Goal: Task Accomplishment & Management: Manage account settings

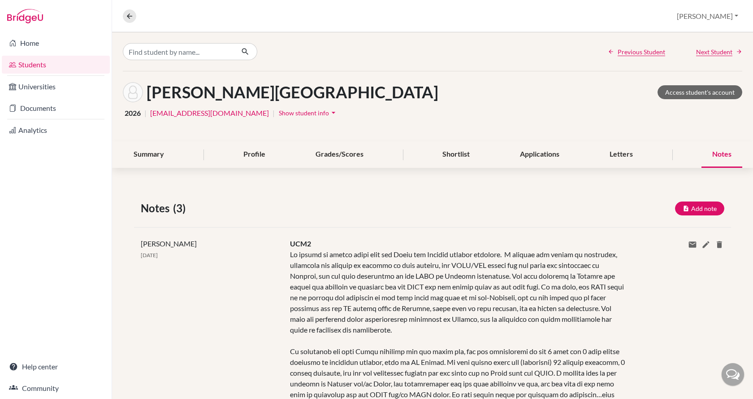
click at [195, 43] on div "Previous Student Next Student" at bounding box center [432, 51] width 641 height 39
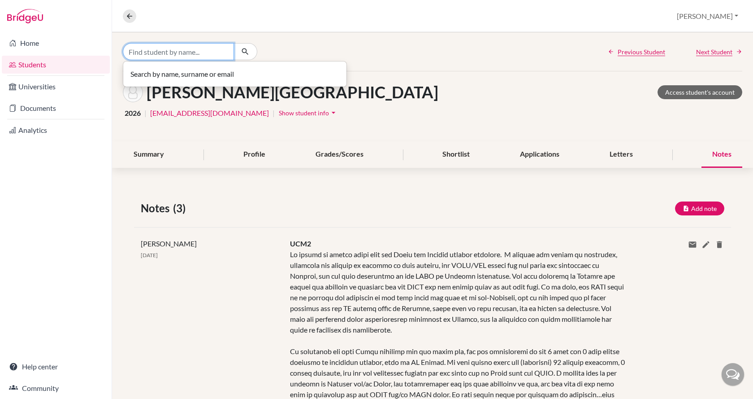
click at [198, 53] on input "Find student by name..." at bounding box center [178, 51] width 111 height 17
type input "annus"
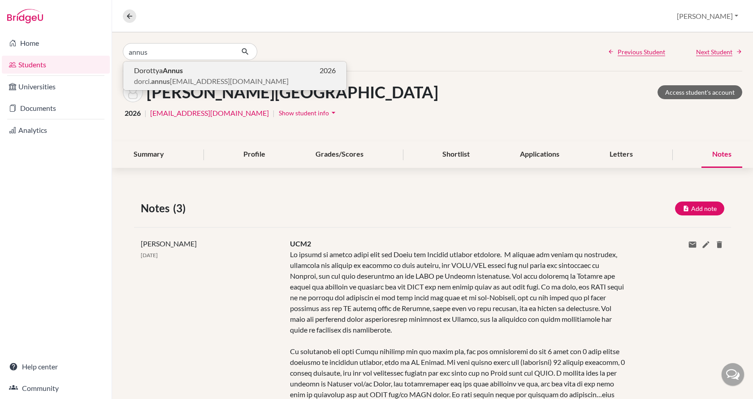
click at [204, 74] on p "Dorottya Annus 2026" at bounding box center [235, 70] width 202 height 11
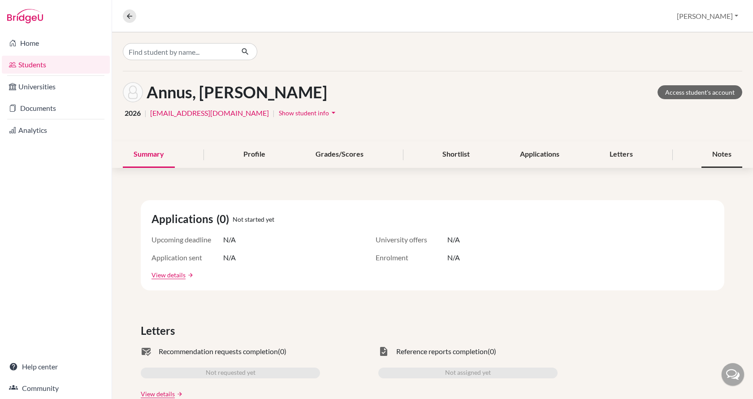
click at [719, 152] on div "Notes" at bounding box center [722, 154] width 41 height 26
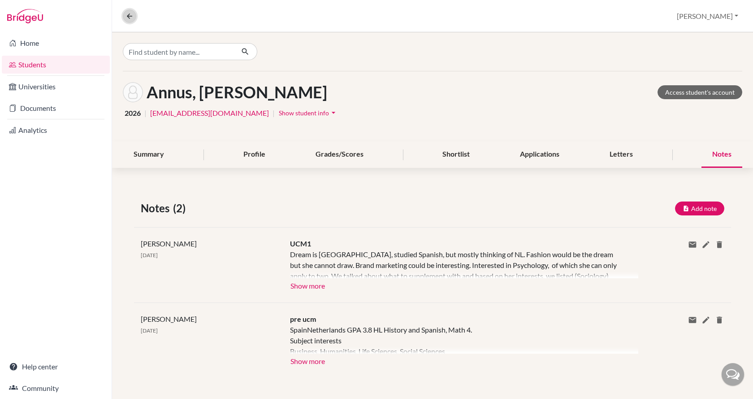
click at [133, 14] on icon at bounding box center [130, 16] width 8 height 8
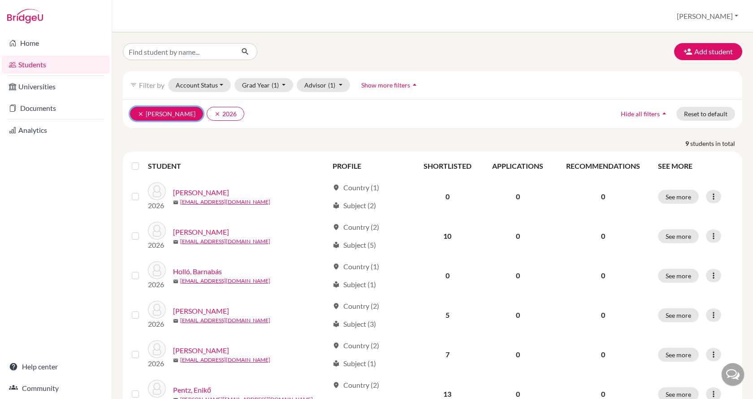
click at [140, 112] on icon "clear" at bounding box center [141, 114] width 6 height 6
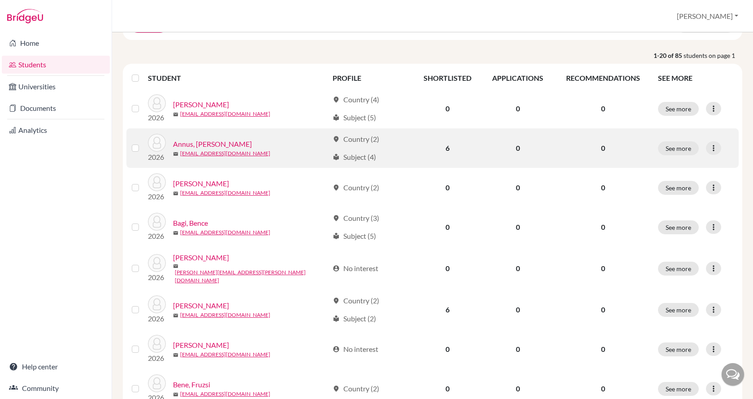
scroll to position [90, 0]
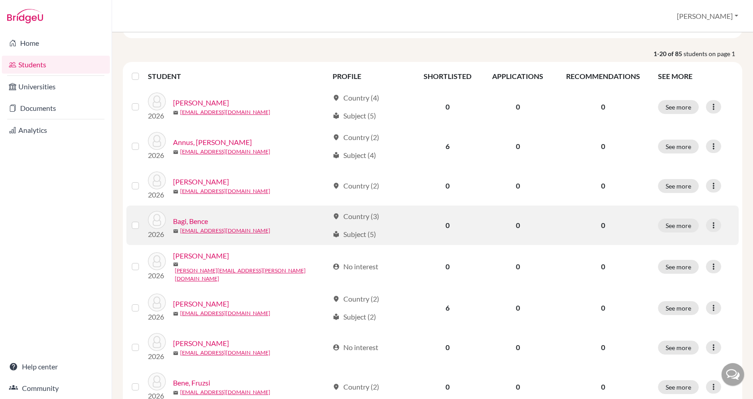
click at [193, 221] on link "Bagi, Bence" at bounding box center [190, 221] width 35 height 11
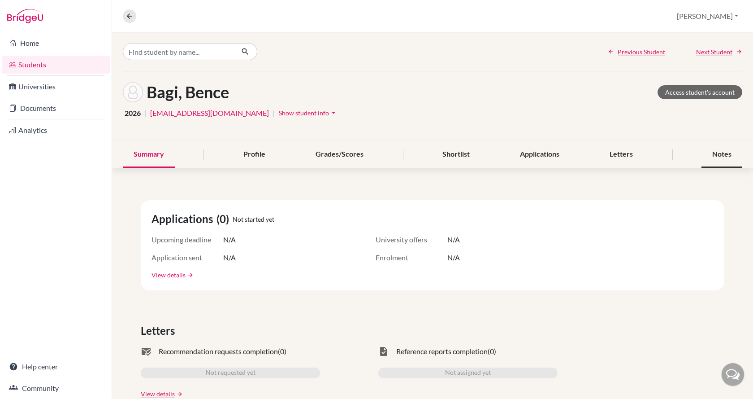
click at [715, 158] on div "Notes" at bounding box center [722, 154] width 41 height 26
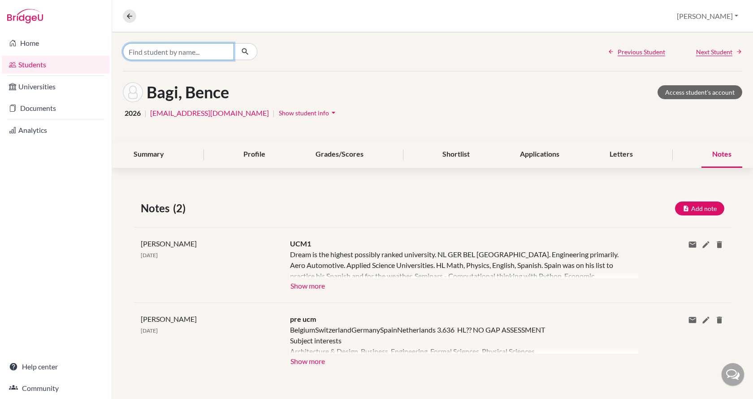
click at [168, 51] on input "Find student by name..." at bounding box center [178, 51] width 111 height 17
click at [41, 65] on link "Students" at bounding box center [56, 65] width 108 height 18
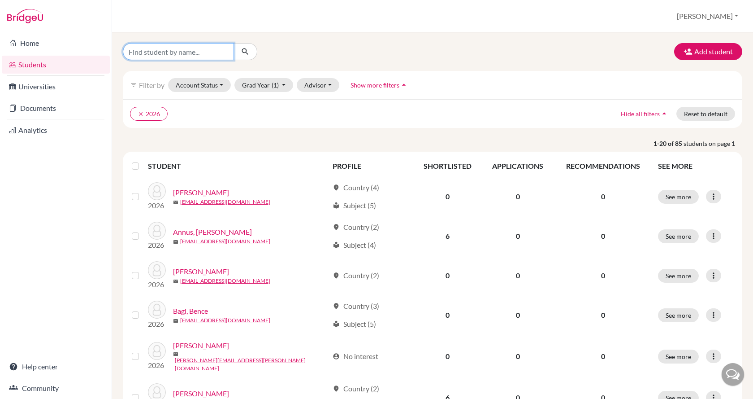
click at [182, 52] on input "Find student by name..." at bounding box center [178, 51] width 111 height 17
drag, startPoint x: 330, startPoint y: 122, endPoint x: 347, endPoint y: 91, distance: 35.5
click at [330, 122] on div "clear 2026 Hide all filters arrow_drop_up Reset to default" at bounding box center [433, 113] width 620 height 29
click at [329, 85] on button "Advisor" at bounding box center [318, 85] width 43 height 14
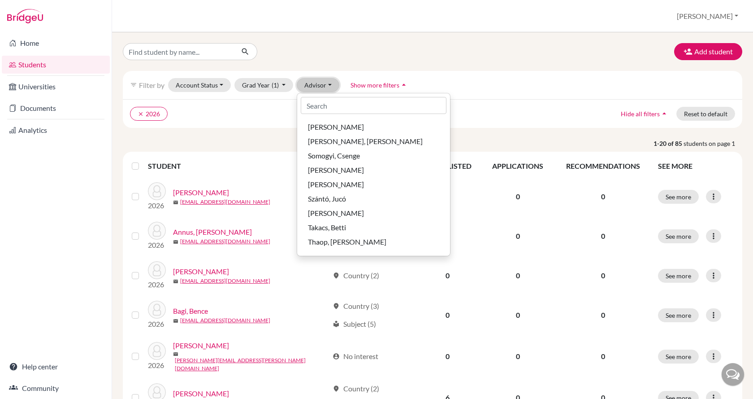
scroll to position [448, 0]
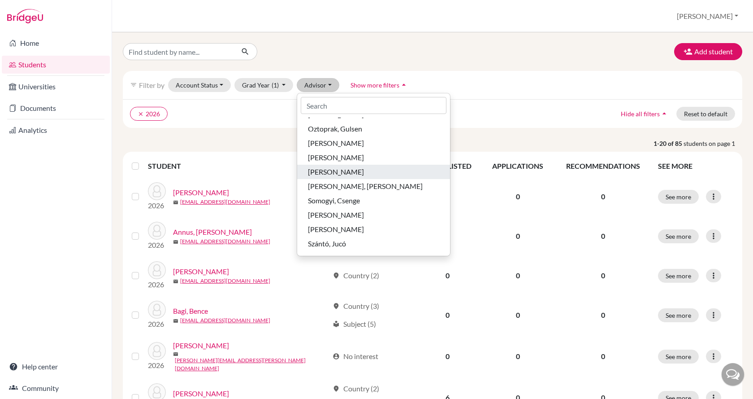
click at [337, 169] on span "[PERSON_NAME]" at bounding box center [336, 171] width 56 height 11
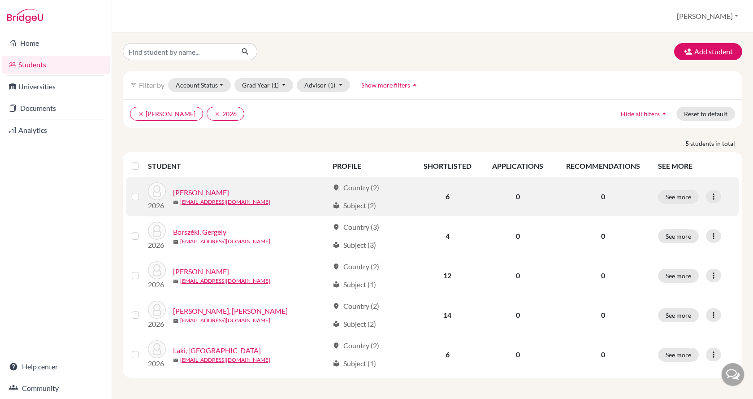
click at [211, 191] on link "[PERSON_NAME]" at bounding box center [201, 192] width 56 height 11
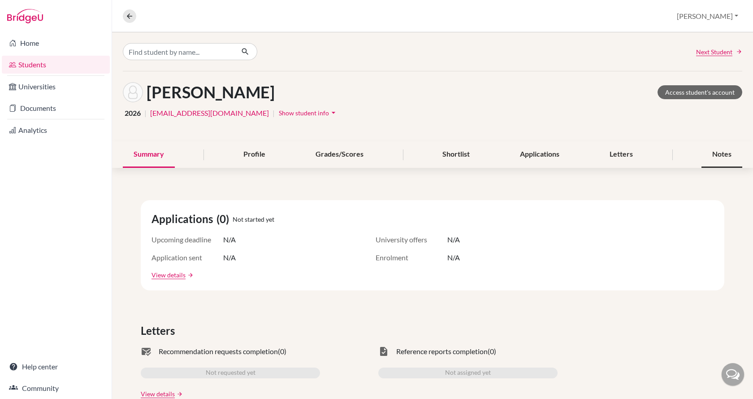
click at [715, 150] on div "Notes" at bounding box center [722, 154] width 41 height 26
click at [711, 156] on div "Notes" at bounding box center [722, 154] width 41 height 26
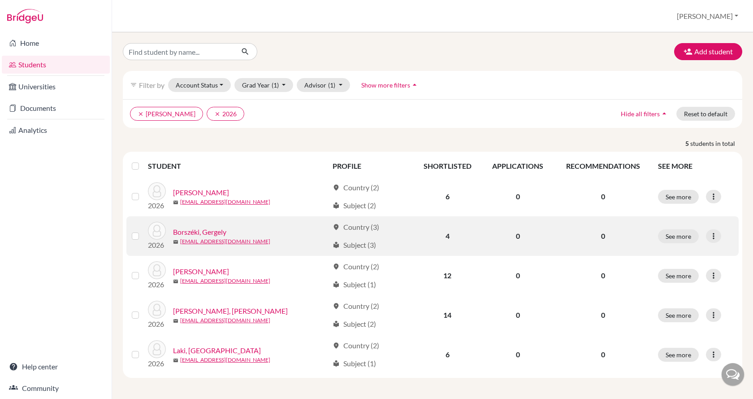
click at [206, 232] on link "Borszéki, Gergely" at bounding box center [199, 231] width 53 height 11
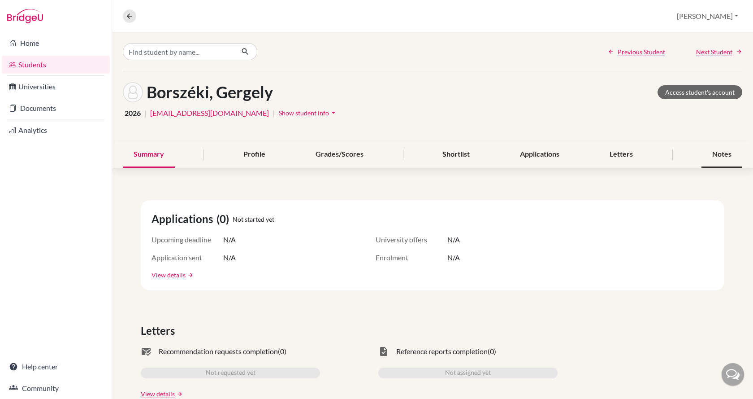
click at [719, 155] on div "Notes" at bounding box center [722, 154] width 41 height 26
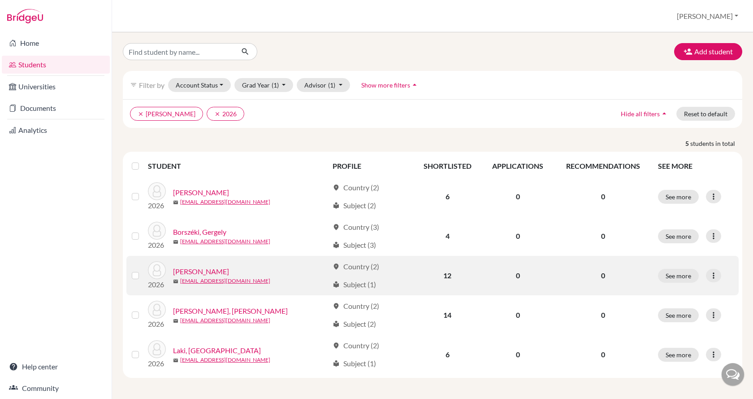
click at [213, 273] on link "Csaplár, György" at bounding box center [201, 271] width 56 height 11
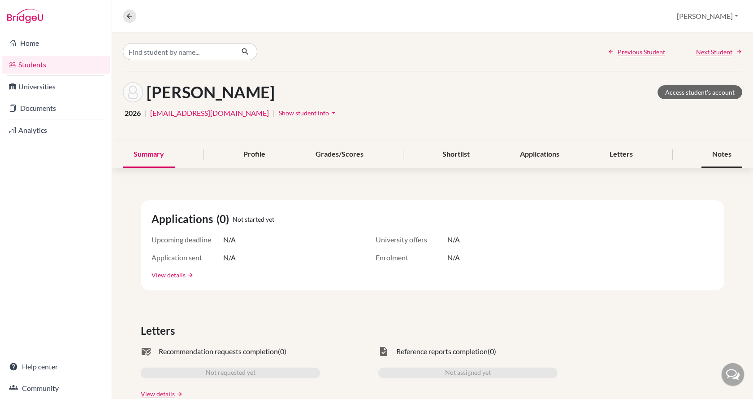
click at [711, 152] on div "Notes" at bounding box center [722, 154] width 41 height 26
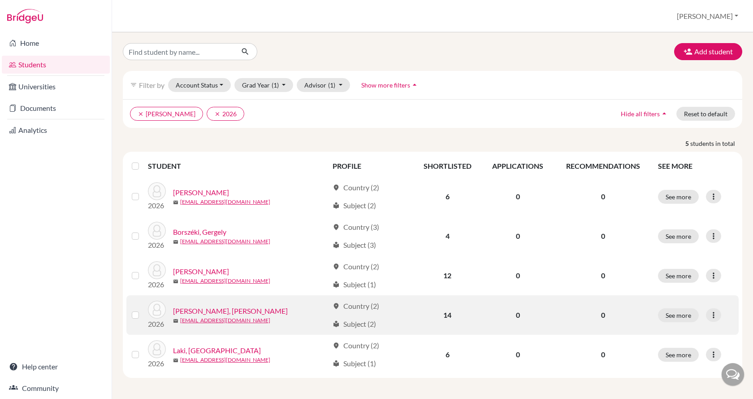
click at [191, 309] on link "Georgiu, Árisz" at bounding box center [230, 310] width 115 height 11
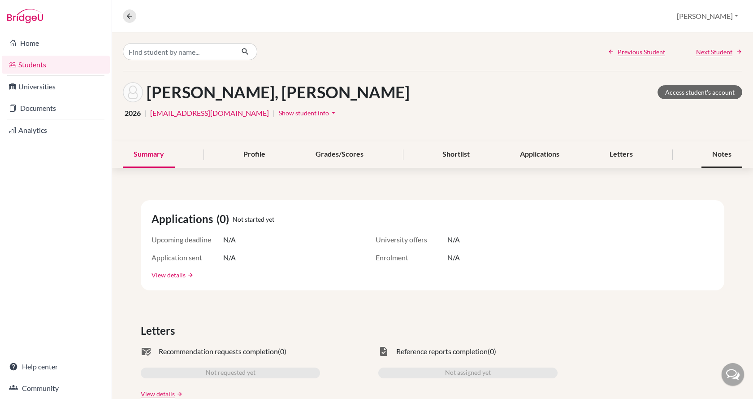
click at [718, 148] on div "Notes" at bounding box center [722, 154] width 41 height 26
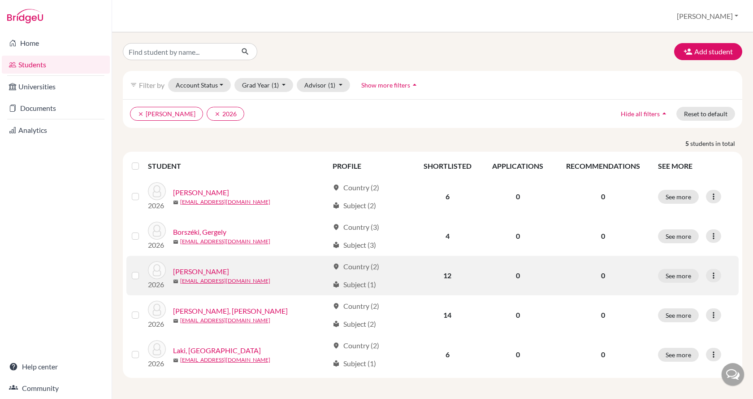
scroll to position [0, 0]
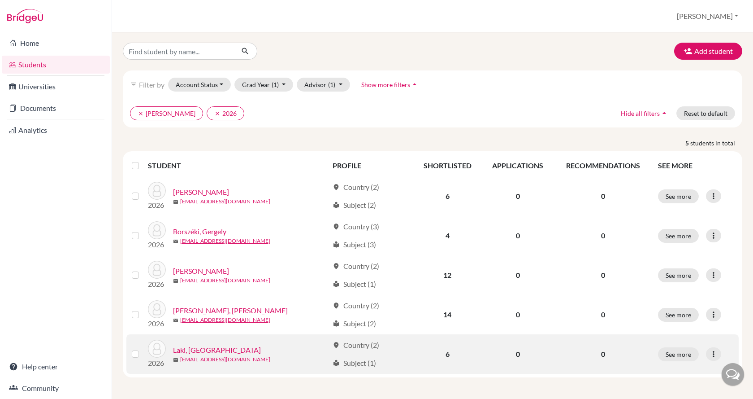
click at [191, 352] on link "Laki, Lilla" at bounding box center [217, 349] width 88 height 11
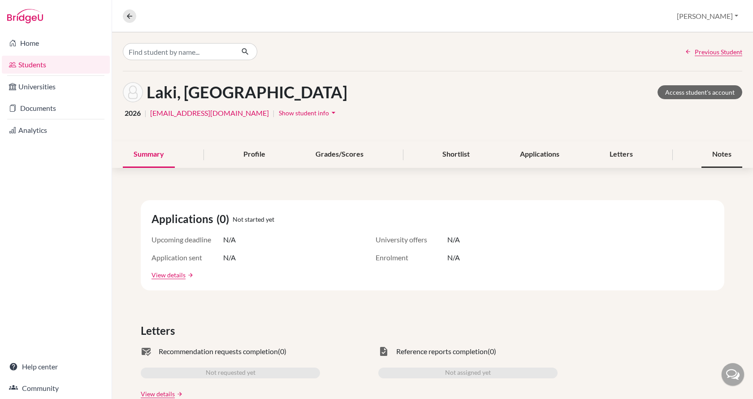
click at [719, 155] on div "Notes" at bounding box center [722, 154] width 41 height 26
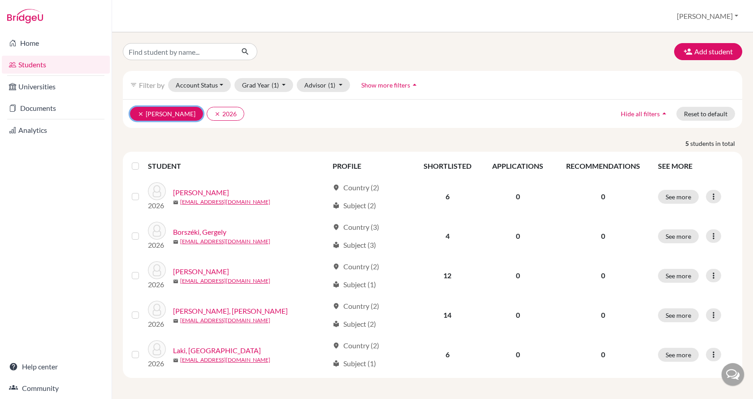
click at [142, 113] on icon "clear" at bounding box center [141, 114] width 6 height 6
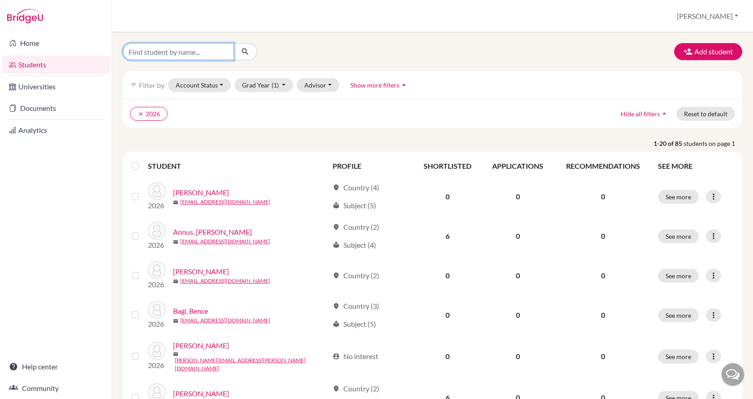
click at [172, 47] on input "Find student by name..." at bounding box center [178, 51] width 111 height 17
click at [326, 87] on button "Advisor" at bounding box center [318, 85] width 43 height 14
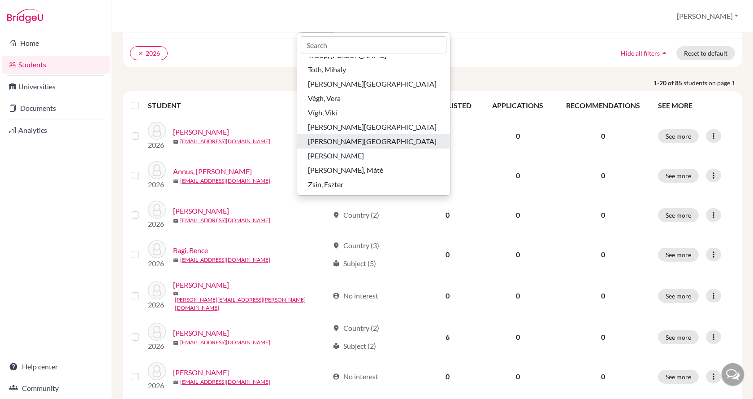
scroll to position [45, 0]
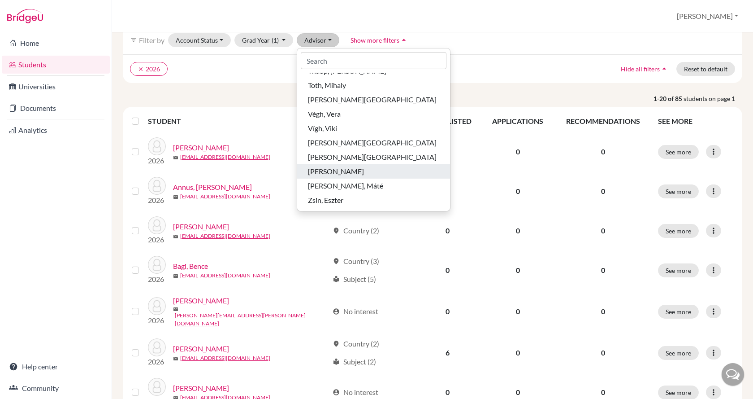
click at [355, 170] on div "[PERSON_NAME]" at bounding box center [373, 171] width 131 height 11
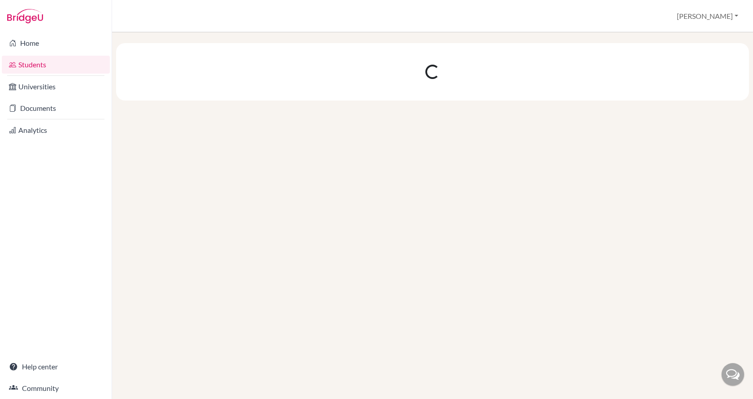
scroll to position [0, 0]
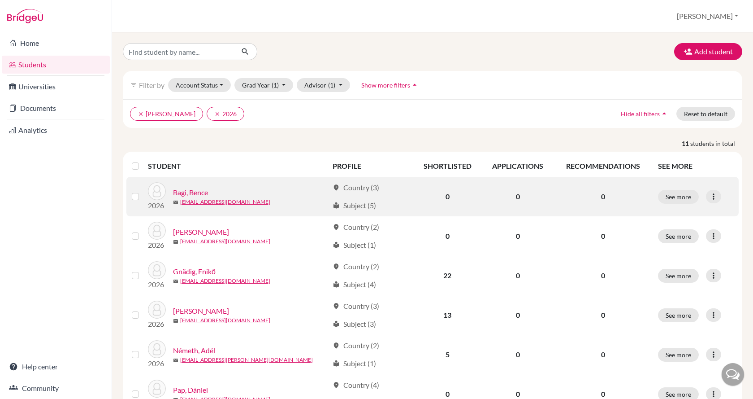
click at [184, 191] on link "Bagi, Bence" at bounding box center [190, 192] width 35 height 11
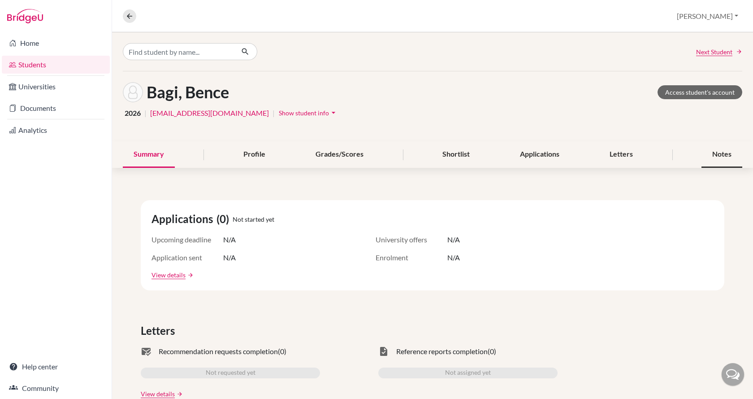
click at [712, 152] on div "Notes" at bounding box center [722, 154] width 41 height 26
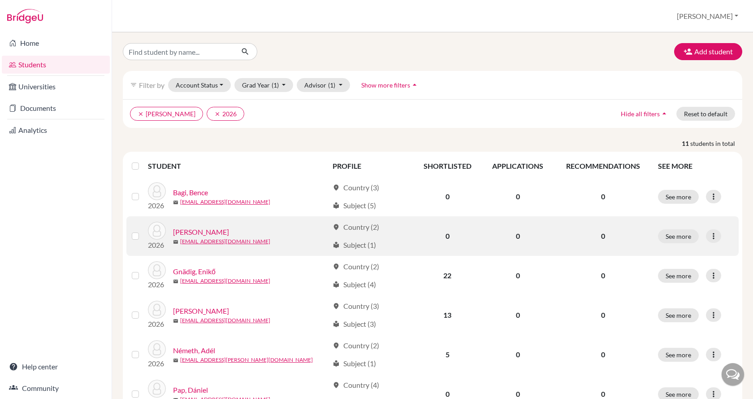
click at [202, 229] on link "[PERSON_NAME]" at bounding box center [201, 231] width 56 height 11
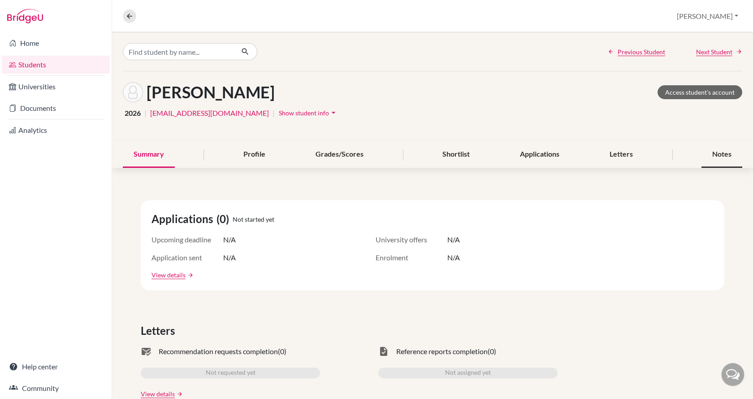
click at [721, 152] on div "Notes" at bounding box center [722, 154] width 41 height 26
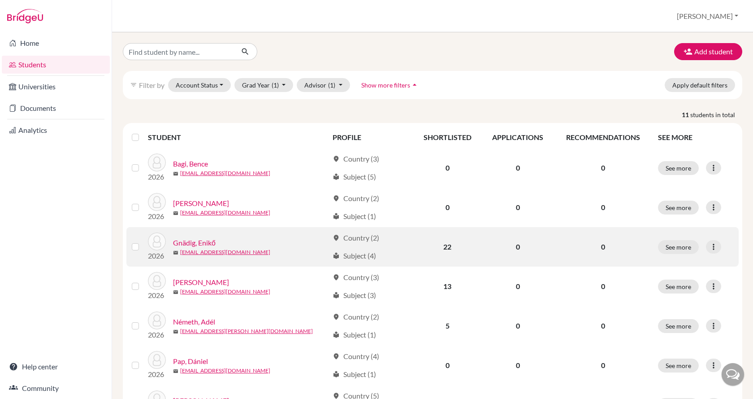
click at [207, 240] on link "Gnädig, Enikő" at bounding box center [194, 242] width 43 height 11
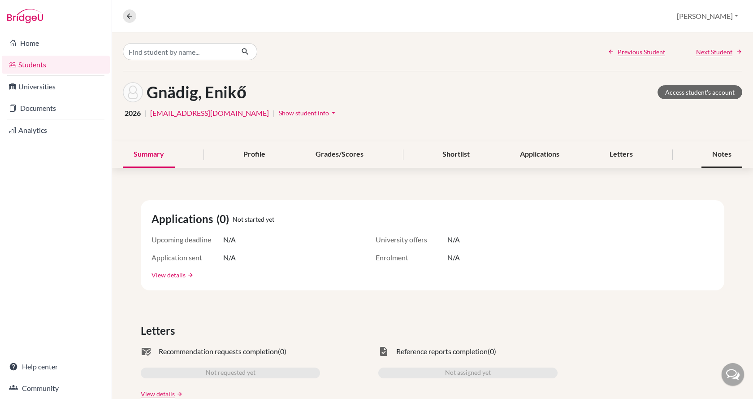
click at [711, 157] on div "Notes" at bounding box center [722, 154] width 41 height 26
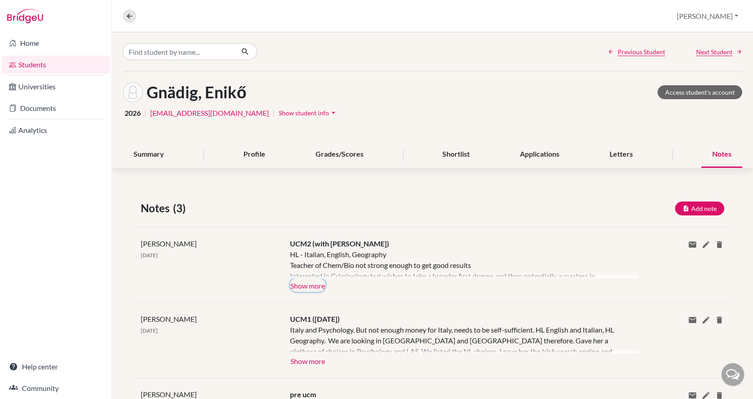
click at [301, 287] on button "Show more" at bounding box center [307, 284] width 35 height 13
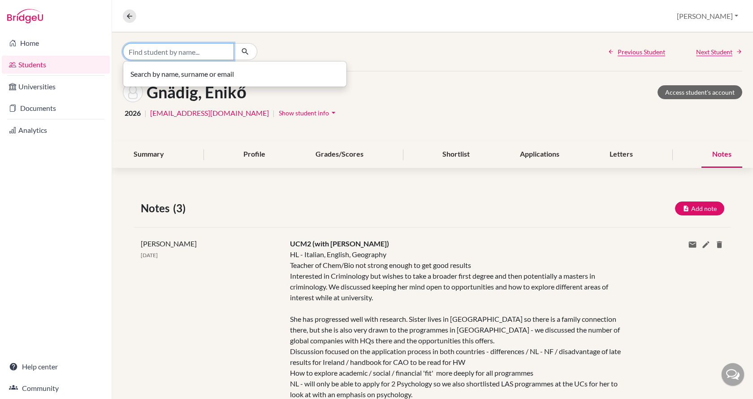
click at [177, 46] on input "Find student by name..." at bounding box center [178, 51] width 111 height 17
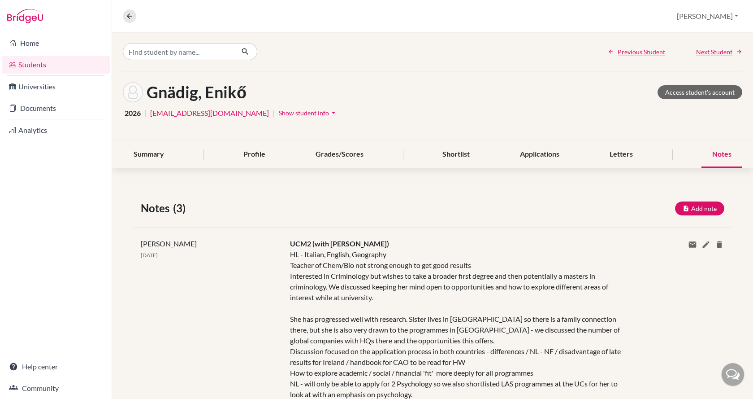
click at [34, 63] on link "Students" at bounding box center [56, 65] width 108 height 18
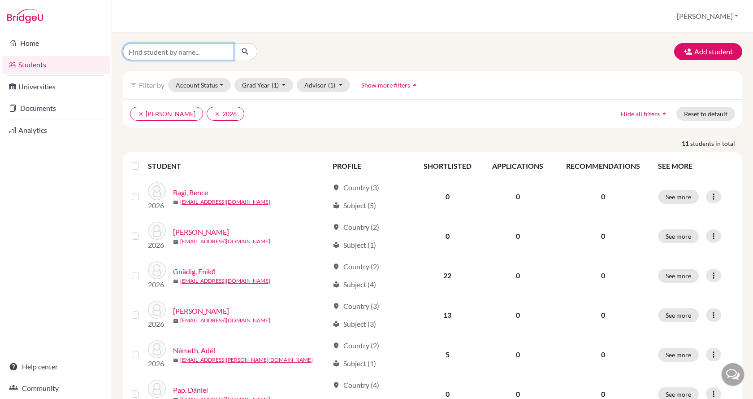
drag, startPoint x: 0, startPoint y: 0, endPoint x: 186, endPoint y: 51, distance: 192.9
click at [186, 51] on input "Find student by name..." at bounding box center [178, 51] width 111 height 17
type input "katzer"
click button "submit" at bounding box center [246, 51] width 24 height 17
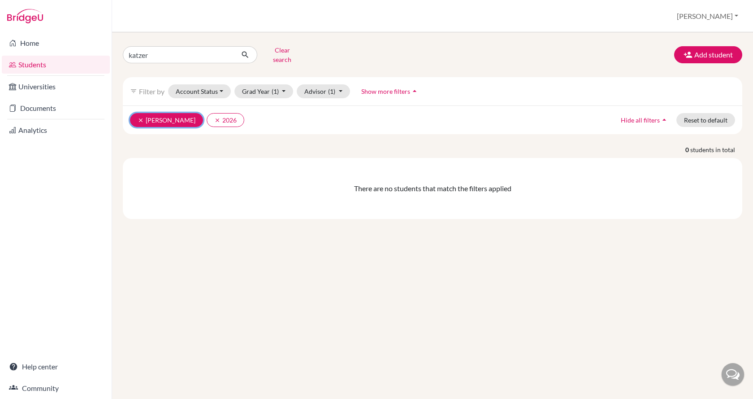
click at [142, 117] on icon "clear" at bounding box center [141, 120] width 6 height 6
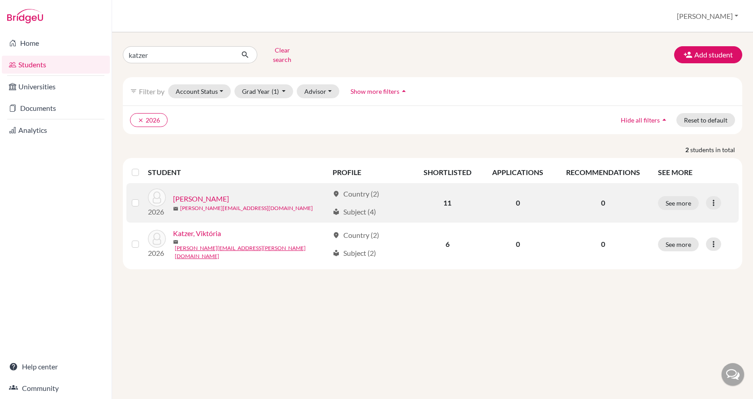
click at [217, 204] on link "katzer.szandi@gmail.com" at bounding box center [246, 208] width 133 height 8
click at [200, 193] on link "Katzer, Alexandra" at bounding box center [201, 198] width 56 height 11
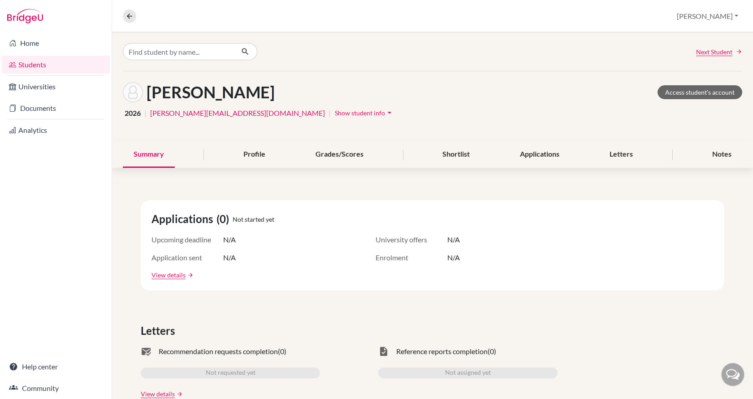
click at [335, 114] on span "Show student info" at bounding box center [360, 113] width 50 height 8
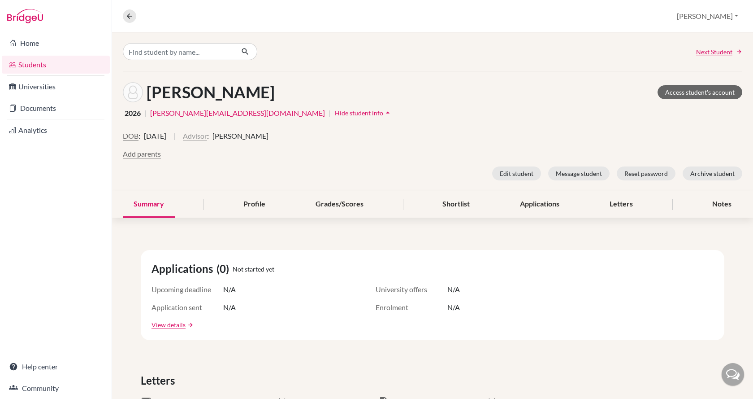
click at [207, 138] on button "Advisor" at bounding box center [195, 135] width 24 height 11
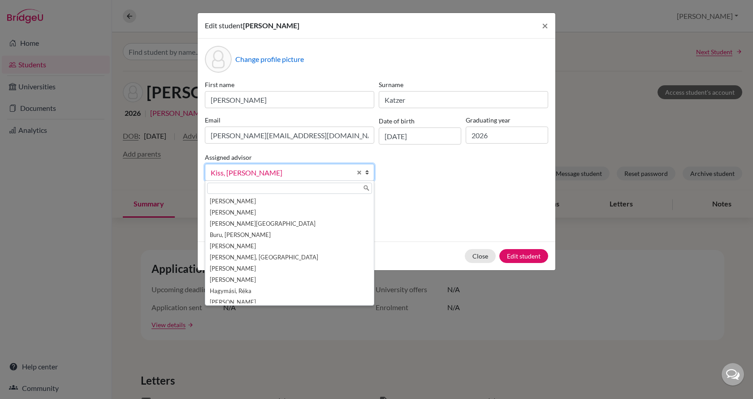
scroll to position [38, 0]
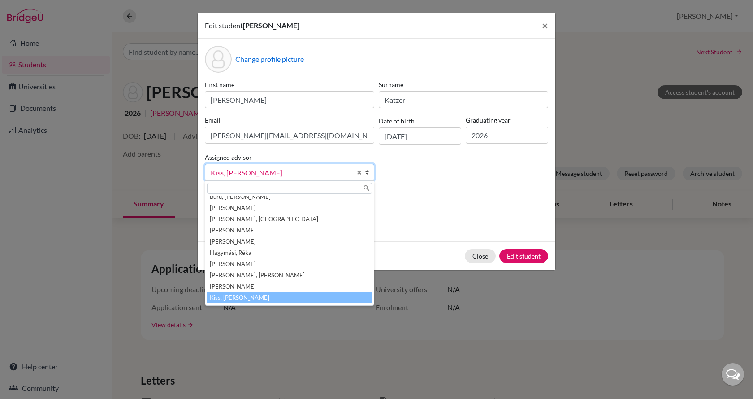
click at [245, 170] on span "Kiss, Jay" at bounding box center [281, 173] width 141 height 12
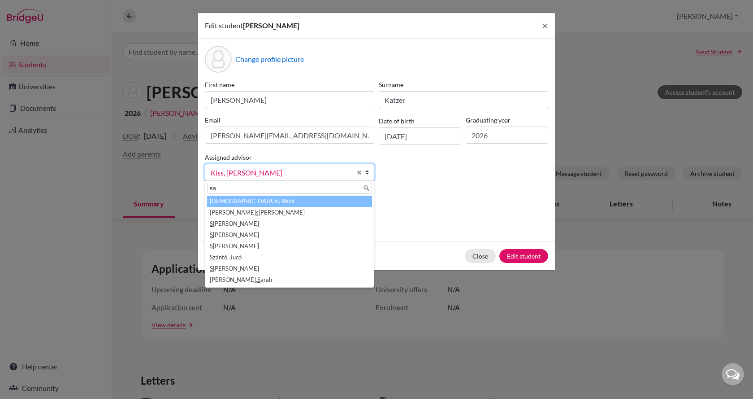
scroll to position [0, 0]
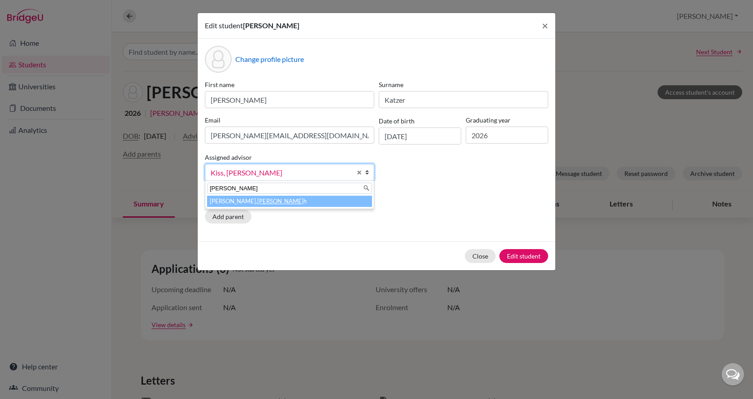
type input "sara"
click at [246, 200] on li "Wilson, Sara h" at bounding box center [289, 200] width 165 height 11
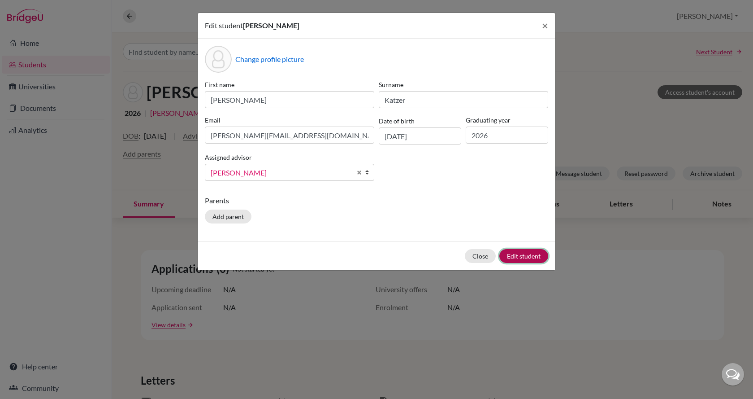
click at [515, 251] on button "Edit student" at bounding box center [523, 256] width 49 height 14
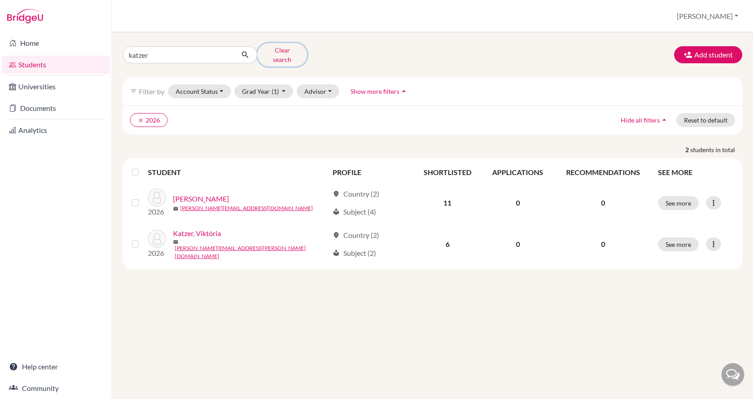
click at [287, 50] on button "Clear search" at bounding box center [282, 54] width 50 height 23
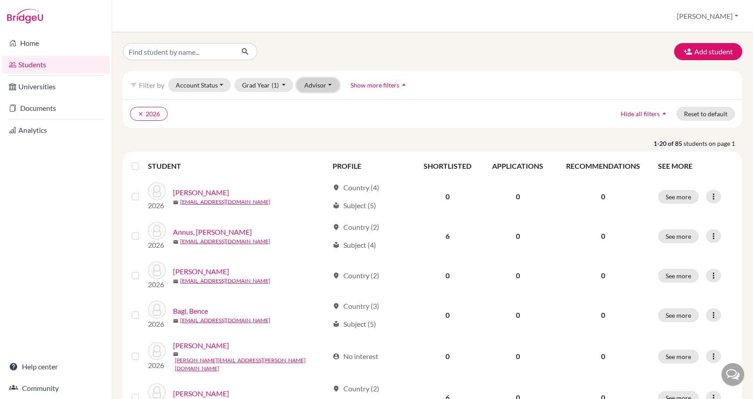
click at [328, 85] on button "Advisor" at bounding box center [318, 85] width 43 height 14
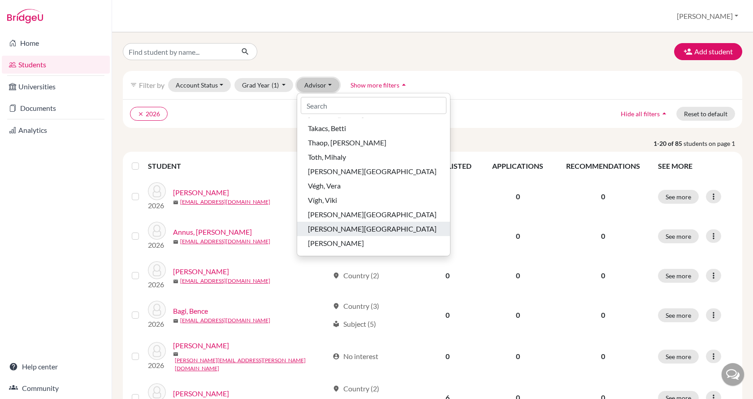
scroll to position [619, 0]
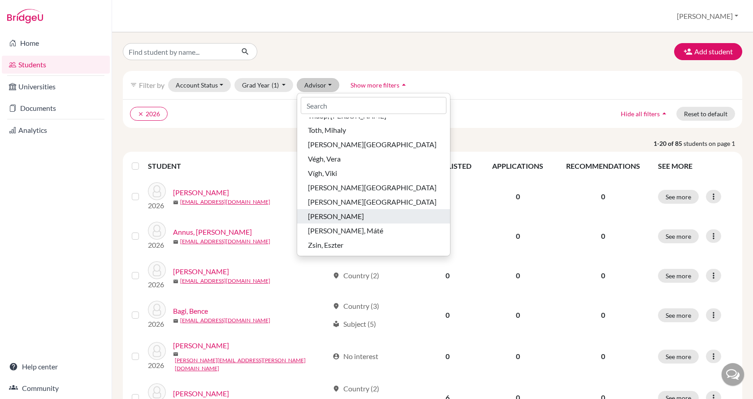
click at [339, 218] on span "[PERSON_NAME]" at bounding box center [336, 216] width 56 height 11
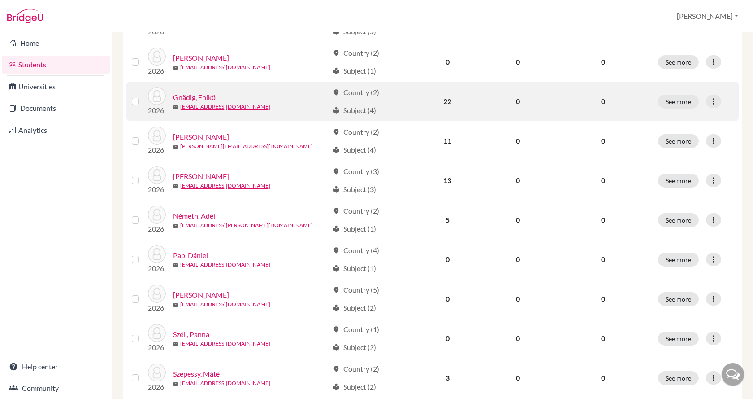
scroll to position [179, 0]
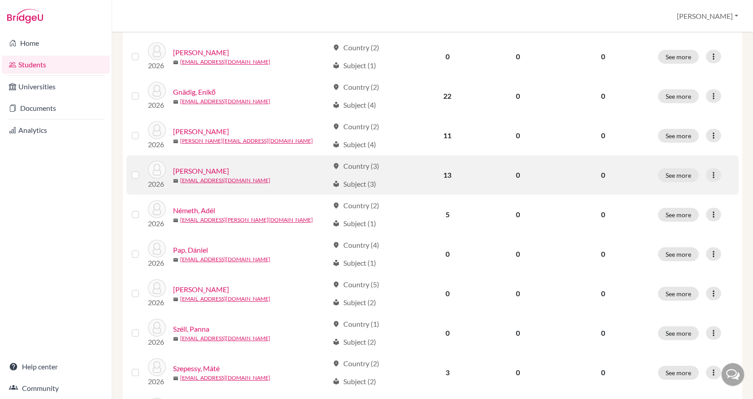
click at [208, 170] on link "[PERSON_NAME]" at bounding box center [201, 170] width 56 height 11
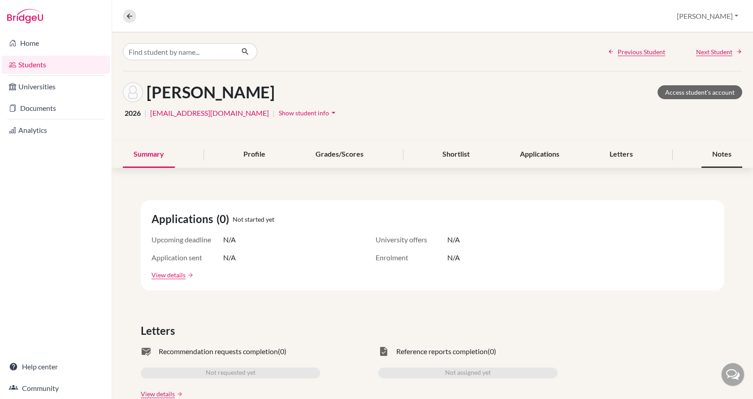
click at [711, 156] on div "Notes" at bounding box center [722, 154] width 41 height 26
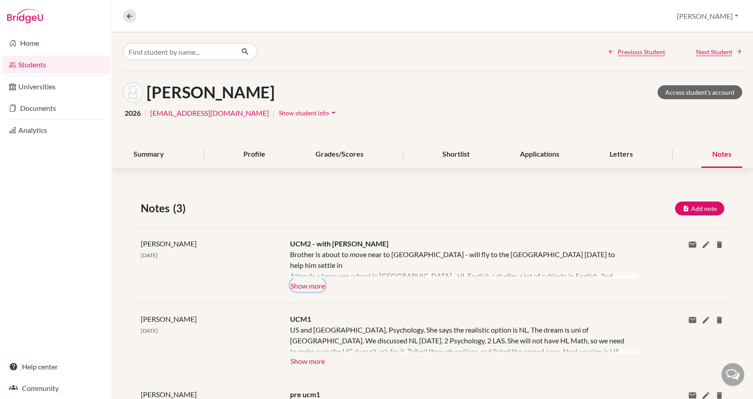
click at [309, 282] on button "Show more" at bounding box center [307, 284] width 35 height 13
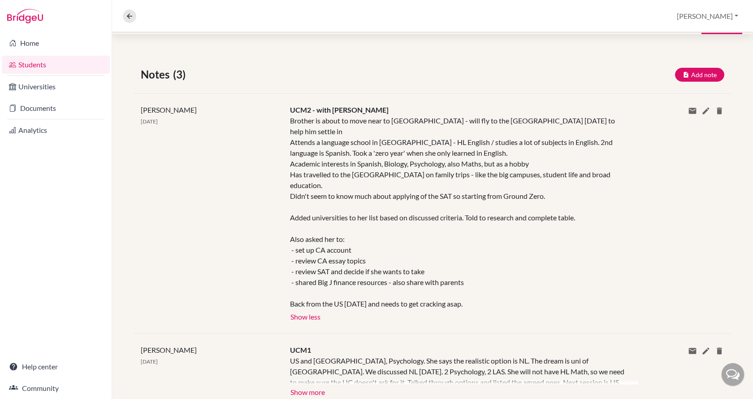
scroll to position [134, 0]
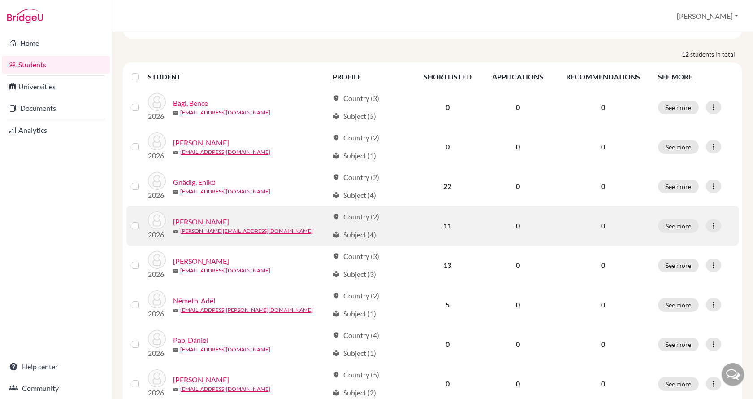
scroll to position [90, 0]
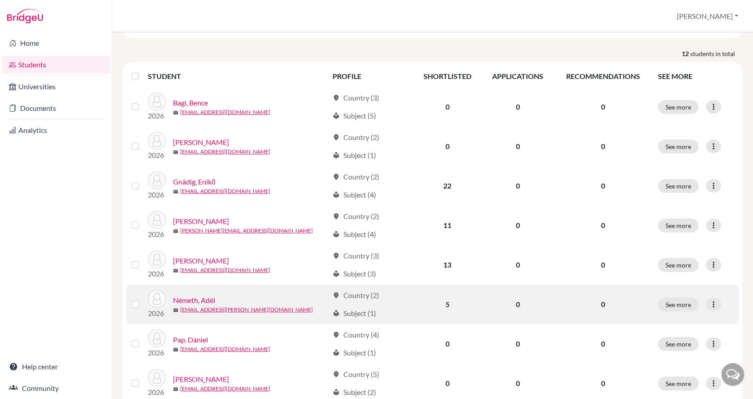
click at [204, 295] on link "Németh, Adél" at bounding box center [194, 300] width 42 height 11
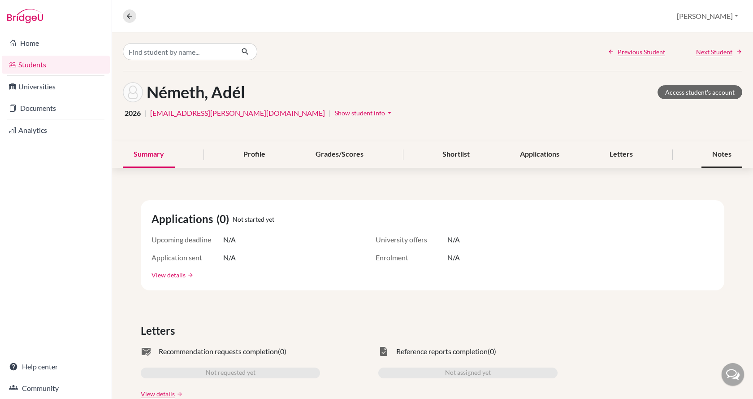
click at [722, 156] on div "Notes" at bounding box center [722, 154] width 41 height 26
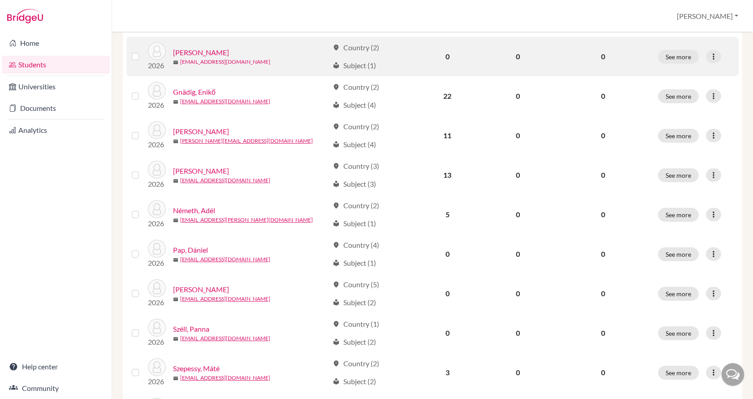
scroll to position [224, 0]
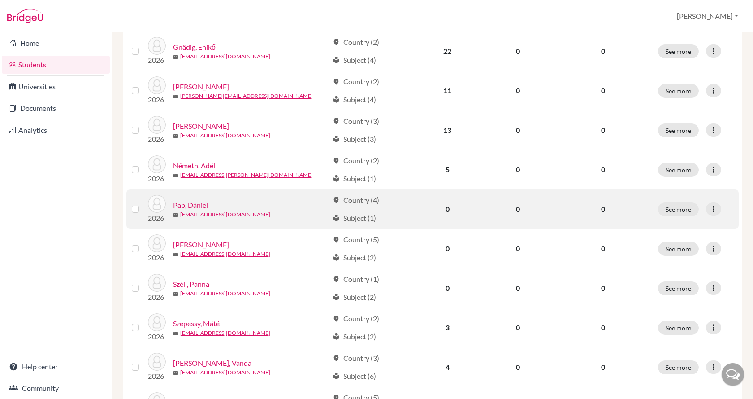
click at [205, 206] on link "Pap, Dániel" at bounding box center [190, 204] width 35 height 11
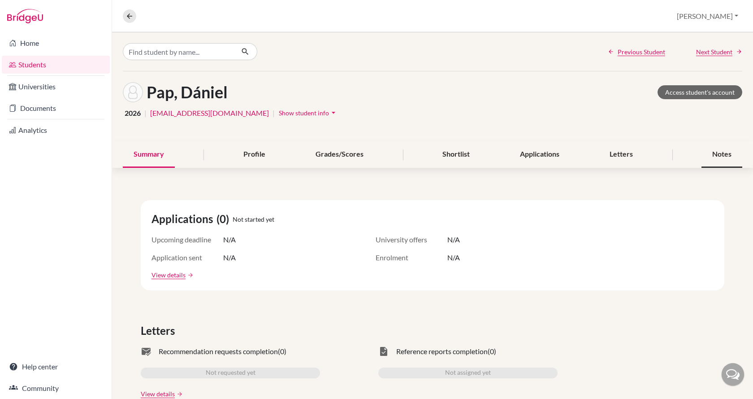
click at [718, 154] on div "Notes" at bounding box center [722, 154] width 41 height 26
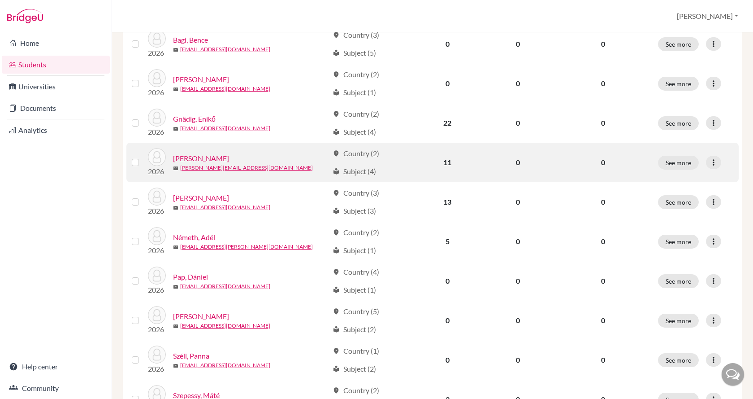
scroll to position [179, 0]
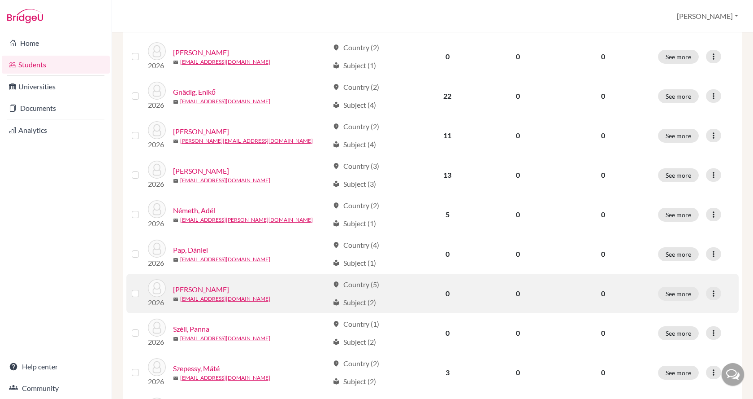
click at [209, 291] on link "Patai, Dominik" at bounding box center [201, 289] width 56 height 11
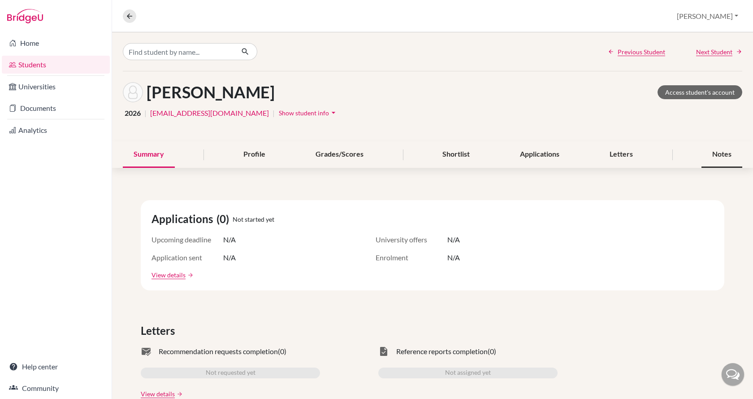
click at [720, 152] on div "Notes" at bounding box center [722, 154] width 41 height 26
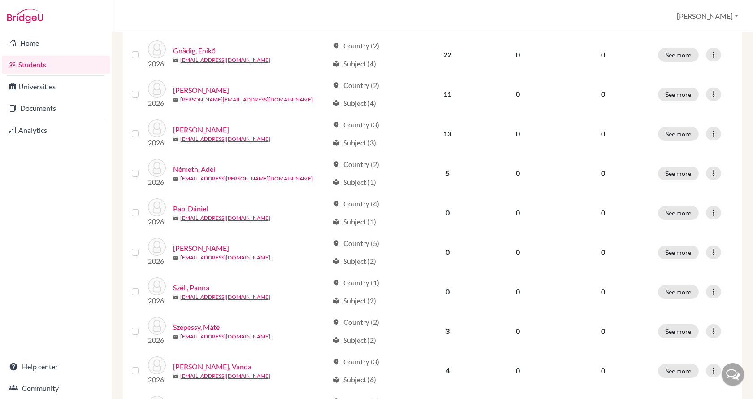
scroll to position [224, 0]
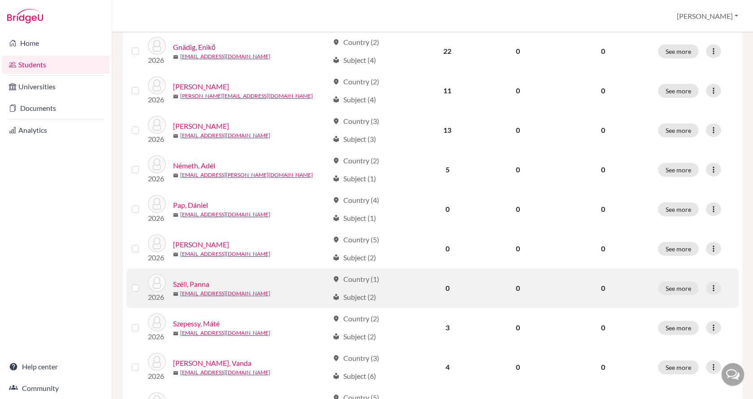
click at [199, 284] on link "Széll, Panna" at bounding box center [191, 283] width 36 height 11
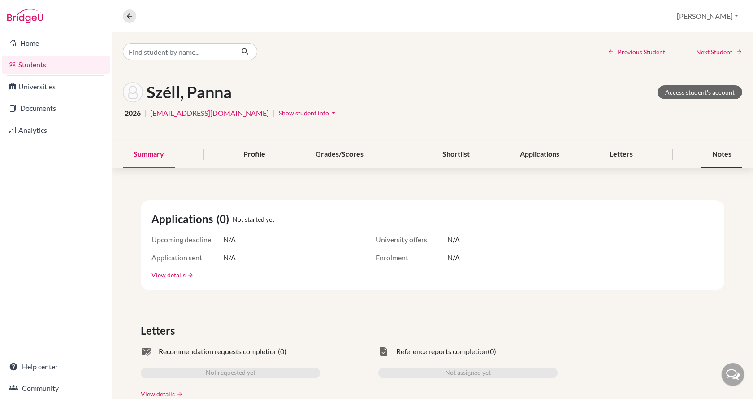
click at [719, 153] on div "Notes" at bounding box center [722, 154] width 41 height 26
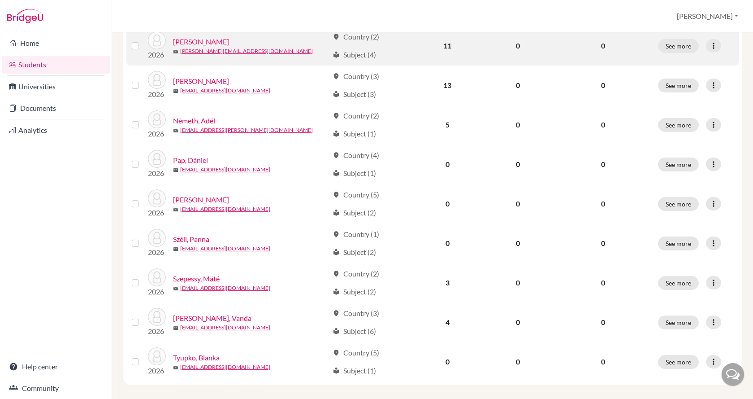
scroll to position [277, 0]
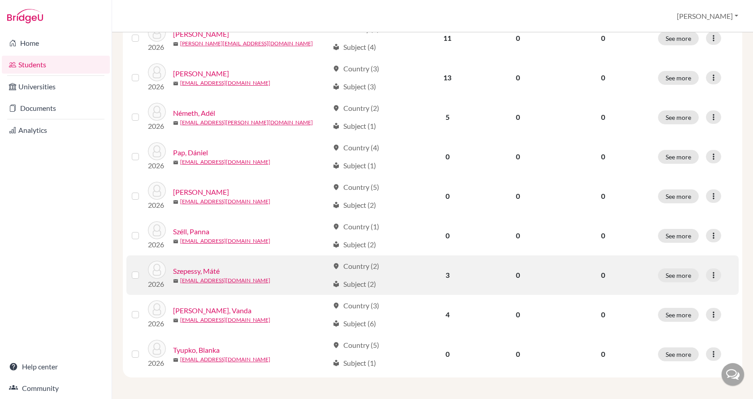
click at [239, 273] on div "Szepessy, Máté" at bounding box center [251, 270] width 156 height 11
click at [213, 269] on link "Szepessy, Máté" at bounding box center [196, 270] width 47 height 11
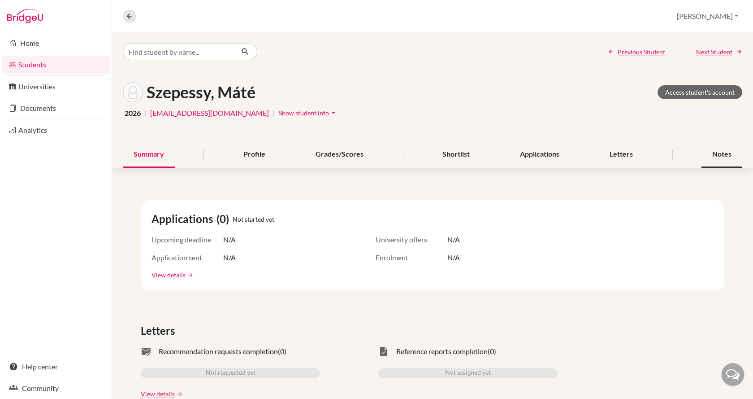
click at [724, 154] on div "Notes" at bounding box center [722, 154] width 41 height 26
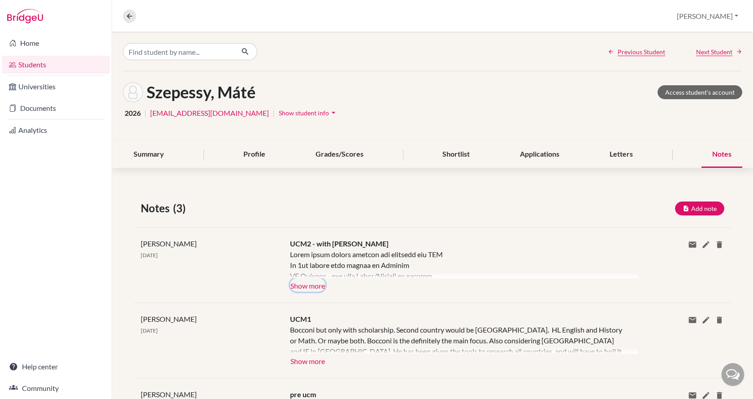
click at [306, 285] on button "Show more" at bounding box center [307, 284] width 35 height 13
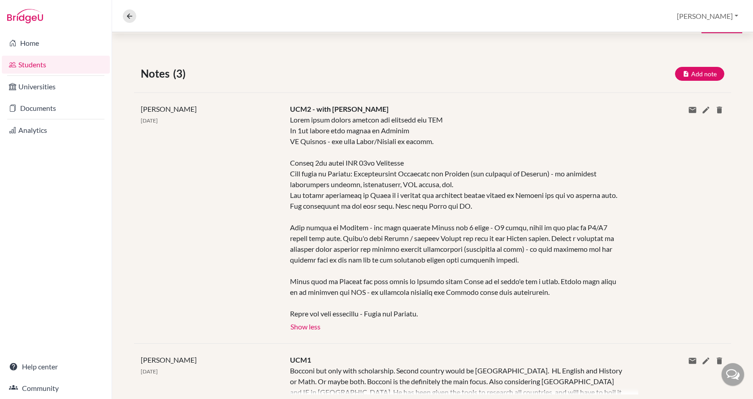
scroll to position [45, 0]
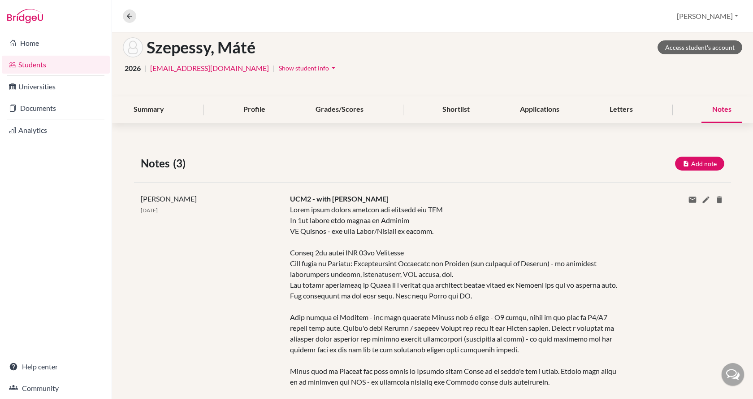
click at [40, 61] on link "Students" at bounding box center [56, 65] width 108 height 18
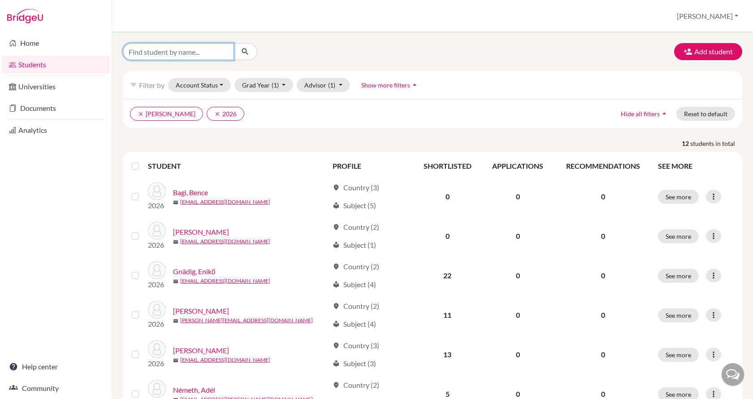
click at [220, 54] on input "Find student by name..." at bounding box center [178, 51] width 111 height 17
type input "l"
click at [139, 115] on icon "clear" at bounding box center [141, 114] width 6 height 6
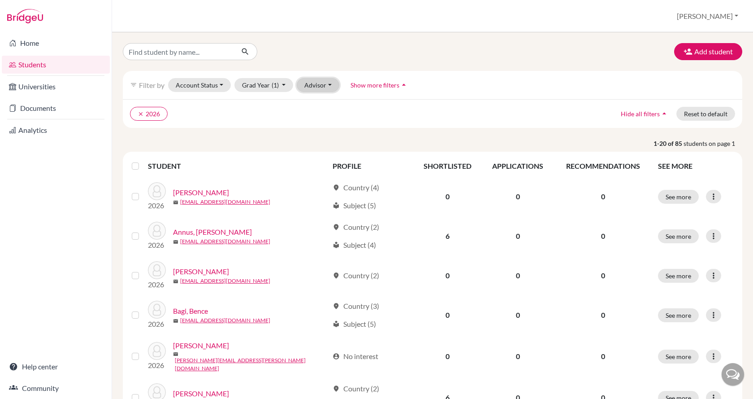
click at [316, 84] on button "Advisor" at bounding box center [318, 85] width 43 height 14
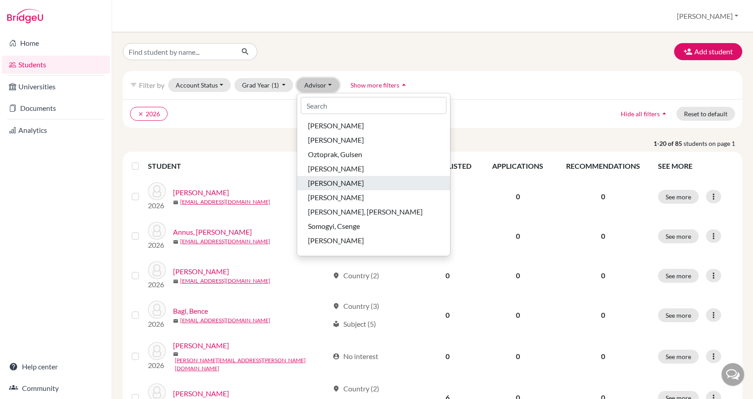
scroll to position [359, 0]
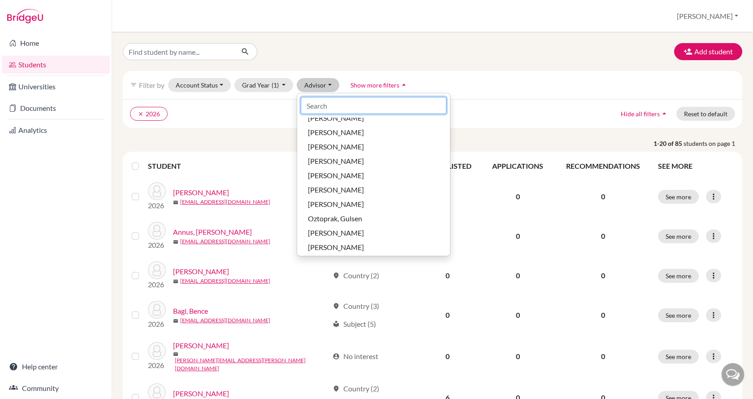
click at [349, 100] on input at bounding box center [374, 105] width 146 height 17
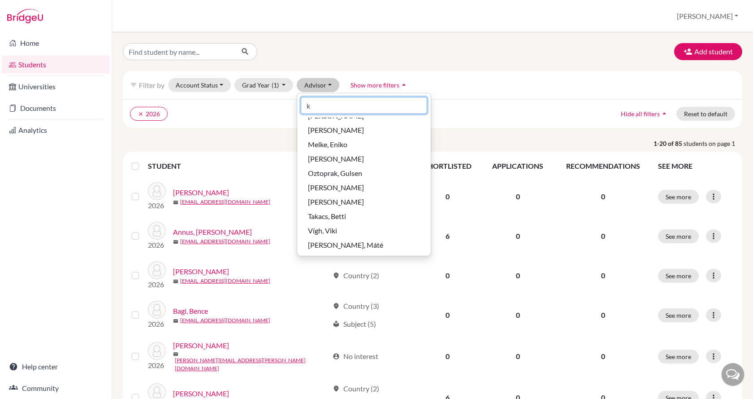
scroll to position [52, 0]
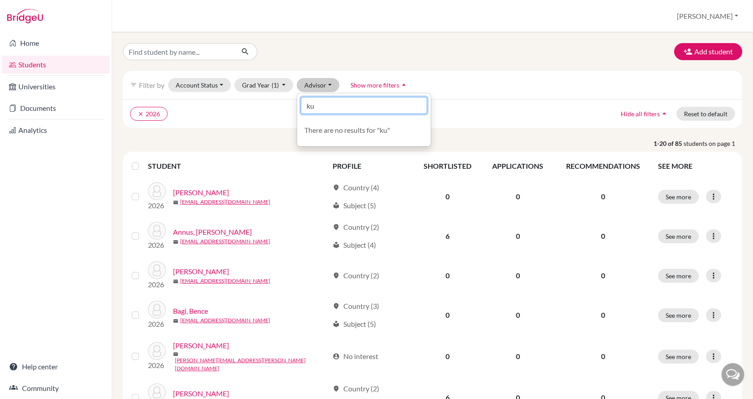
type input "k"
type input "lisa"
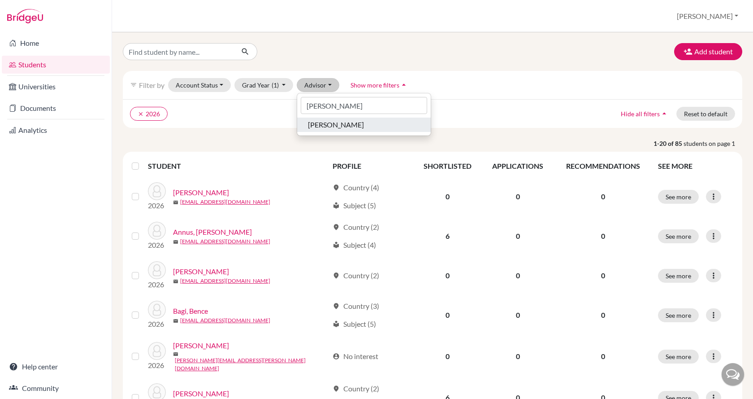
click at [350, 126] on span "[PERSON_NAME]" at bounding box center [336, 124] width 56 height 11
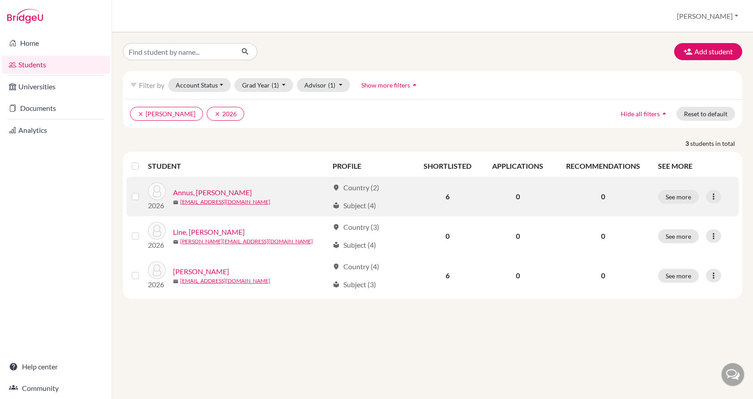
click at [223, 190] on link "Annus, Dorottya" at bounding box center [212, 192] width 79 height 11
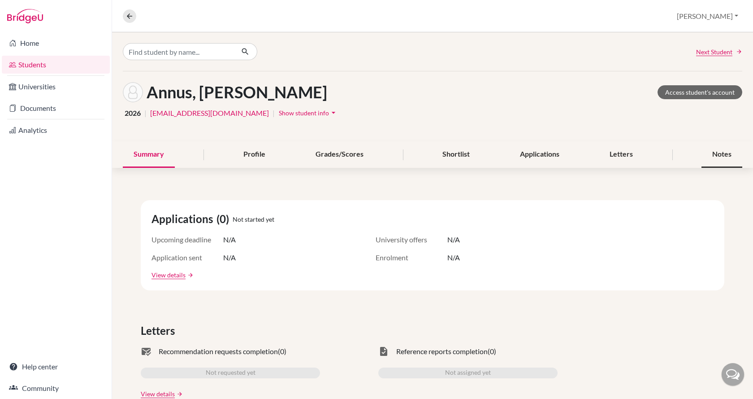
click at [729, 154] on div "Notes" at bounding box center [722, 154] width 41 height 26
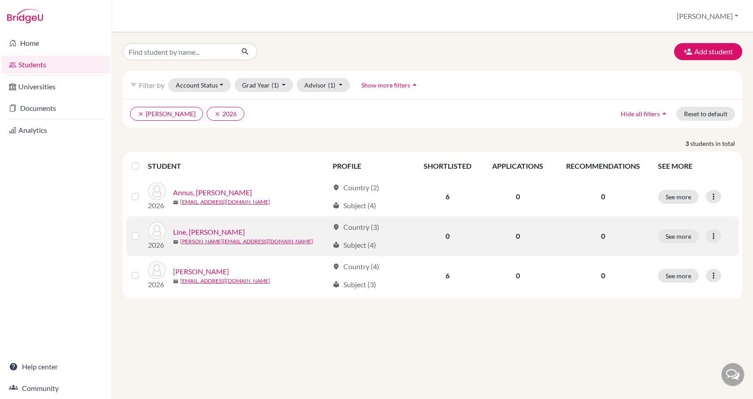
click at [187, 229] on link "Line, Daniel" at bounding box center [209, 231] width 72 height 11
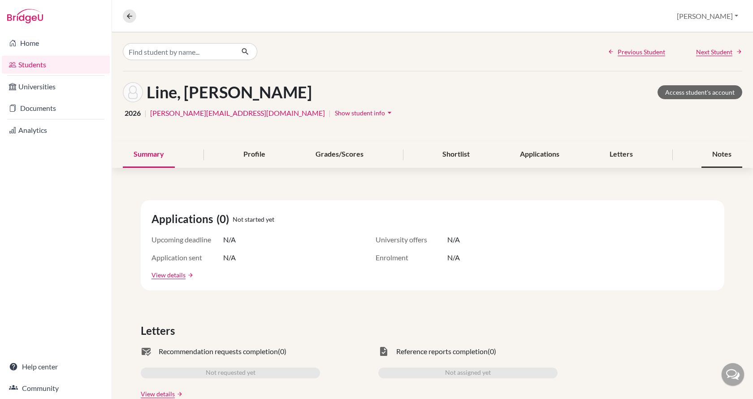
click at [717, 149] on div "Notes" at bounding box center [722, 154] width 41 height 26
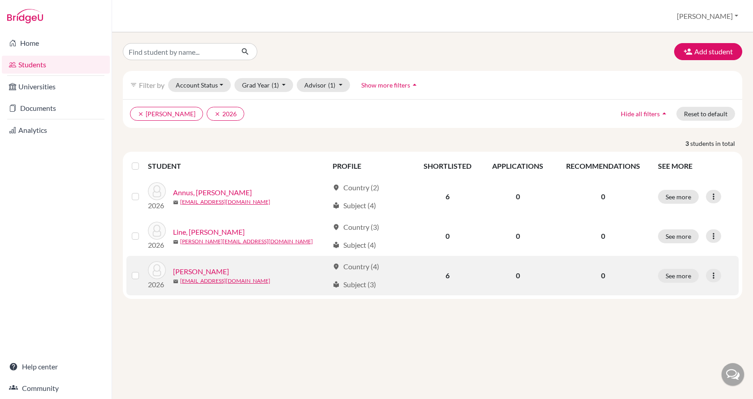
click at [217, 267] on link "Murvai, József" at bounding box center [201, 271] width 56 height 11
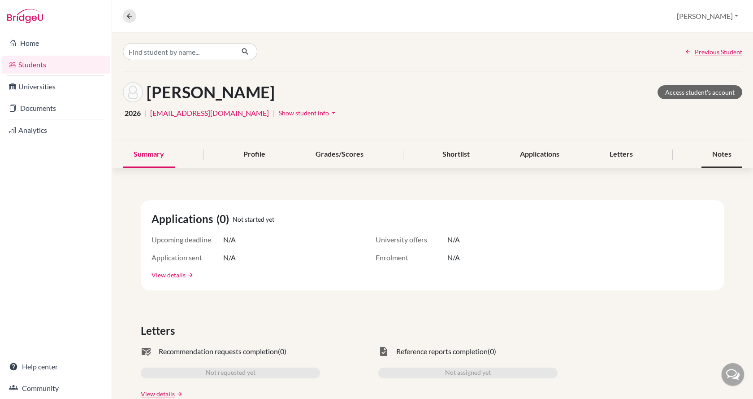
click at [719, 156] on div "Notes" at bounding box center [722, 154] width 41 height 26
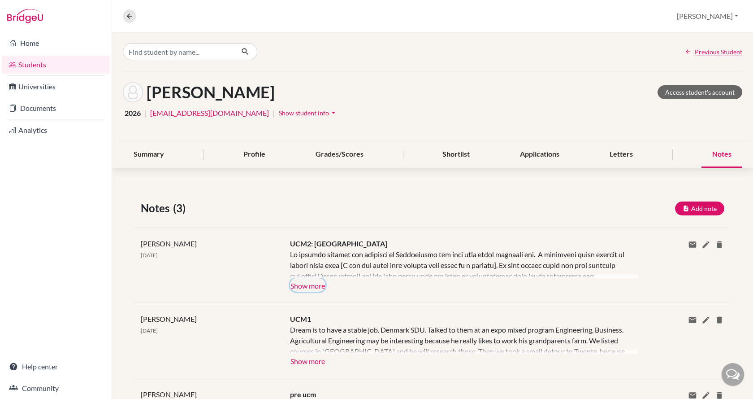
click at [309, 282] on button "Show more" at bounding box center [307, 284] width 35 height 13
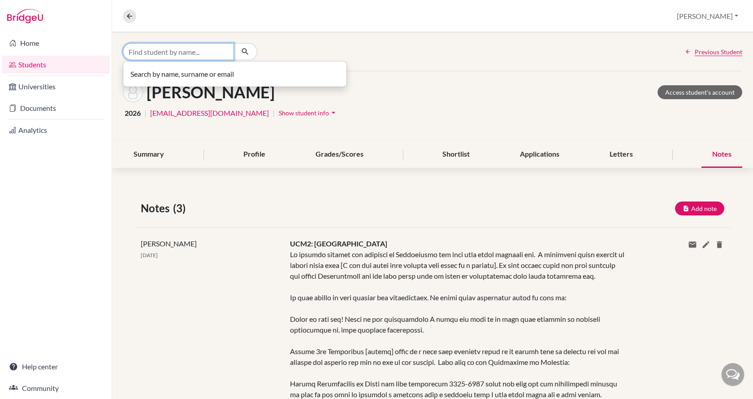
click at [166, 50] on input "Find student by name..." at bounding box center [178, 51] width 111 height 17
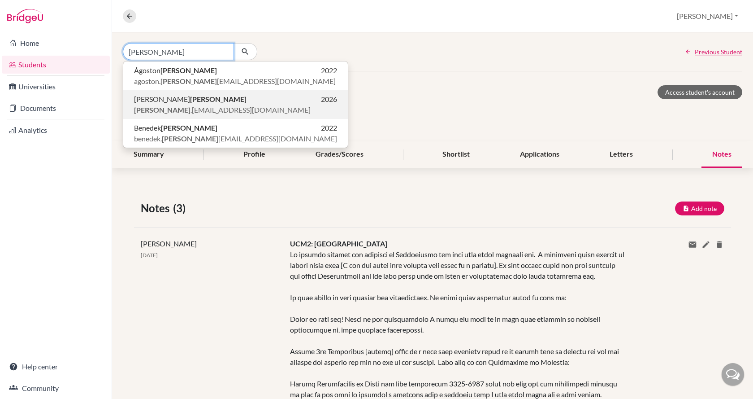
type input "boros"
click at [183, 116] on button "Annamária Boros 2026 boros .ancsa@icloud.com" at bounding box center [235, 104] width 225 height 29
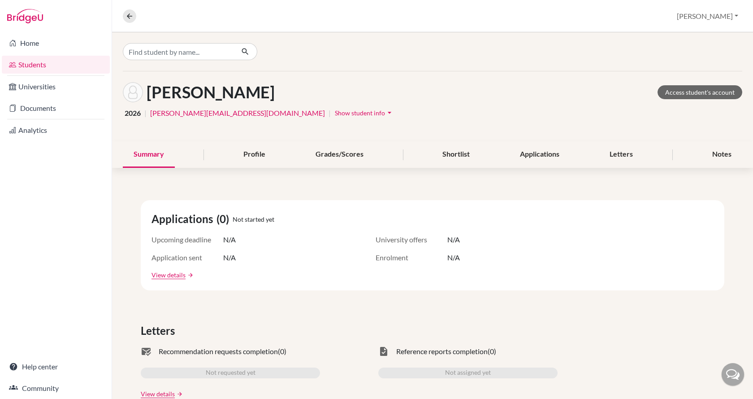
click at [335, 113] on span "Show student info" at bounding box center [360, 113] width 50 height 8
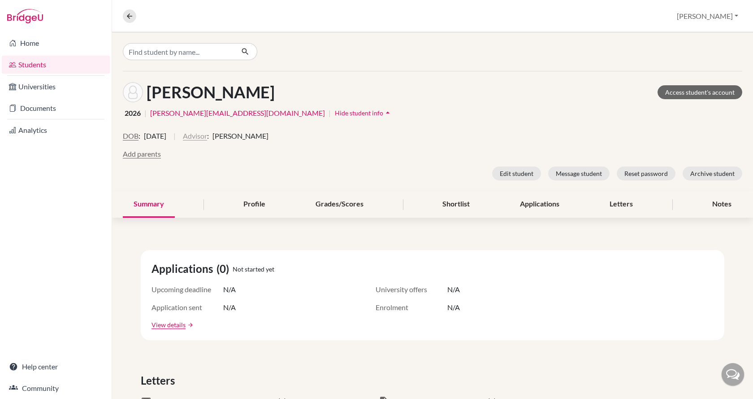
click at [207, 137] on button "Advisor" at bounding box center [195, 135] width 24 height 11
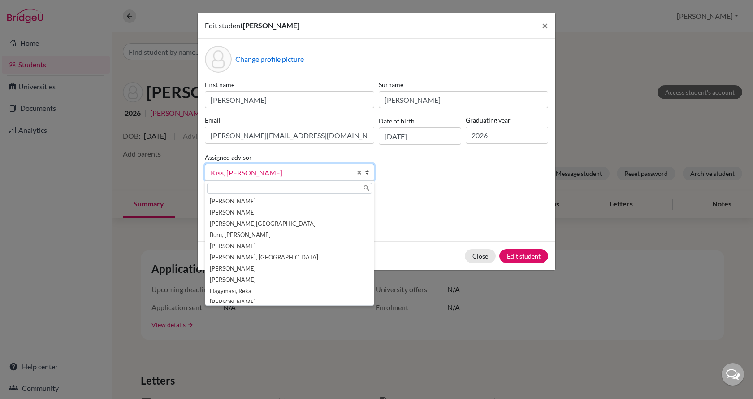
scroll to position [38, 0]
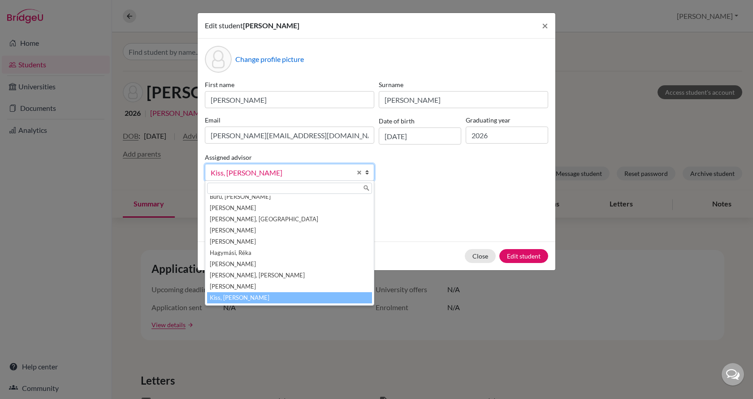
click at [242, 173] on span "Kiss, [PERSON_NAME]" at bounding box center [281, 173] width 141 height 12
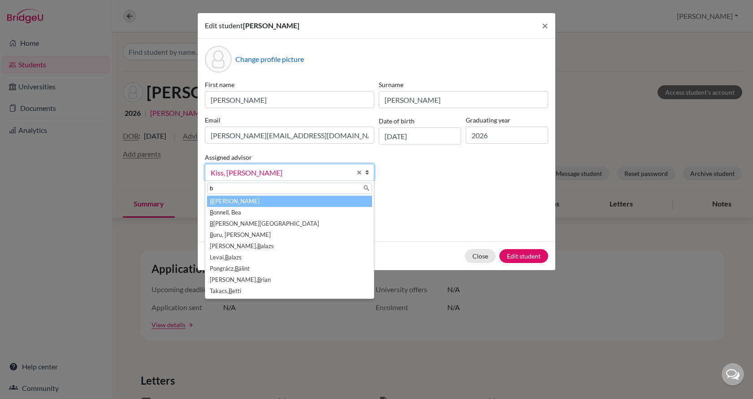
scroll to position [0, 0]
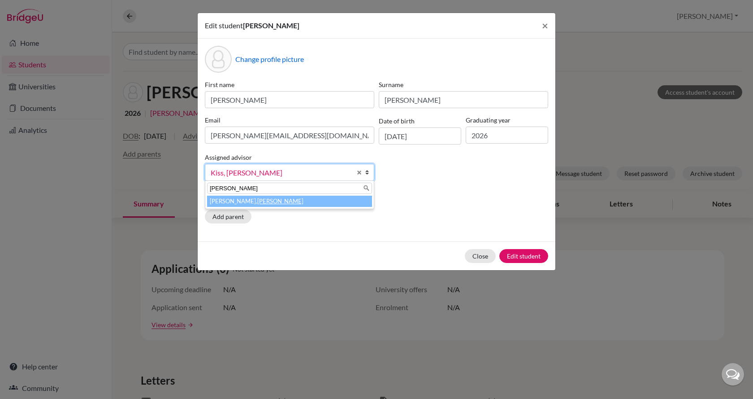
type input "[PERSON_NAME]"
click at [257, 200] on em "[PERSON_NAME]" at bounding box center [280, 200] width 46 height 7
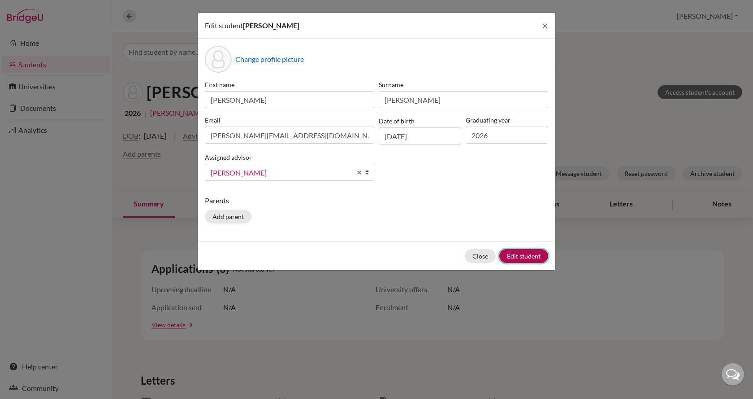
click at [538, 251] on button "Edit student" at bounding box center [523, 256] width 49 height 14
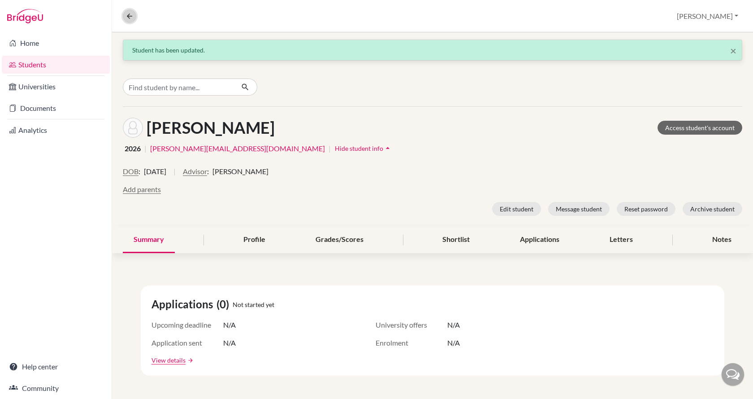
click at [127, 11] on button at bounding box center [129, 15] width 13 height 13
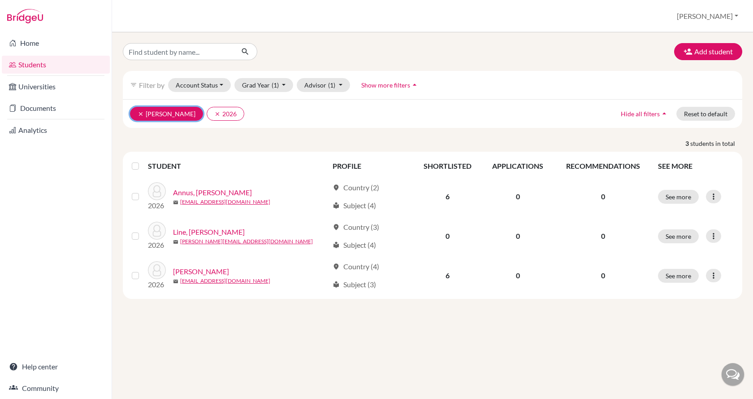
click at [177, 117] on button "clear Newbould, Lisa" at bounding box center [166, 114] width 73 height 14
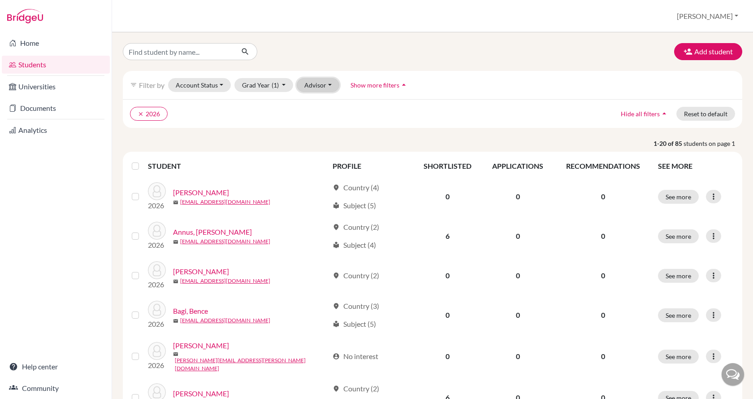
click at [329, 87] on button "Advisor" at bounding box center [318, 85] width 43 height 14
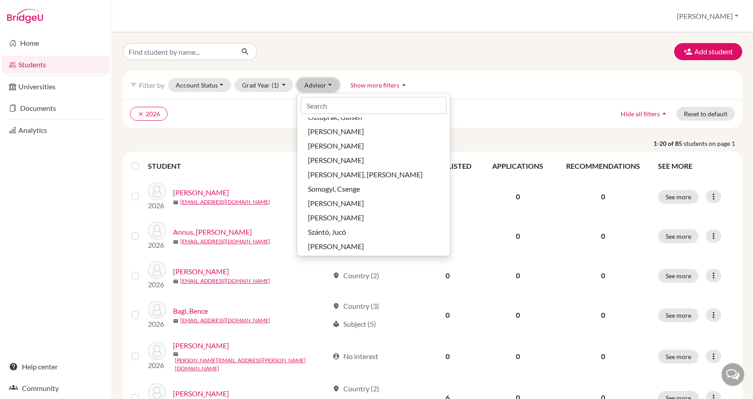
scroll to position [493, 0]
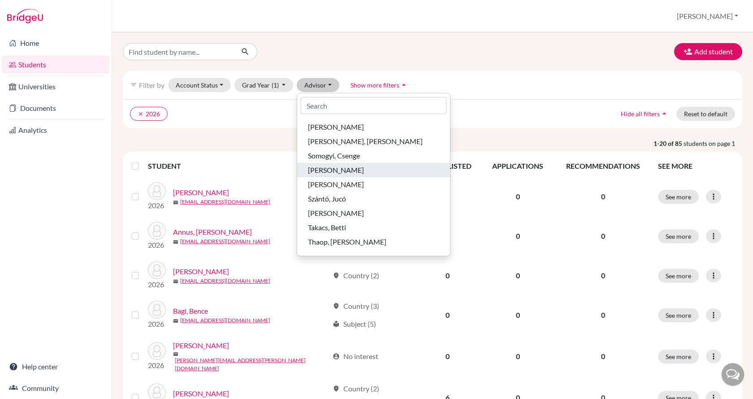
click at [346, 173] on span "[PERSON_NAME]" at bounding box center [336, 170] width 56 height 11
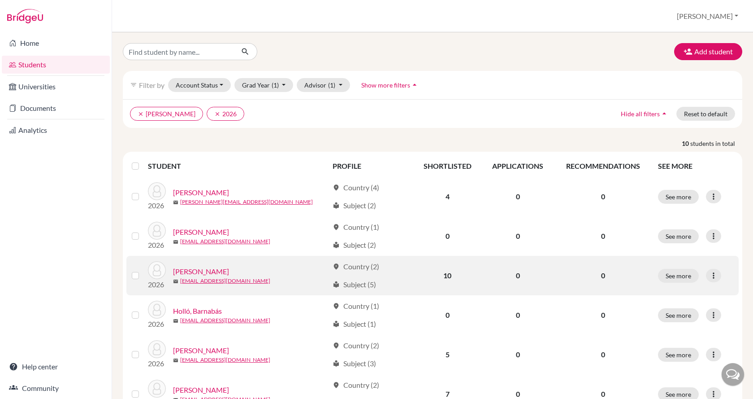
click at [202, 268] on link "Háry, Laura" at bounding box center [201, 271] width 56 height 11
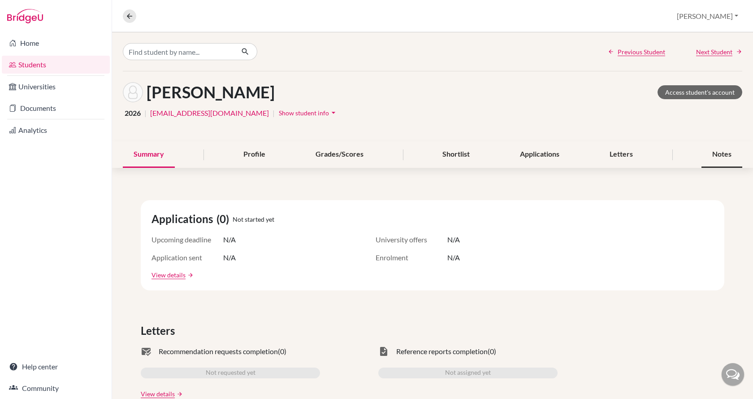
click at [717, 154] on div "Notes" at bounding box center [722, 154] width 41 height 26
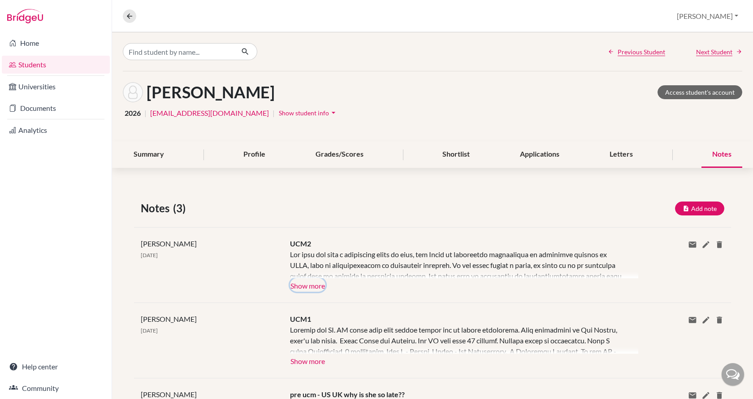
click at [312, 284] on button "Show more" at bounding box center [307, 284] width 35 height 13
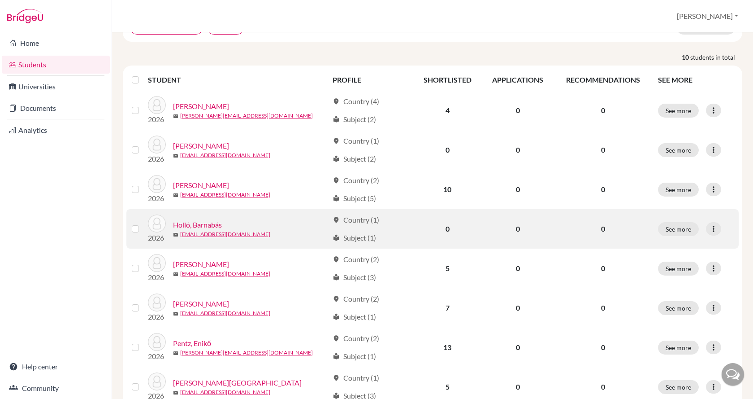
scroll to position [90, 0]
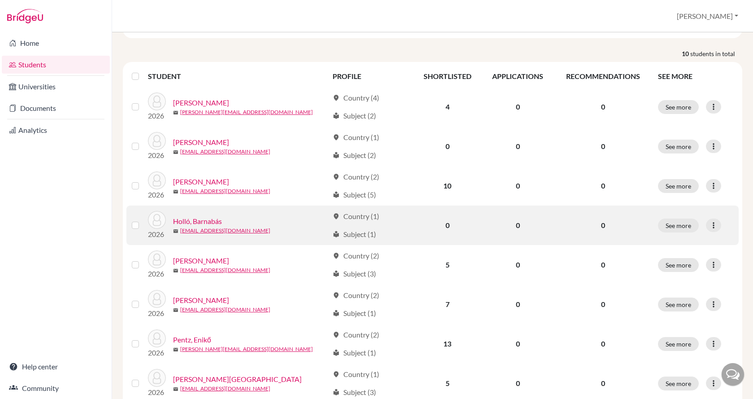
click at [205, 221] on link "Holló, Barnabás" at bounding box center [197, 221] width 49 height 11
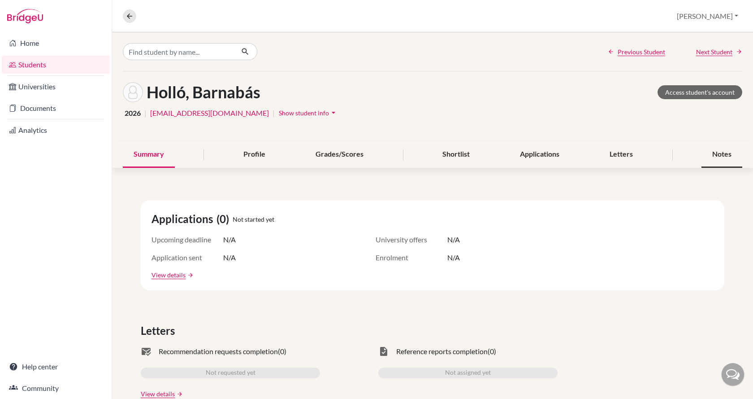
click at [712, 155] on div "Notes" at bounding box center [722, 154] width 41 height 26
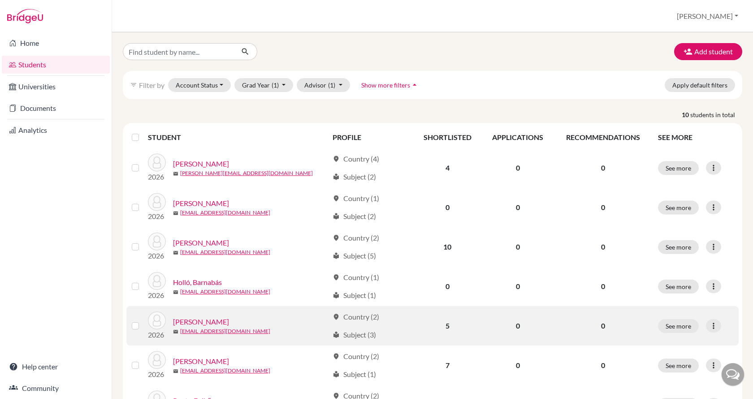
click at [176, 318] on link "Kemecsei, Aron" at bounding box center [201, 321] width 56 height 11
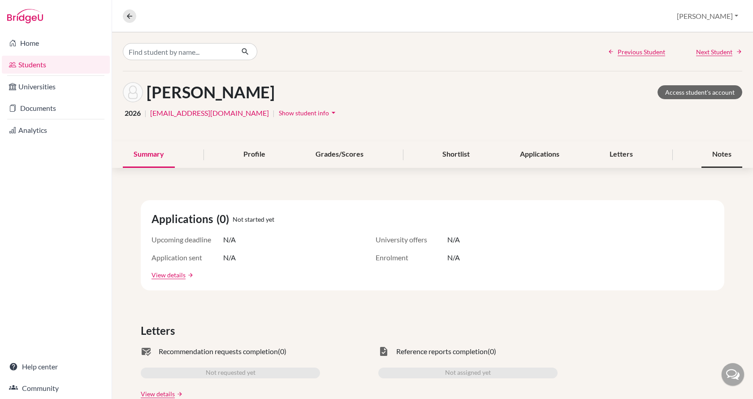
click at [715, 154] on div "Notes" at bounding box center [722, 154] width 41 height 26
click at [30, 61] on link "Students" at bounding box center [56, 65] width 108 height 18
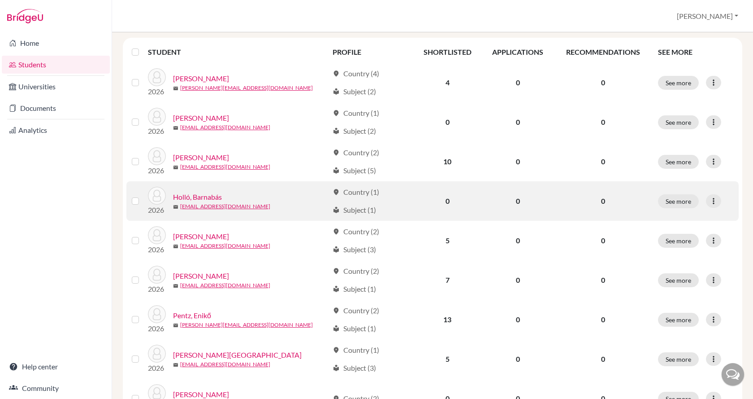
scroll to position [134, 0]
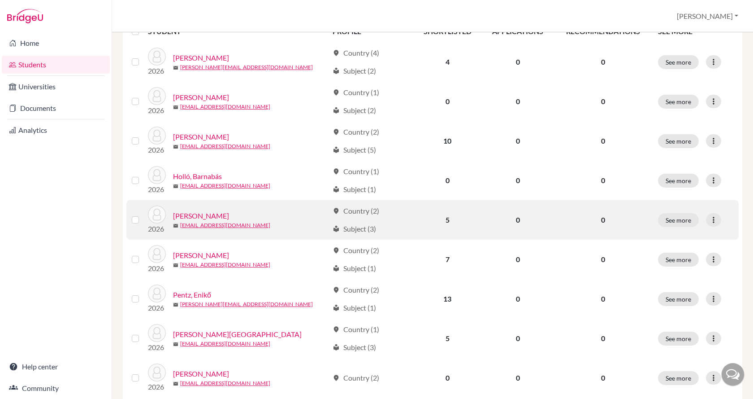
click at [223, 212] on div "[PERSON_NAME]" at bounding box center [251, 215] width 156 height 11
click at [186, 212] on link "[PERSON_NAME]" at bounding box center [201, 215] width 56 height 11
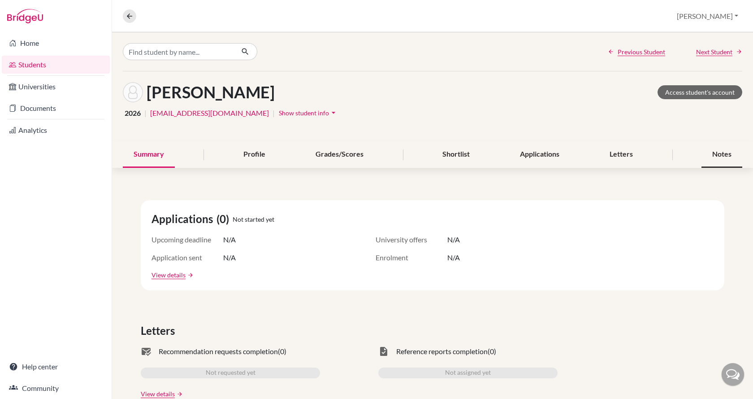
click at [711, 152] on div "Notes" at bounding box center [722, 154] width 41 height 26
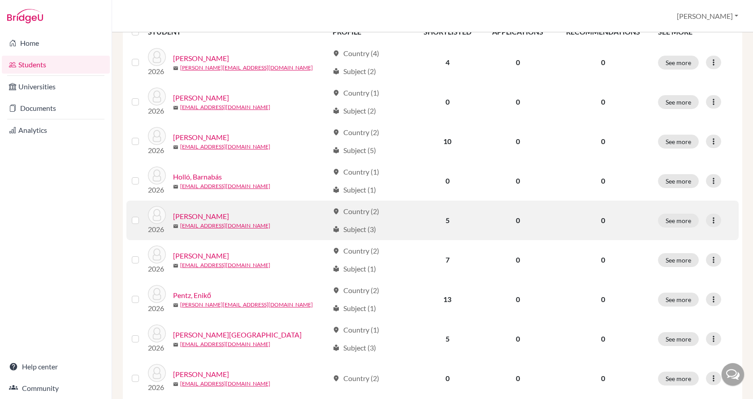
scroll to position [134, 0]
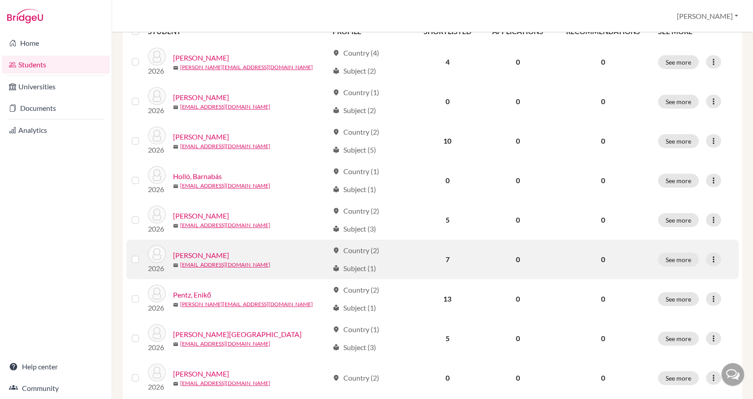
click at [208, 256] on link "[PERSON_NAME]" at bounding box center [201, 255] width 56 height 11
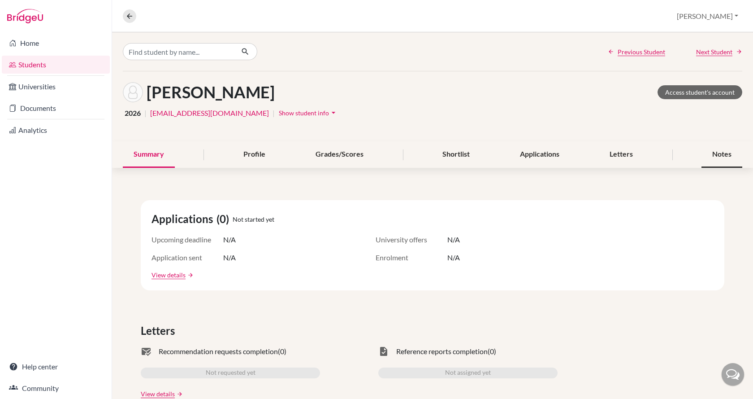
click at [721, 153] on div "Notes" at bounding box center [722, 154] width 41 height 26
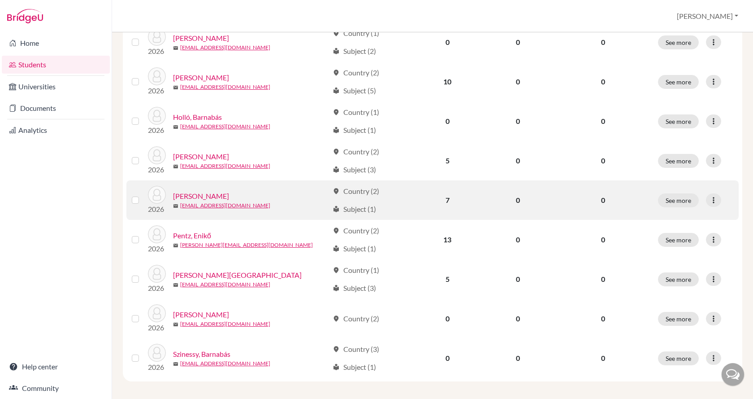
scroll to position [198, 0]
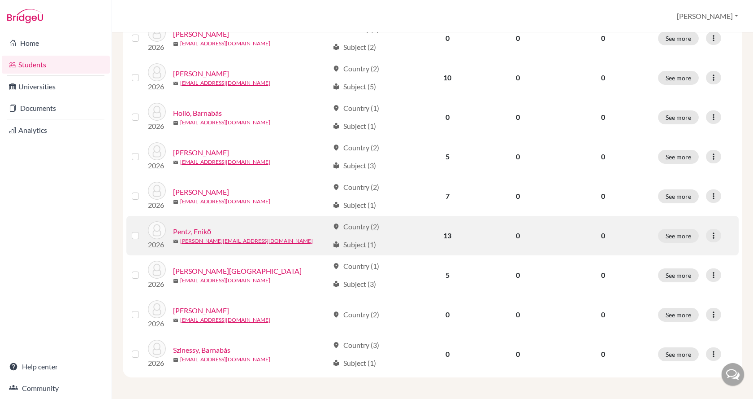
click at [205, 229] on link "Pentz, Enikő" at bounding box center [192, 231] width 38 height 11
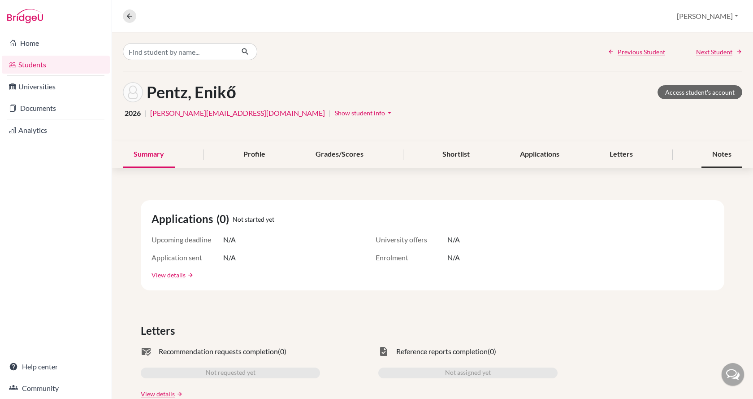
click at [714, 152] on div "Notes" at bounding box center [722, 154] width 41 height 26
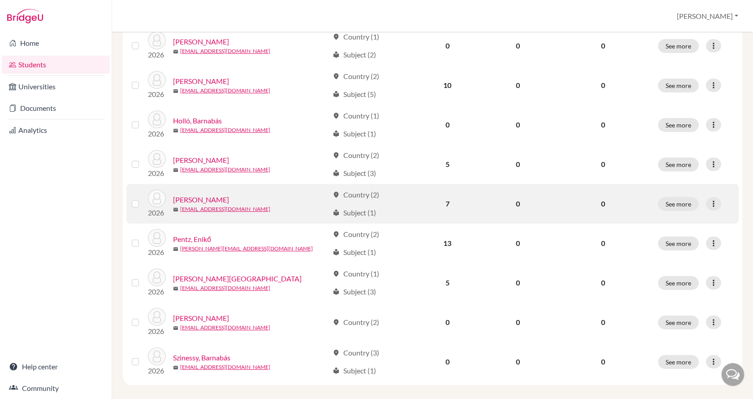
scroll to position [198, 0]
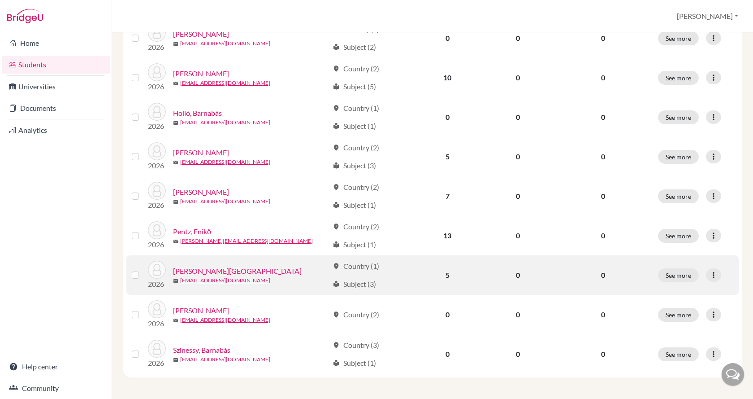
click at [195, 270] on link "Péterffy, Dóra" at bounding box center [237, 270] width 129 height 11
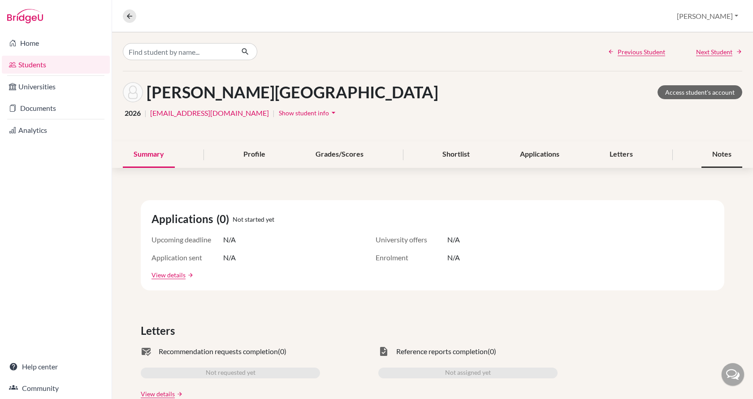
click at [718, 151] on div "Notes" at bounding box center [722, 154] width 41 height 26
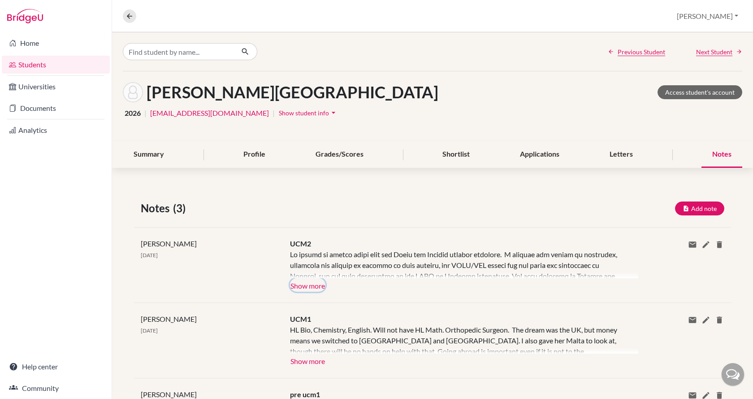
click at [321, 281] on button "Show more" at bounding box center [307, 284] width 35 height 13
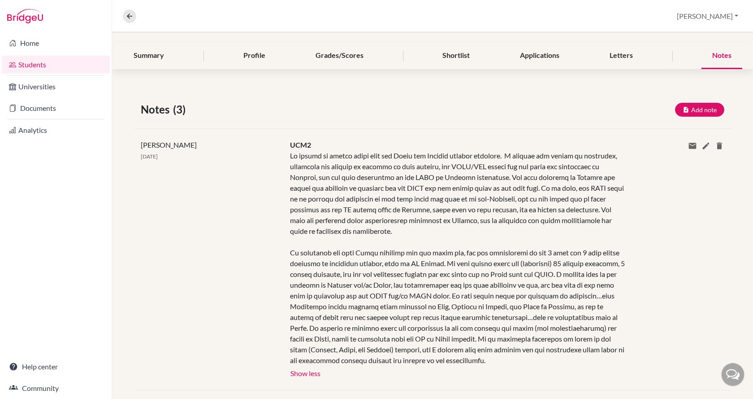
scroll to position [134, 0]
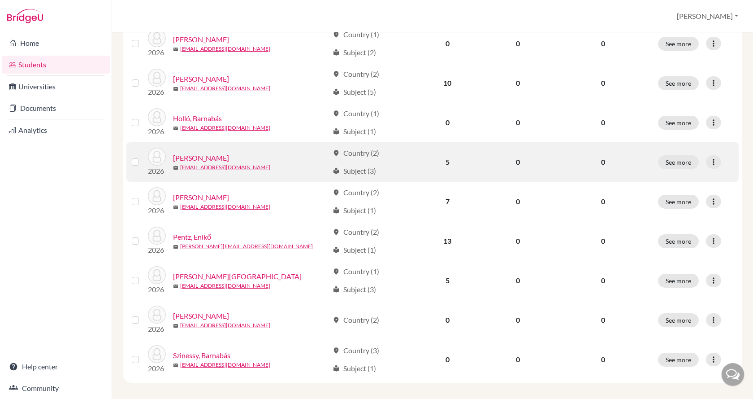
scroll to position [198, 0]
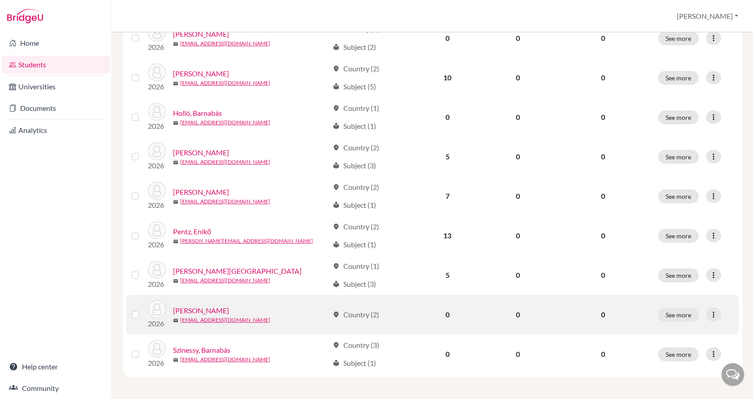
click at [229, 310] on link "[PERSON_NAME]" at bounding box center [201, 310] width 56 height 11
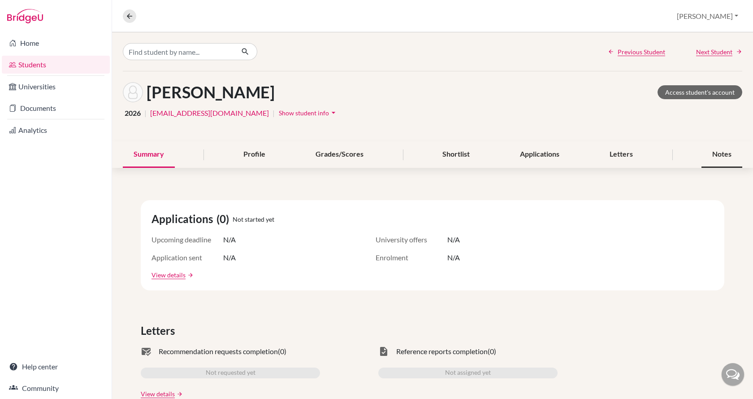
click at [718, 156] on div "Notes" at bounding box center [722, 154] width 41 height 26
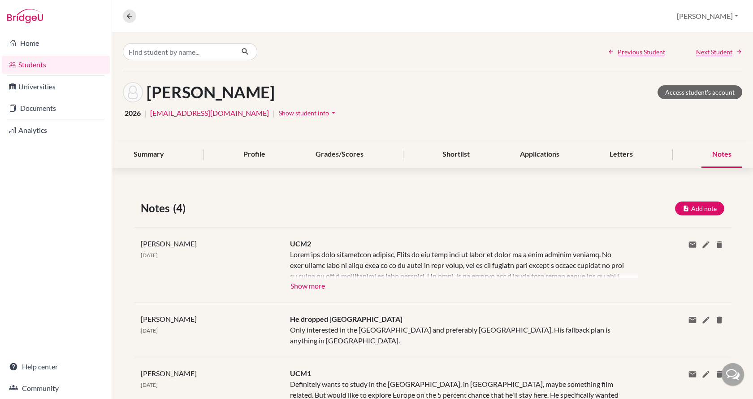
click at [303, 295] on div "Brian Sylvester 12 Aug 2025 UCM2 Show more Show less Share via email Email addr…" at bounding box center [432, 264] width 597 height 75
click at [302, 289] on button "Show more" at bounding box center [307, 284] width 35 height 13
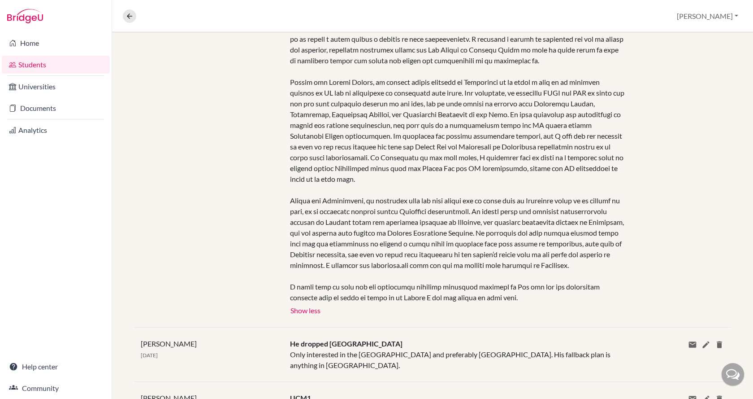
scroll to position [314, 0]
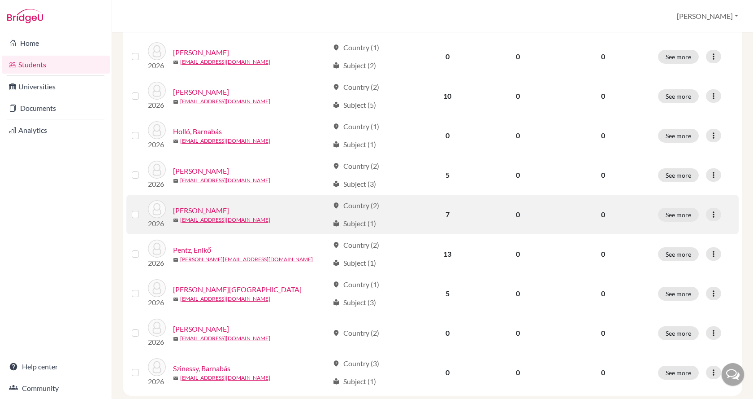
scroll to position [198, 0]
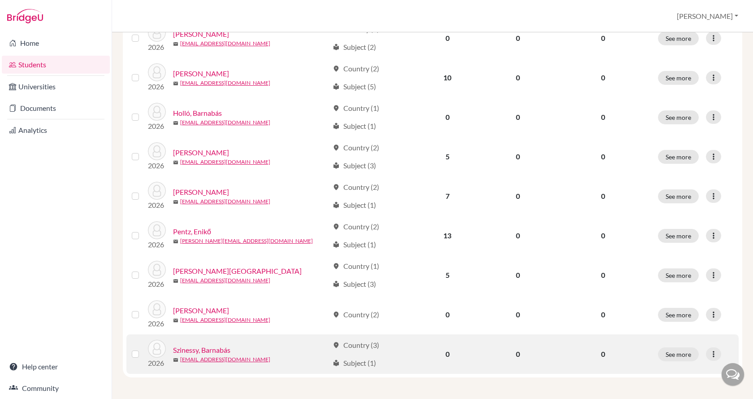
click at [202, 347] on link "Szinessy, Barnabás" at bounding box center [201, 349] width 57 height 11
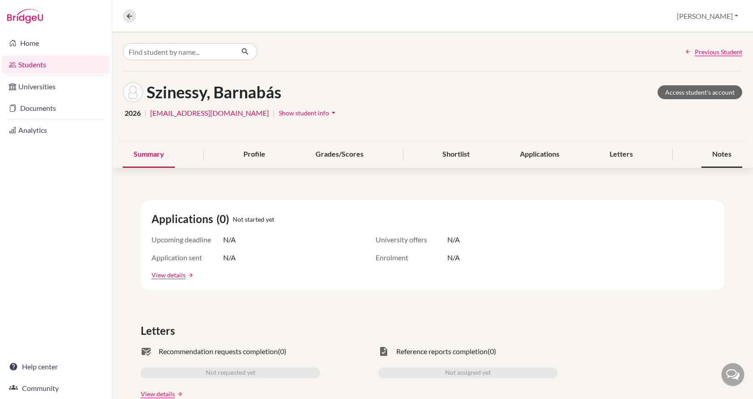
click at [721, 149] on div "Notes" at bounding box center [722, 154] width 41 height 26
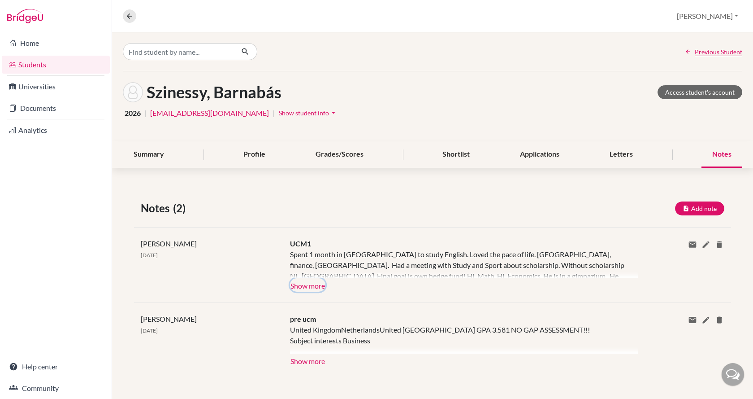
click at [299, 283] on button "Show more" at bounding box center [307, 284] width 35 height 13
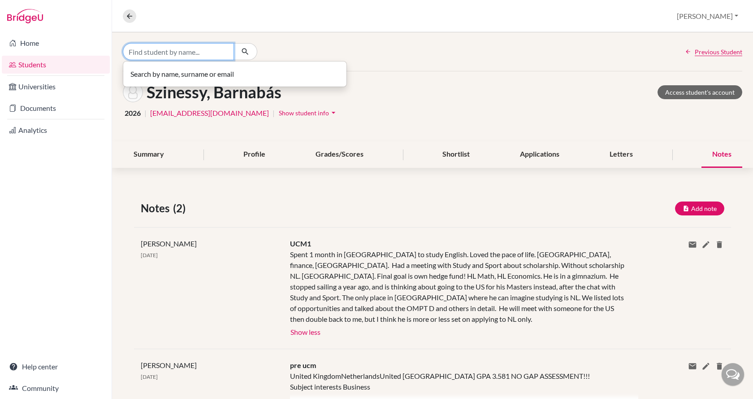
click at [210, 52] on input "Find student by name..." at bounding box center [178, 51] width 111 height 17
type input "kadar"
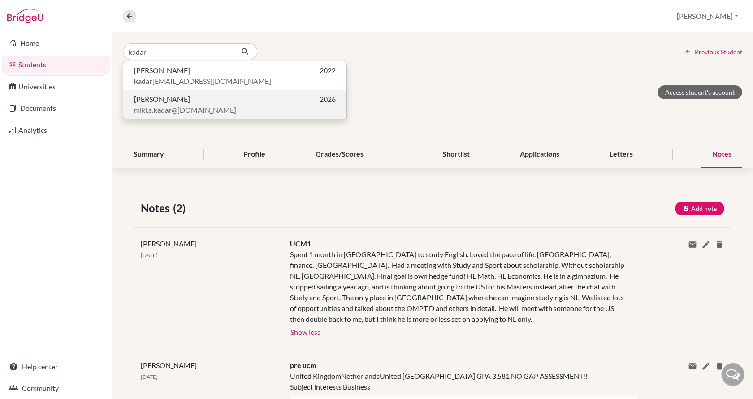
click at [206, 100] on p "Miklós Kádár 2026" at bounding box center [235, 99] width 202 height 11
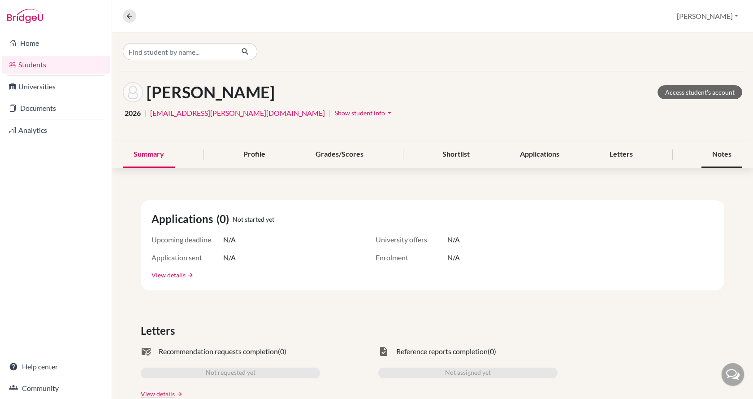
click at [711, 151] on div "Notes" at bounding box center [722, 154] width 41 height 26
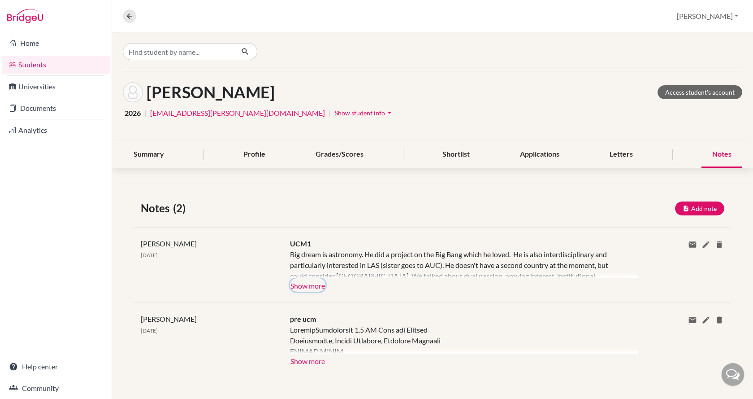
click at [310, 284] on button "Show more" at bounding box center [307, 284] width 35 height 13
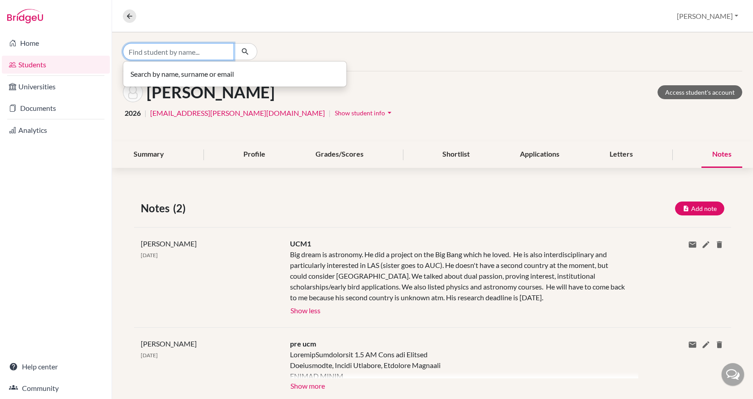
click at [201, 50] on input "Find student by name..." at bounding box center [178, 51] width 111 height 17
type input "kecskes"
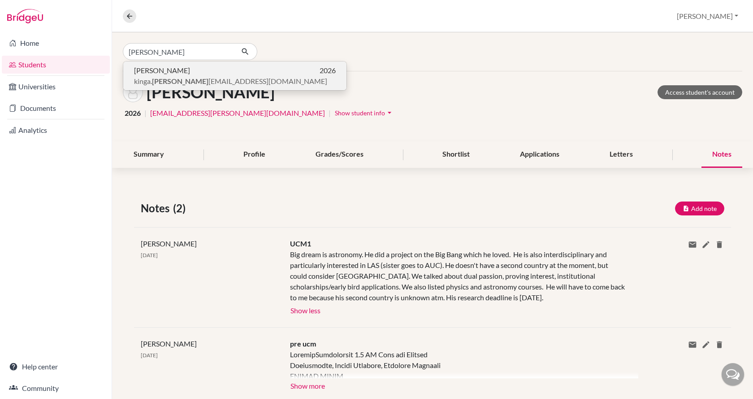
click at [194, 70] on p "Kinga Kecskés 2026" at bounding box center [235, 70] width 202 height 11
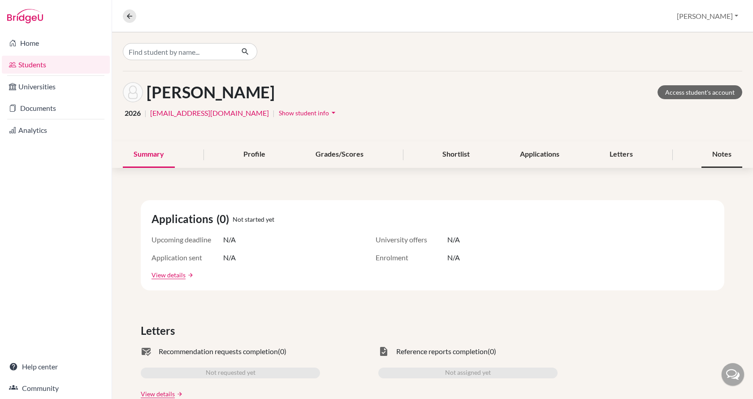
click at [725, 156] on div "Notes" at bounding box center [722, 154] width 41 height 26
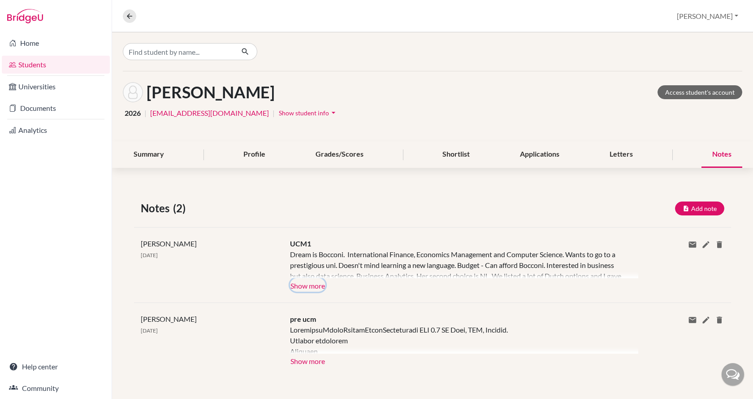
click at [304, 286] on button "Show more" at bounding box center [307, 284] width 35 height 13
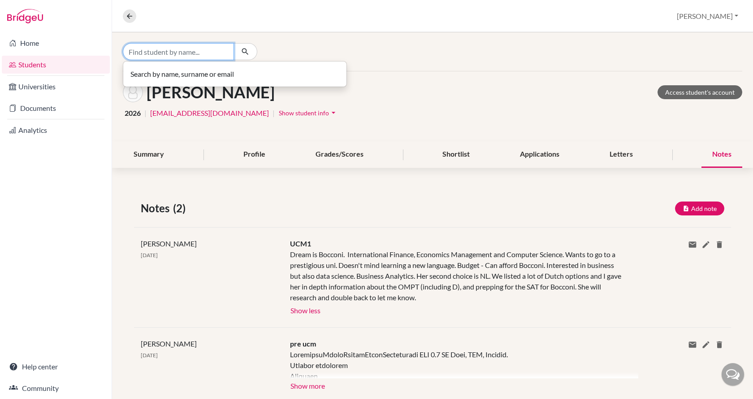
click at [195, 43] on input "Find student by name..." at bounding box center [178, 51] width 111 height 17
type input "kovacs"
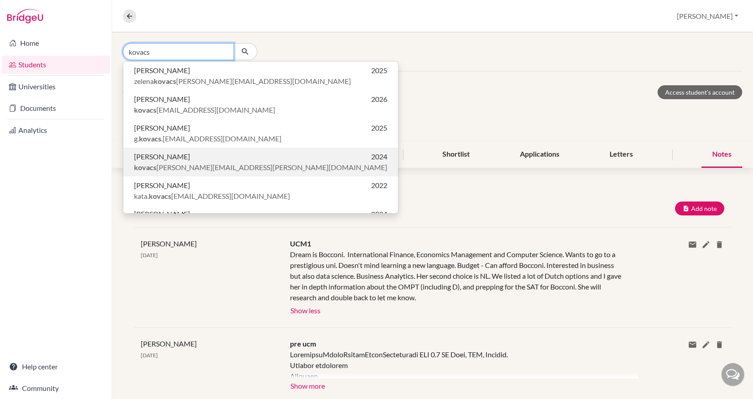
scroll to position [21, 0]
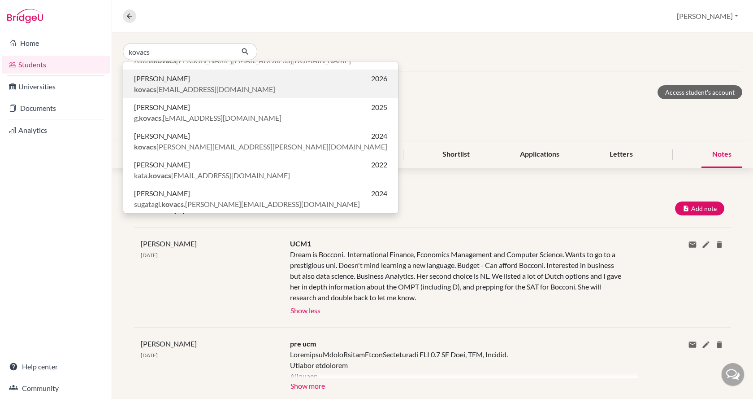
click at [206, 85] on span "kovacs aron779@gmail.com" at bounding box center [204, 89] width 141 height 11
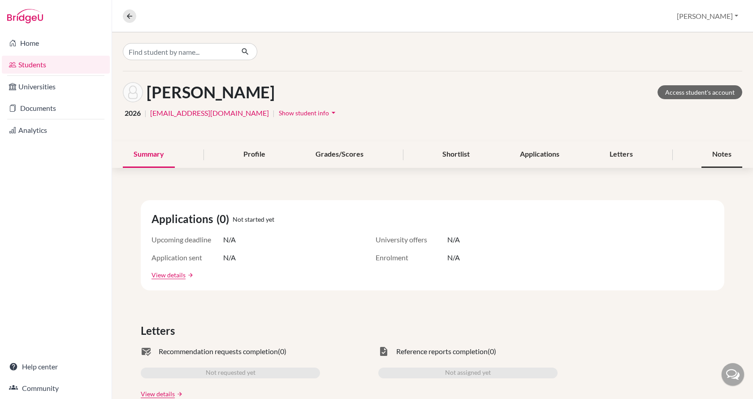
click at [705, 154] on div "Notes" at bounding box center [722, 154] width 41 height 26
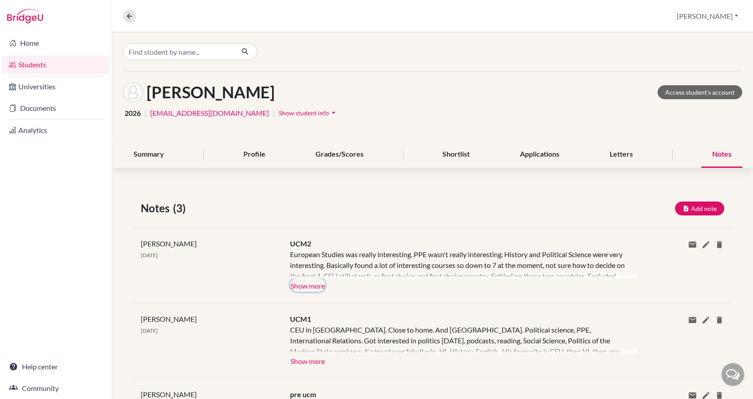
click at [301, 285] on button "Show more" at bounding box center [307, 284] width 35 height 13
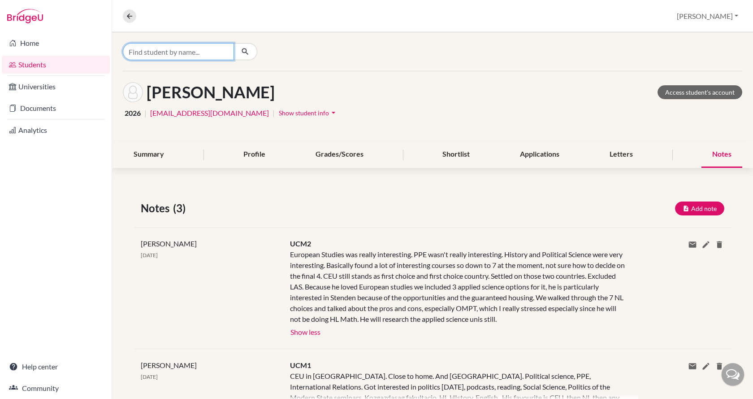
click at [168, 52] on input "Find student by name..." at bounding box center [178, 51] width 111 height 17
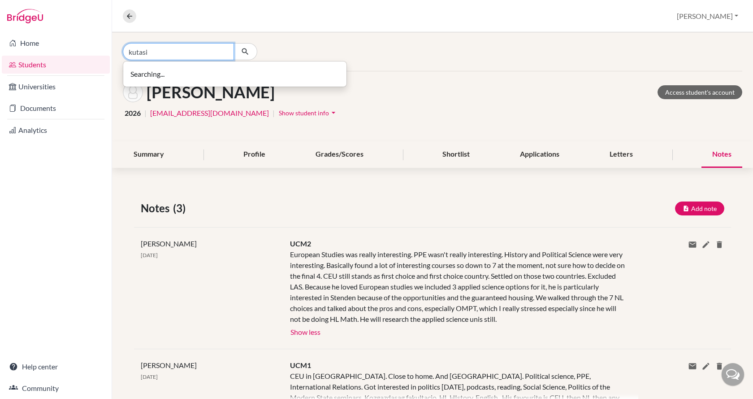
type input "kutasi"
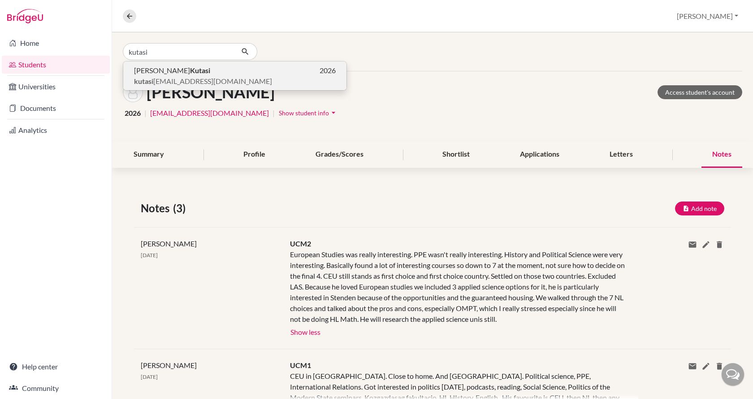
click at [190, 66] on b "Kutasi" at bounding box center [200, 70] width 20 height 9
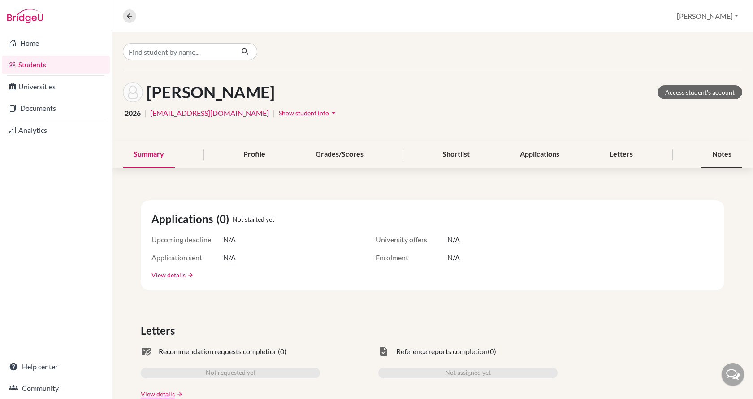
click at [713, 152] on div "Notes" at bounding box center [722, 154] width 41 height 26
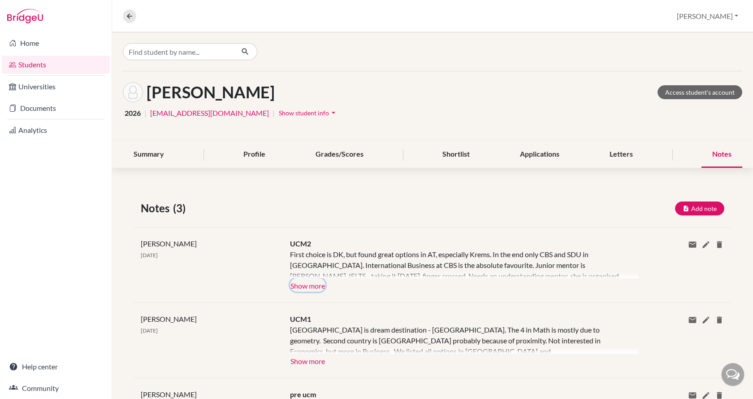
click at [320, 280] on button "Show more" at bounding box center [307, 284] width 35 height 13
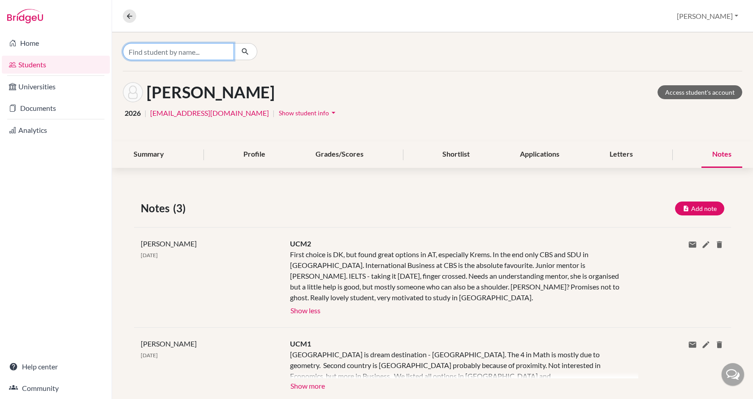
click at [173, 53] on input "Find student by name..." at bounding box center [178, 51] width 111 height 17
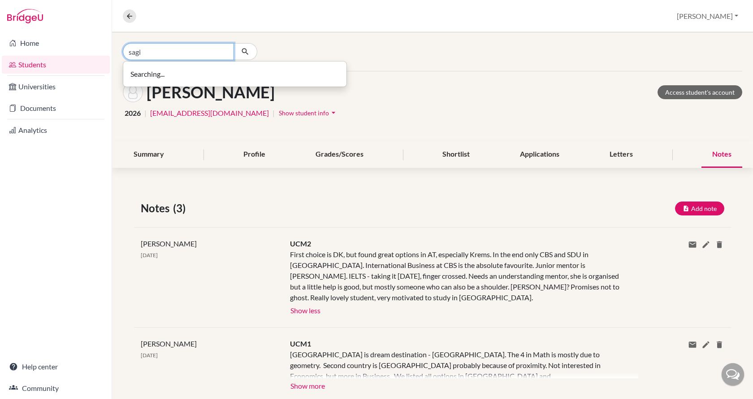
type input "sagi"
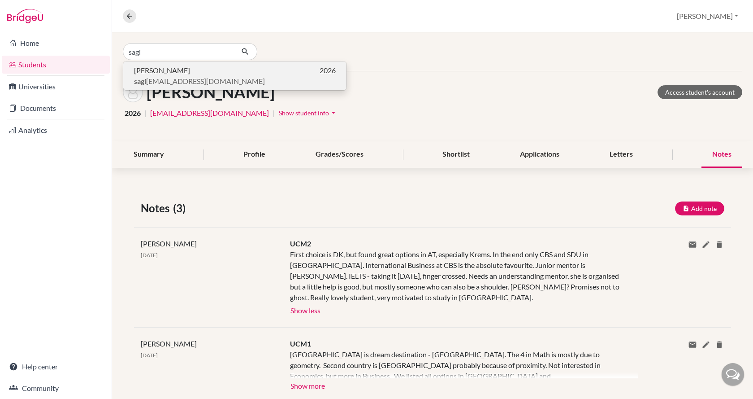
click at [173, 78] on span "sagi fanni11@gmail.com" at bounding box center [199, 81] width 131 height 11
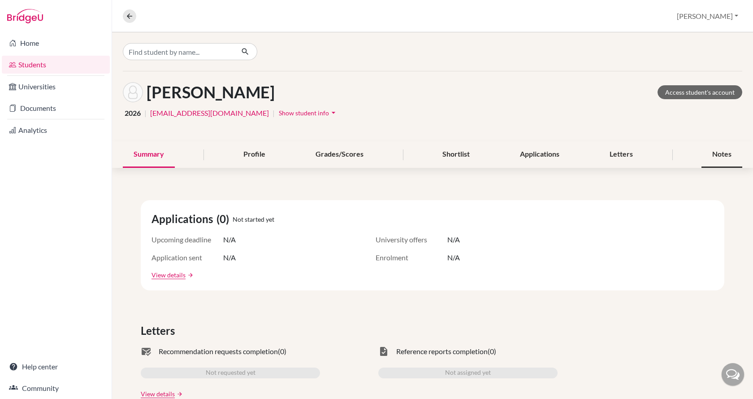
click at [712, 157] on div "Notes" at bounding box center [722, 154] width 41 height 26
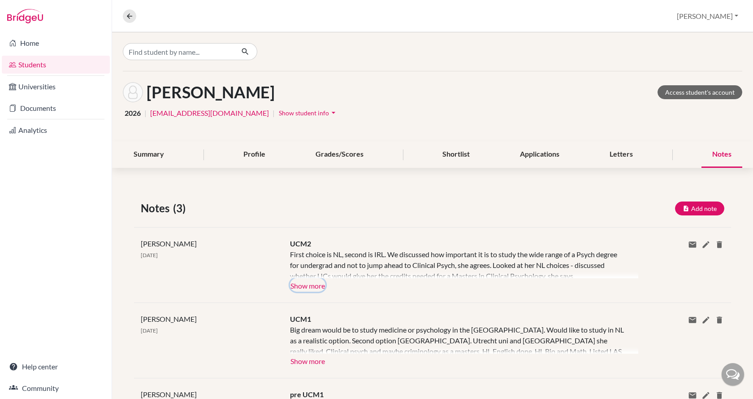
click at [299, 285] on button "Show more" at bounding box center [307, 284] width 35 height 13
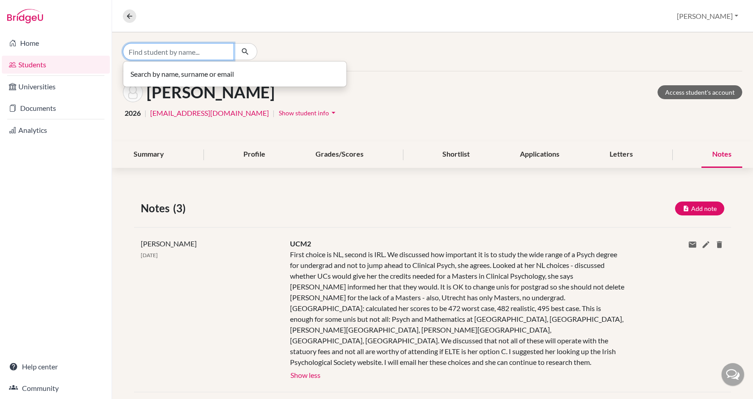
click at [197, 53] on input "Find student by name..." at bounding box center [178, 51] width 111 height 17
type input "hary"
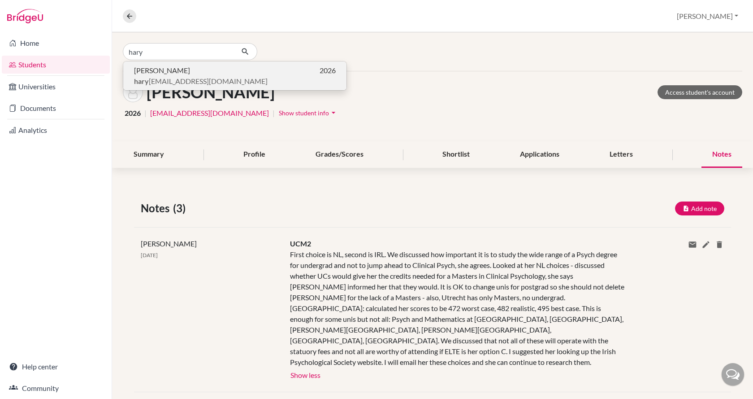
click at [196, 70] on p "Laura Háry 2026" at bounding box center [235, 70] width 202 height 11
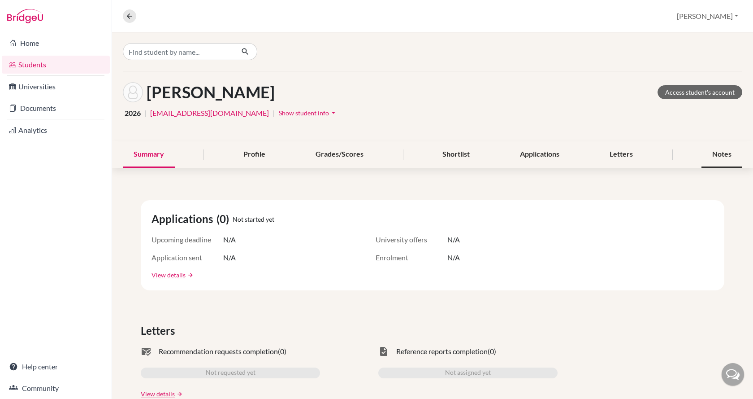
click at [715, 151] on div "Notes" at bounding box center [722, 154] width 41 height 26
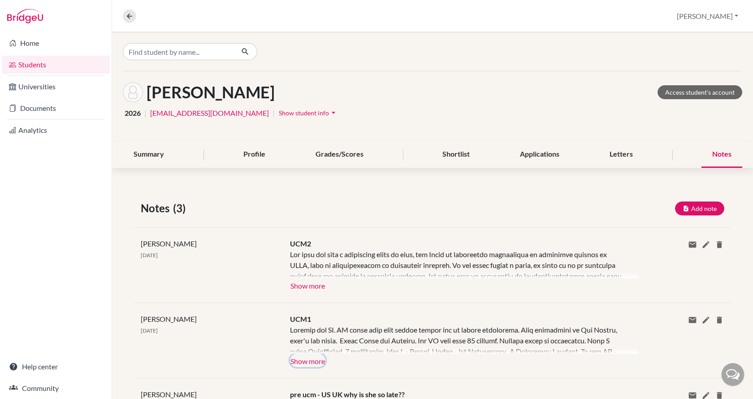
click at [313, 354] on button "Show more" at bounding box center [307, 359] width 35 height 13
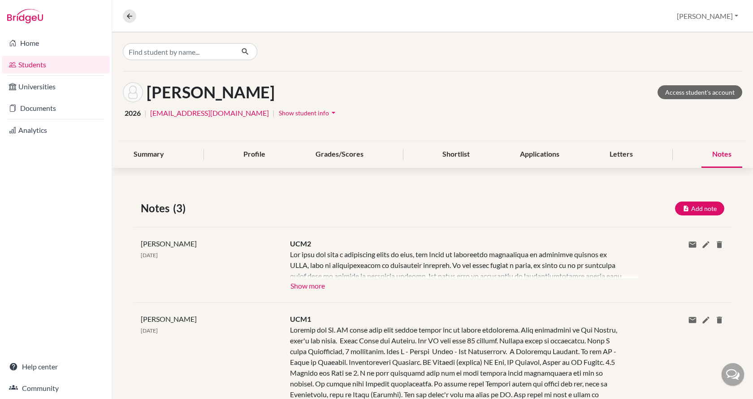
click at [319, 276] on div at bounding box center [464, 263] width 348 height 29
click at [307, 276] on div at bounding box center [464, 263] width 348 height 29
click at [305, 281] on button "Show more" at bounding box center [307, 284] width 35 height 13
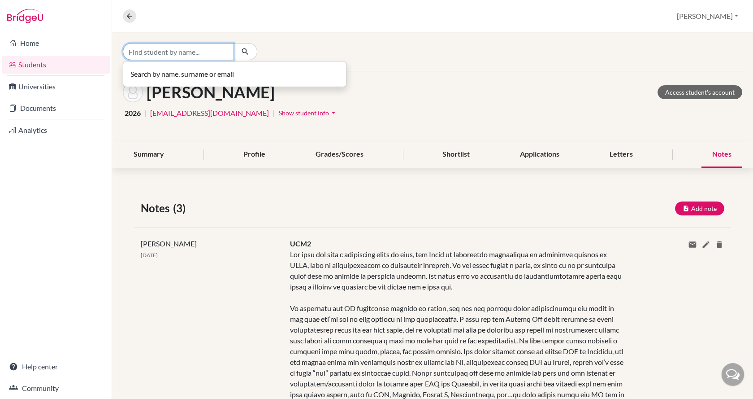
click at [178, 53] on input "Find student by name..." at bounding box center [178, 51] width 111 height 17
type input "szitas"
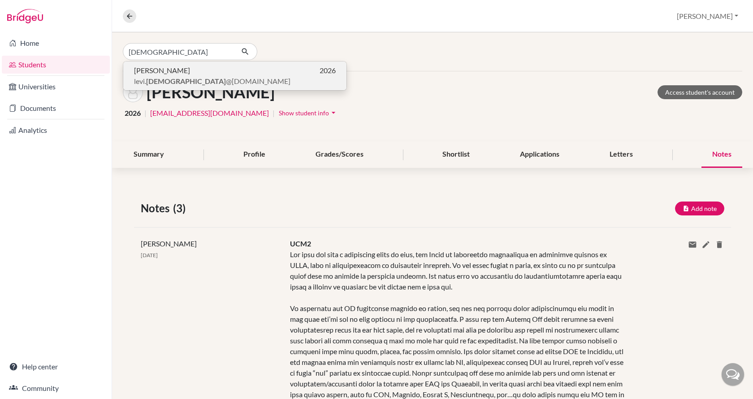
click at [179, 72] on span "Levente István Szitás" at bounding box center [162, 70] width 56 height 11
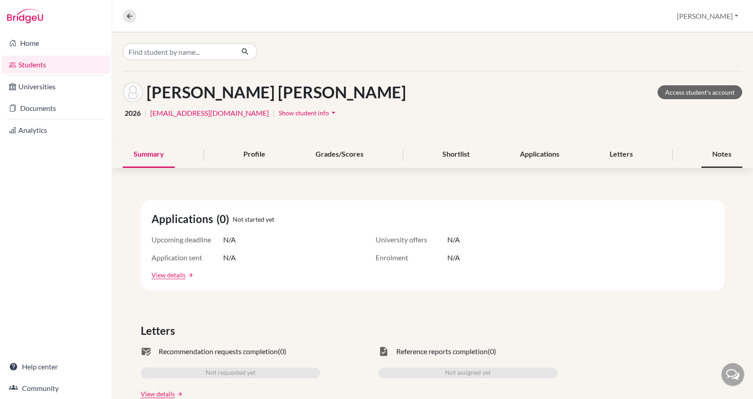
click at [705, 154] on div "Notes" at bounding box center [722, 154] width 41 height 26
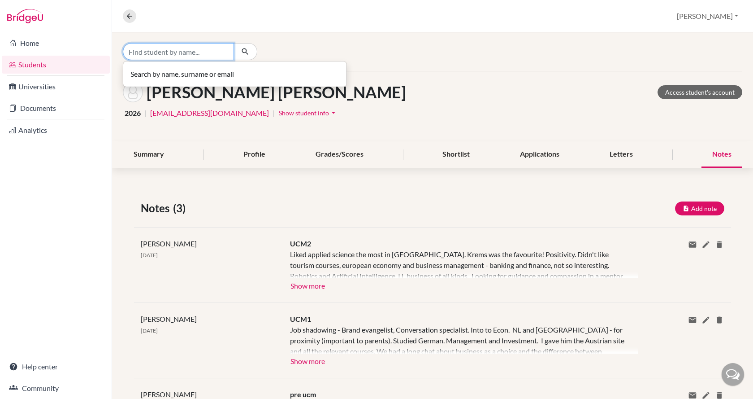
click at [166, 52] on input "Find student by name..." at bounding box center [178, 51] width 111 height 17
type input "szitas"
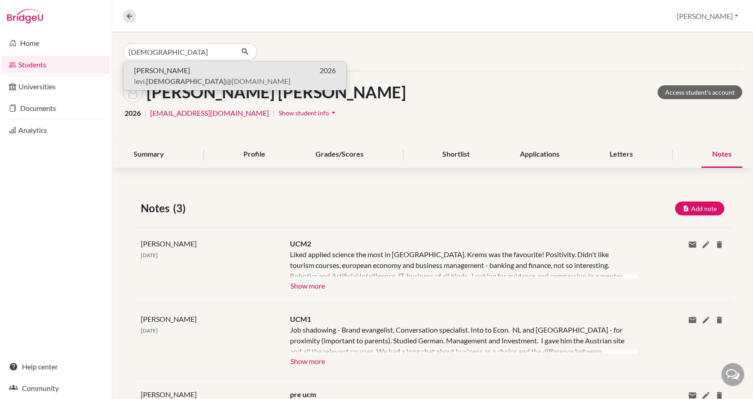
click at [170, 82] on span "levi. szitas @gmail.com" at bounding box center [212, 81] width 156 height 11
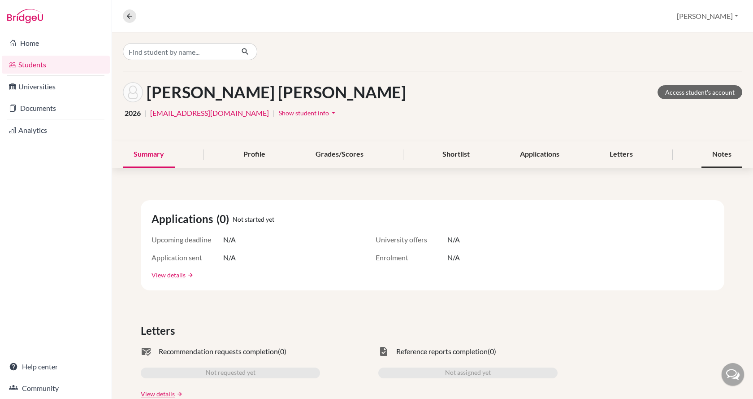
click at [720, 152] on div "Notes" at bounding box center [722, 154] width 41 height 26
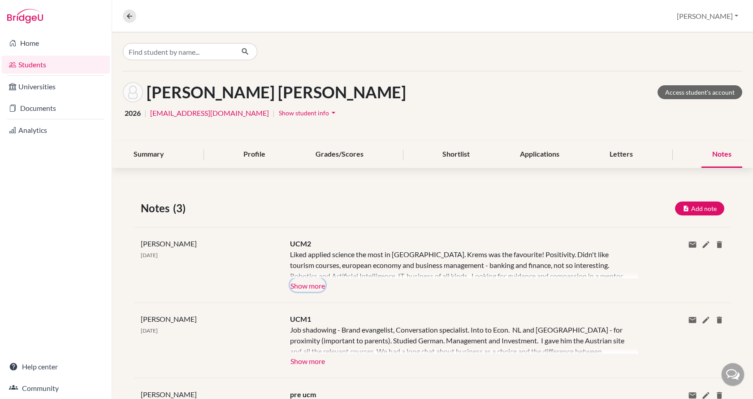
click at [299, 283] on button "Show more" at bounding box center [307, 284] width 35 height 13
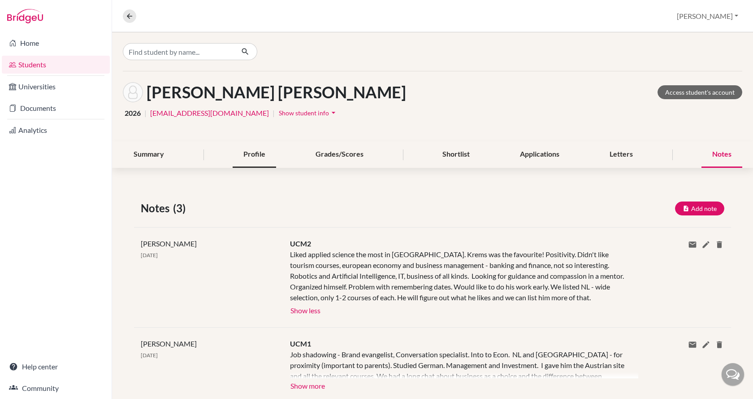
click at [254, 155] on div "Profile" at bounding box center [254, 154] width 43 height 26
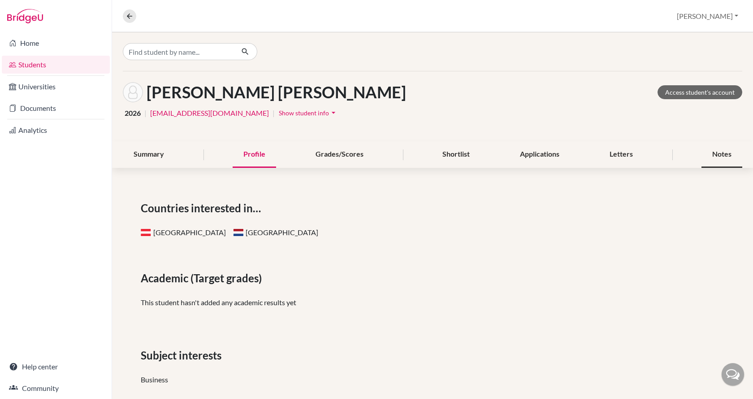
click at [719, 147] on div "Notes" at bounding box center [722, 154] width 41 height 26
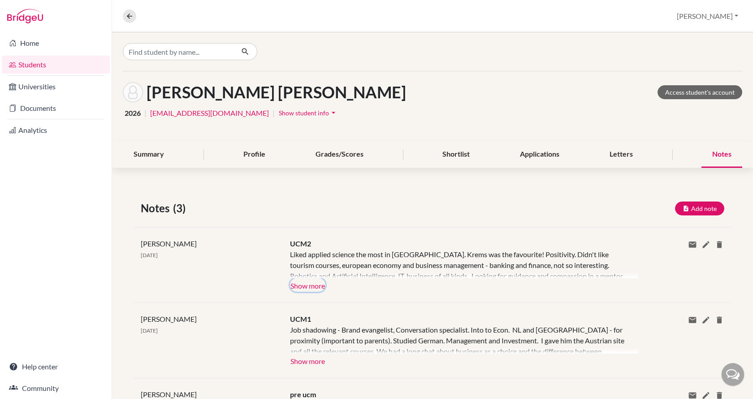
click at [310, 283] on button "Show more" at bounding box center [307, 284] width 35 height 13
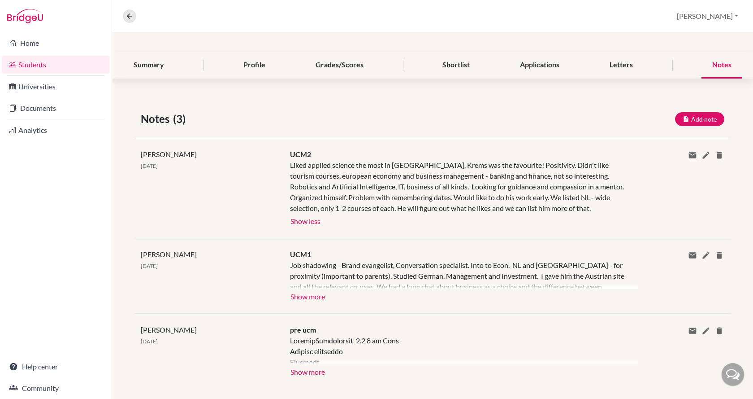
scroll to position [100, 0]
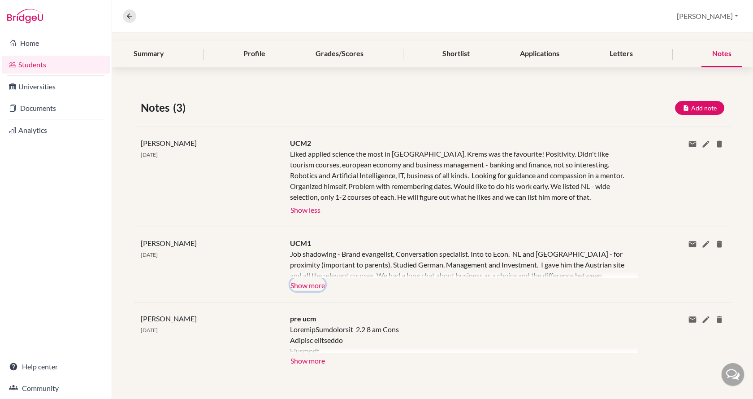
click at [306, 283] on button "Show more" at bounding box center [307, 283] width 35 height 13
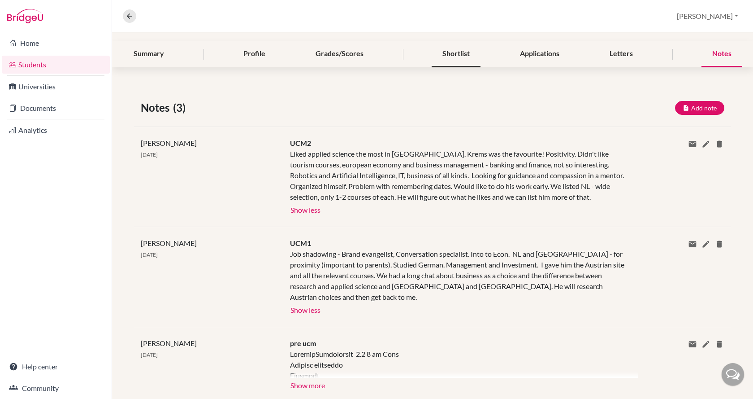
click at [458, 50] on div "Shortlist" at bounding box center [456, 54] width 49 height 26
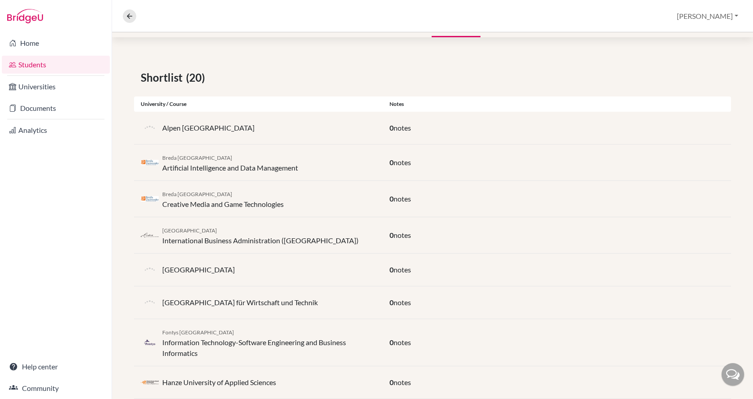
scroll to position [134, 0]
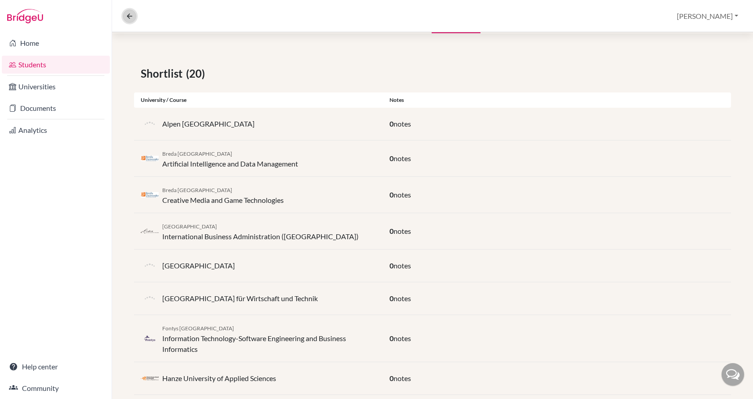
click at [132, 17] on icon at bounding box center [130, 16] width 8 height 8
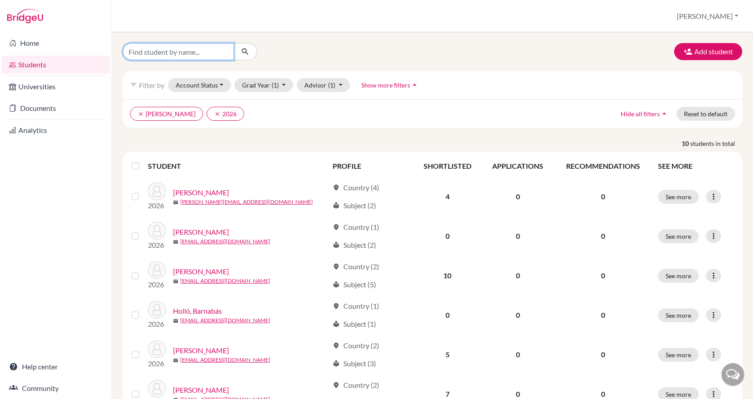
click at [182, 52] on input "Find student by name..." at bounding box center [178, 51] width 111 height 17
type input "[PERSON_NAME]"
click button "submit" at bounding box center [246, 51] width 24 height 17
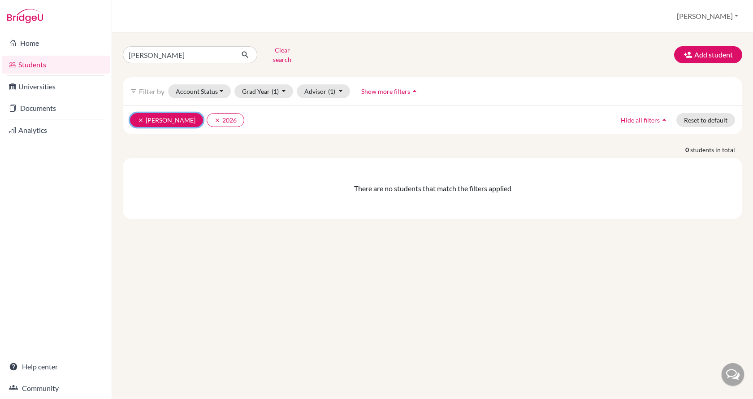
click at [139, 117] on icon "clear" at bounding box center [141, 120] width 6 height 6
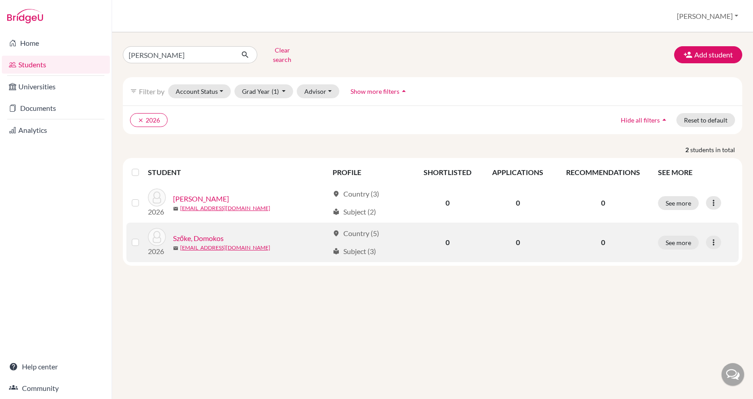
click at [218, 234] on link "Szőke, Domokos" at bounding box center [198, 238] width 51 height 11
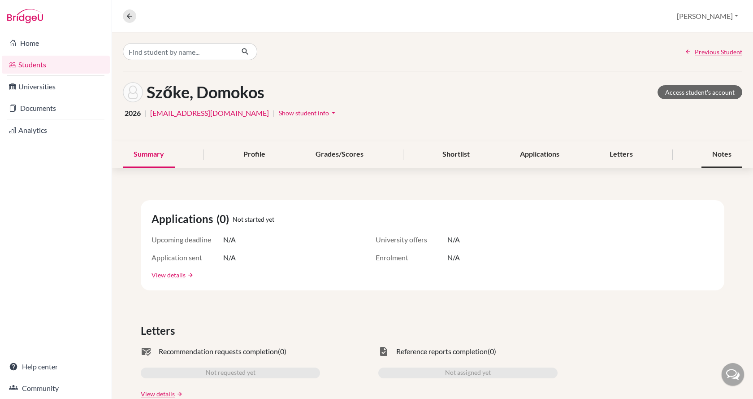
click at [715, 158] on div "Notes" at bounding box center [722, 154] width 41 height 26
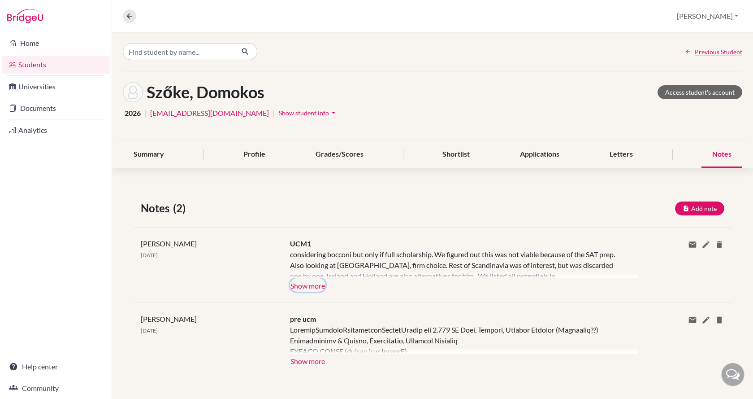
click at [313, 287] on button "Show more" at bounding box center [307, 284] width 35 height 13
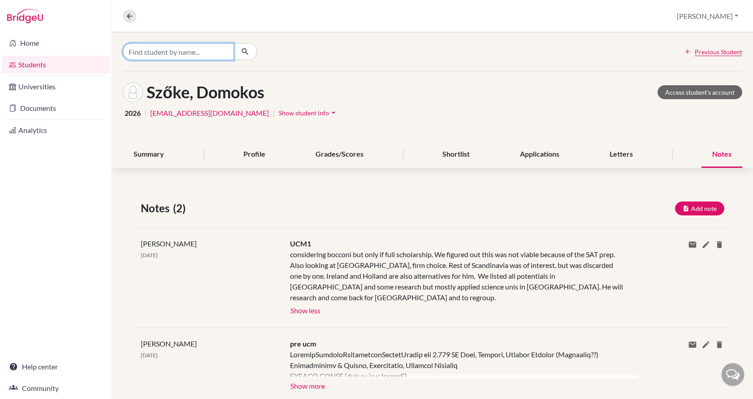
click at [203, 52] on input "Find student by name..." at bounding box center [178, 51] width 111 height 17
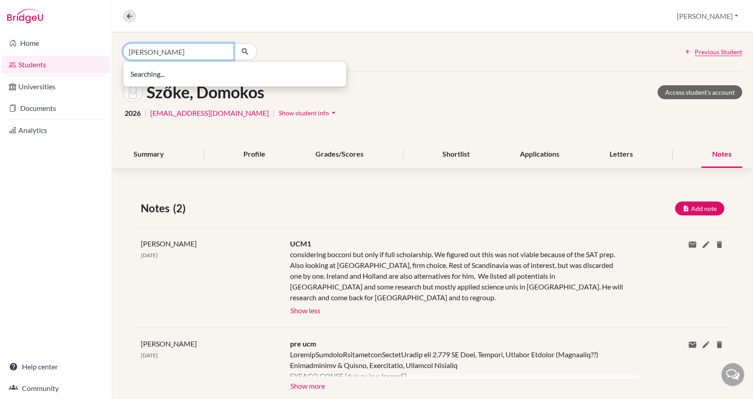
type input "[PERSON_NAME]"
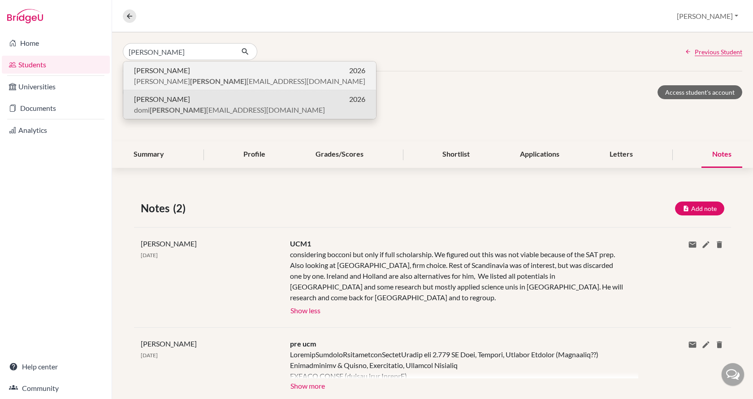
click at [200, 77] on span "adam szoke 007@gmail.com" at bounding box center [249, 81] width 231 height 11
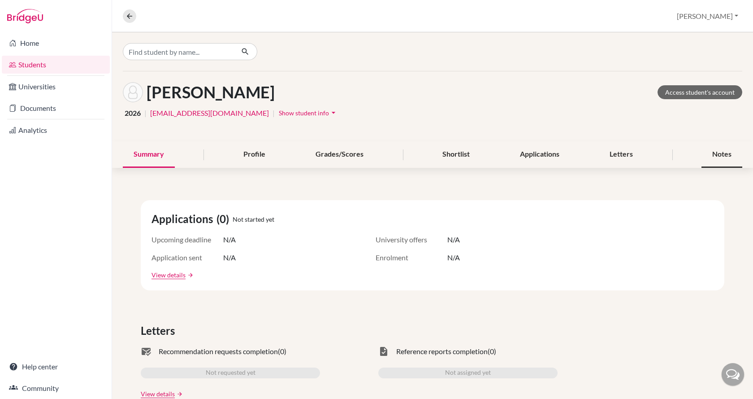
click at [725, 148] on div "Notes" at bounding box center [722, 154] width 41 height 26
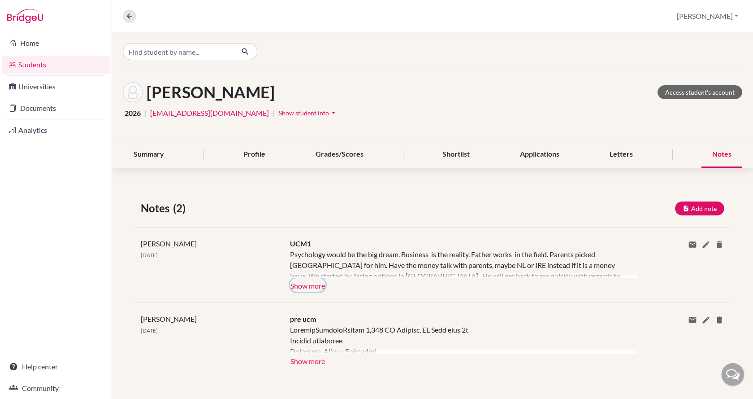
click at [301, 284] on button "Show more" at bounding box center [307, 284] width 35 height 13
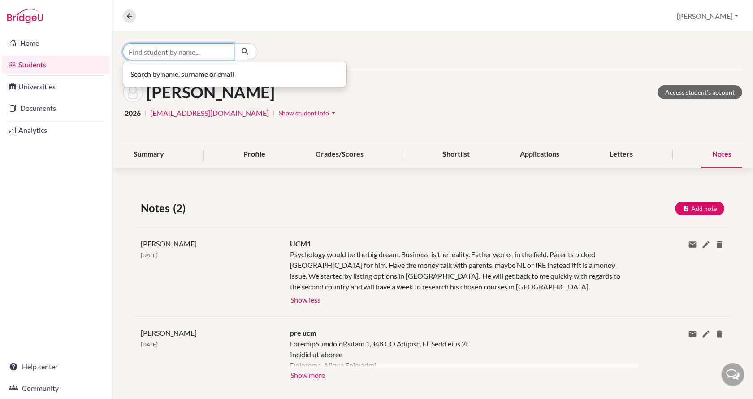
click at [169, 46] on input "Find student by name..." at bounding box center [178, 51] width 111 height 17
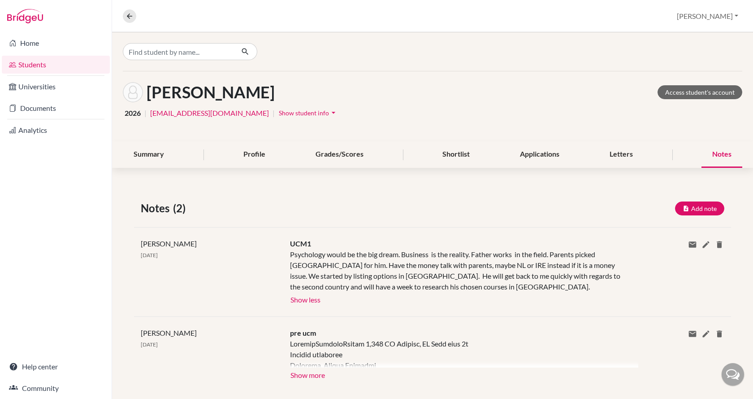
click at [60, 62] on link "Students" at bounding box center [56, 65] width 108 height 18
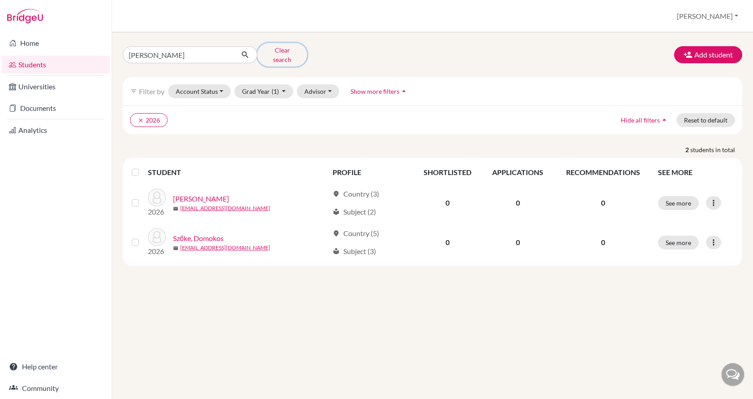
click at [269, 53] on button "Clear search" at bounding box center [282, 54] width 50 height 23
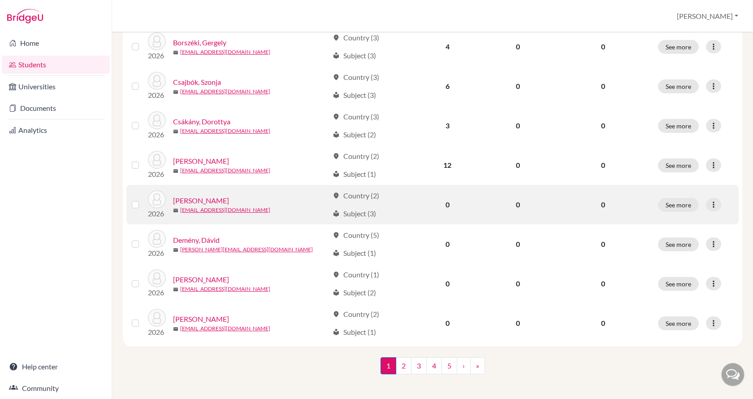
scroll to position [627, 0]
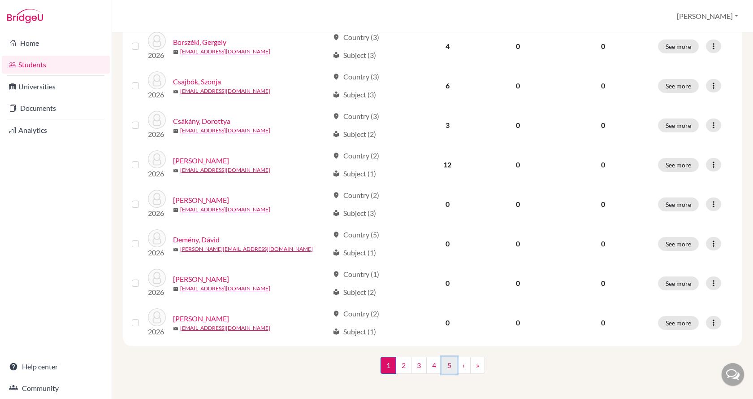
click at [444, 363] on link "5" at bounding box center [450, 364] width 16 height 17
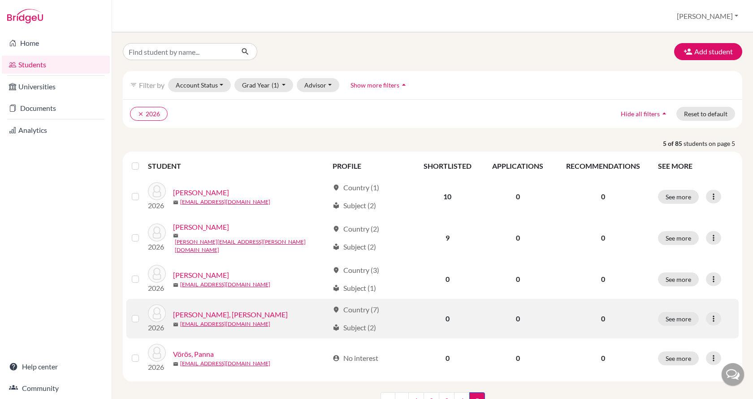
scroll to position [35, 0]
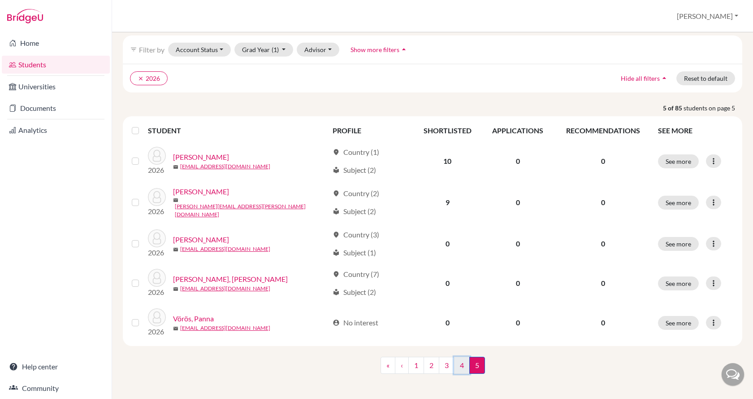
click at [457, 361] on link "4" at bounding box center [462, 364] width 16 height 17
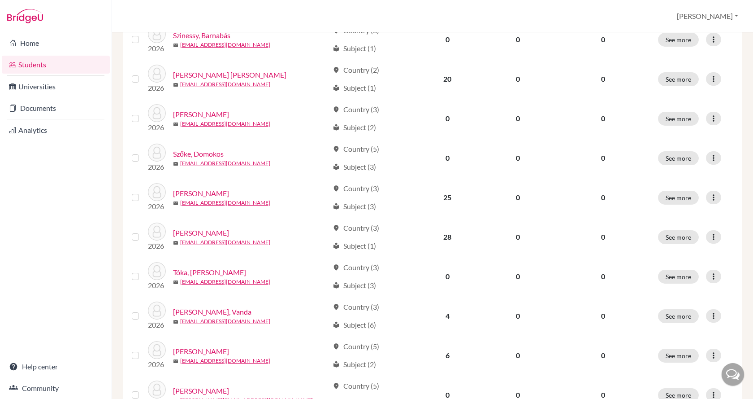
scroll to position [403, 0]
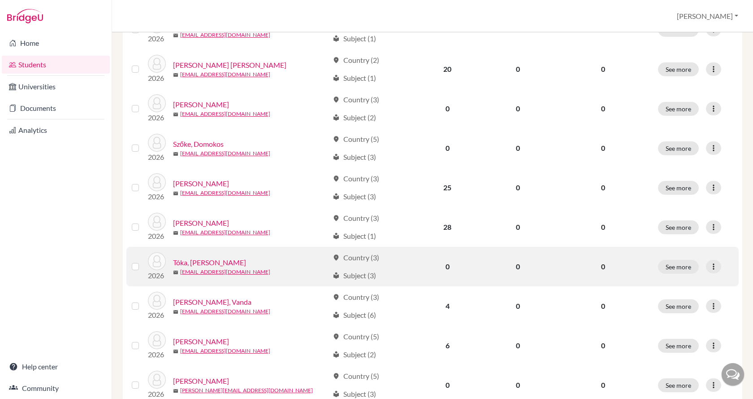
click at [204, 260] on link "Tóka, [PERSON_NAME]" at bounding box center [209, 262] width 73 height 11
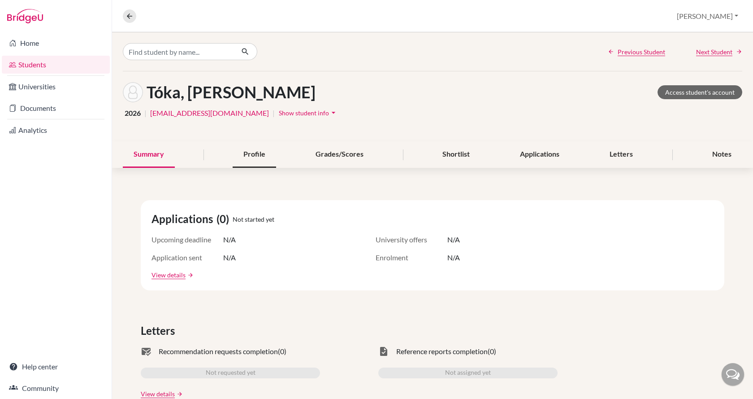
click at [243, 159] on div "Profile" at bounding box center [254, 154] width 43 height 26
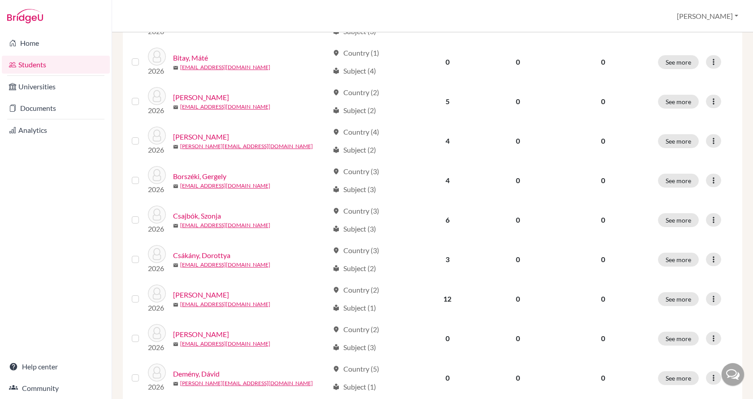
scroll to position [627, 0]
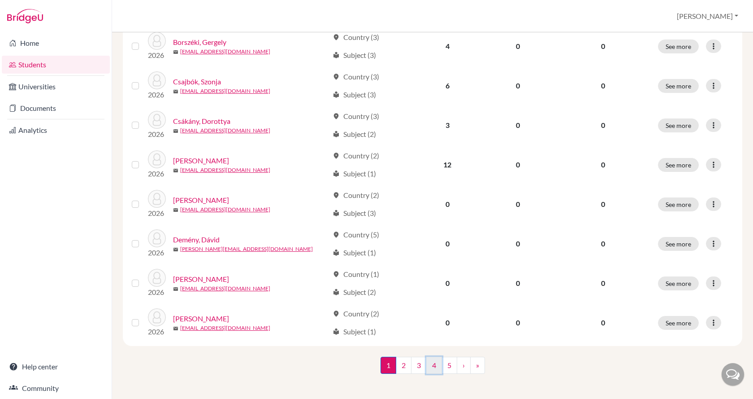
click at [431, 360] on link "4" at bounding box center [434, 364] width 16 height 17
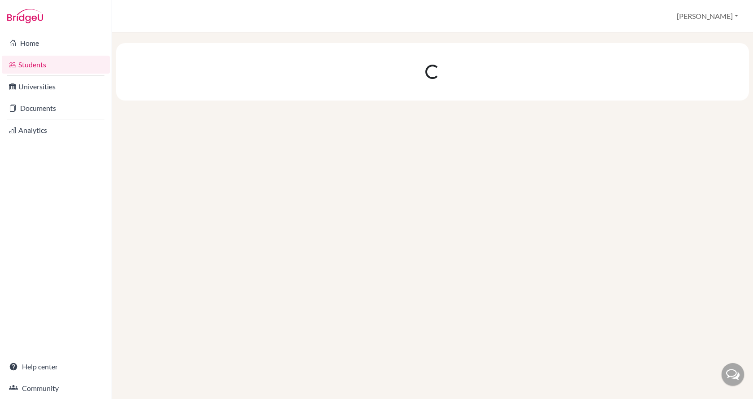
scroll to position [0, 0]
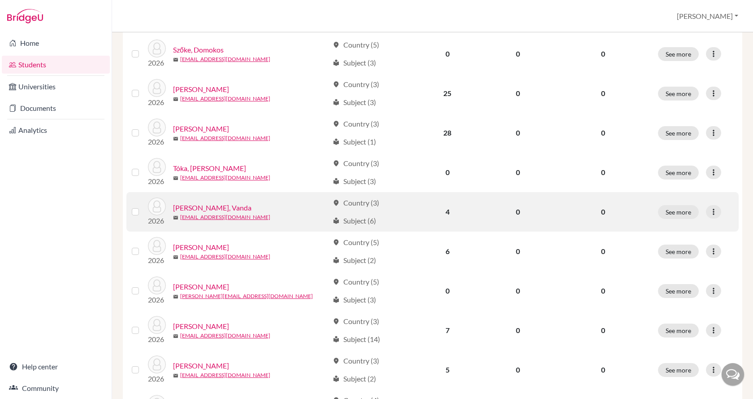
scroll to position [493, 0]
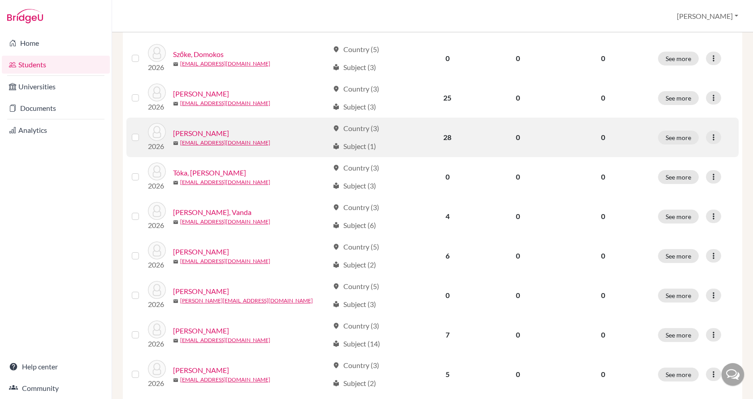
click at [208, 135] on link "[PERSON_NAME]" at bounding box center [201, 133] width 56 height 11
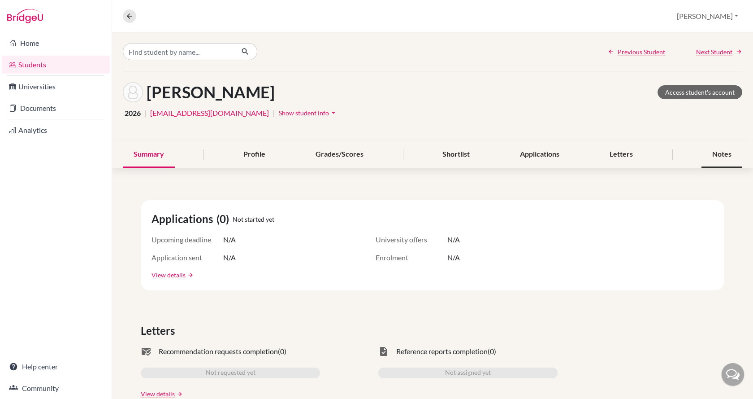
click at [720, 156] on div "Notes" at bounding box center [722, 154] width 41 height 26
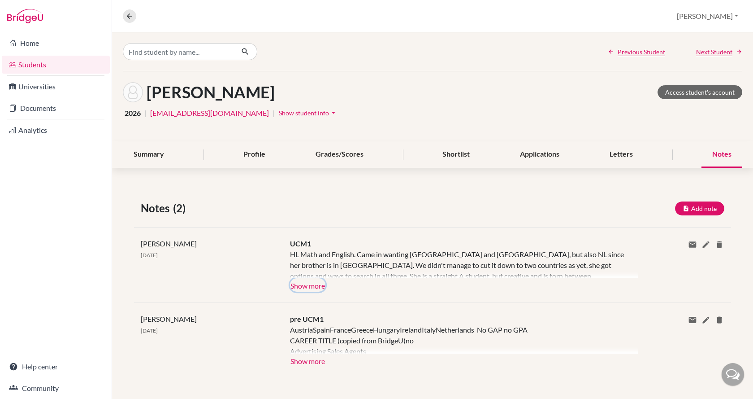
click at [314, 283] on button "Show more" at bounding box center [307, 284] width 35 height 13
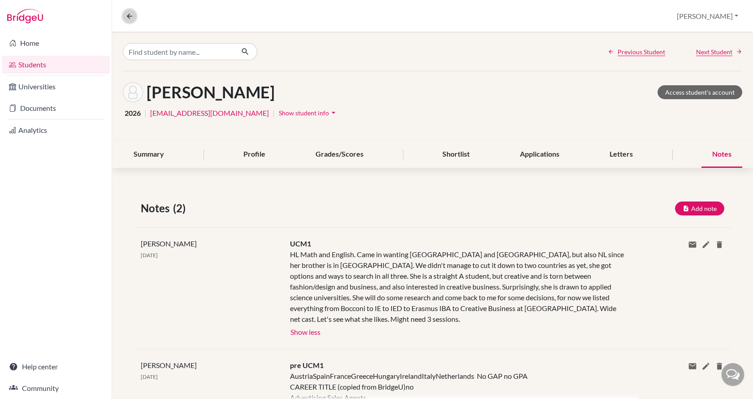
click at [130, 18] on icon at bounding box center [130, 16] width 8 height 8
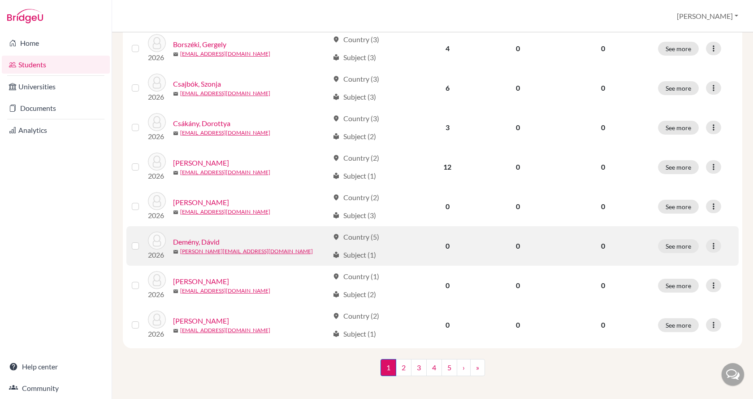
scroll to position [627, 0]
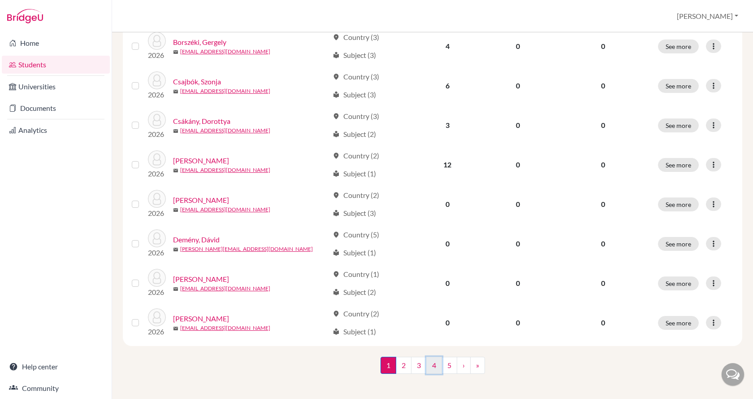
click at [430, 363] on link "4" at bounding box center [434, 364] width 16 height 17
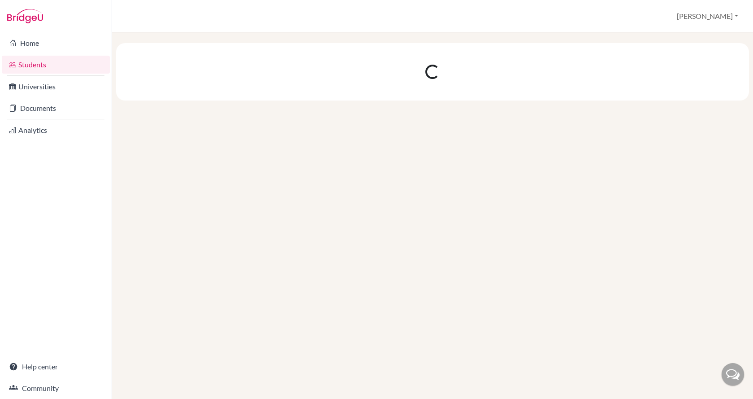
scroll to position [0, 0]
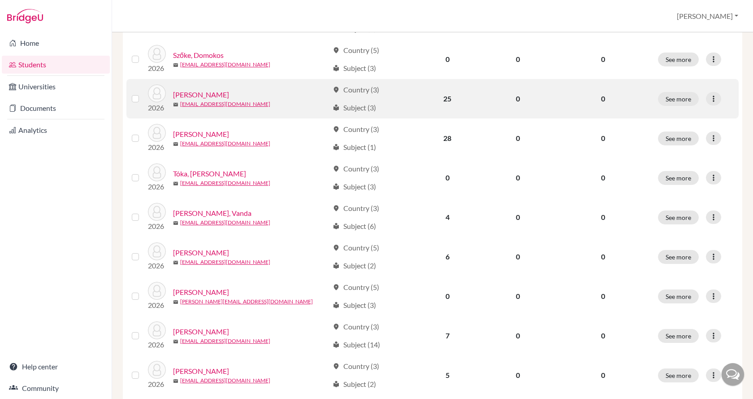
scroll to position [493, 0]
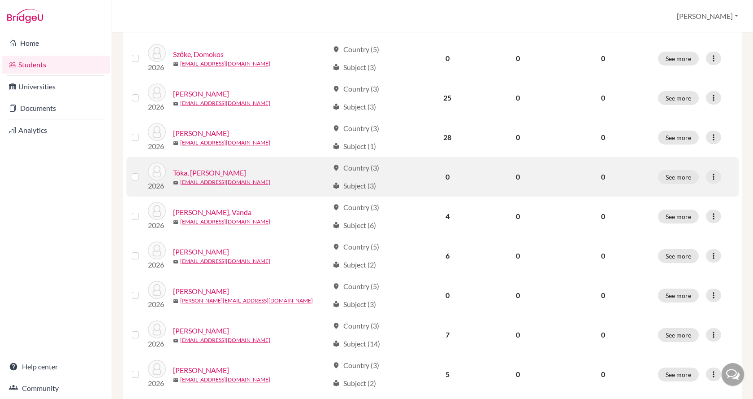
click at [189, 173] on link "Tóka, [PERSON_NAME]" at bounding box center [209, 172] width 73 height 11
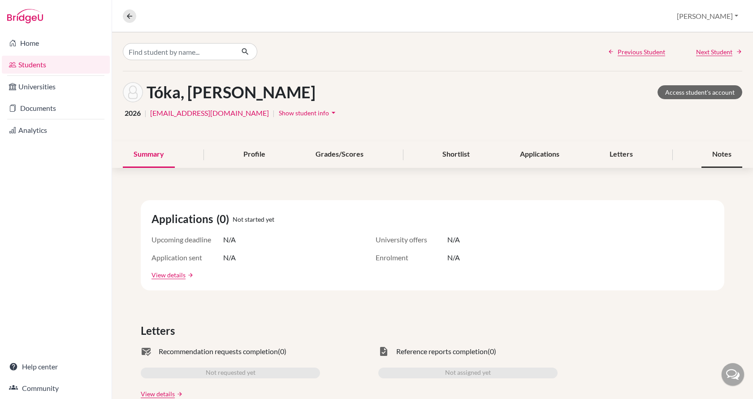
click at [721, 156] on div "Notes" at bounding box center [722, 154] width 41 height 26
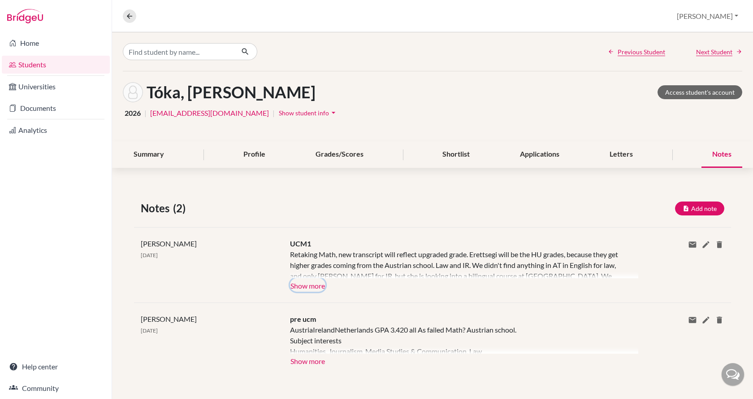
click at [312, 279] on button "Show more" at bounding box center [307, 284] width 35 height 13
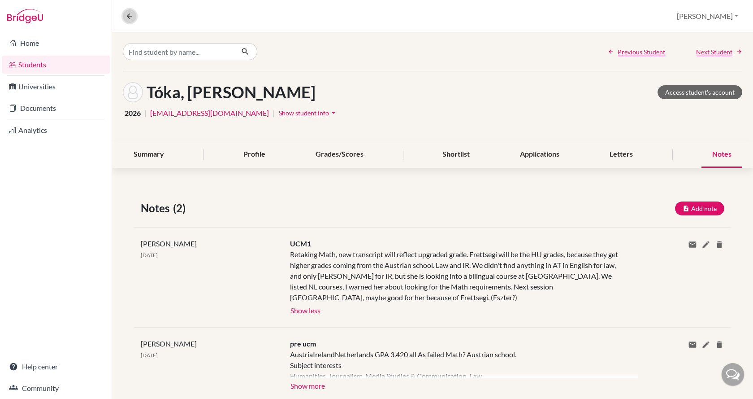
click at [131, 11] on button at bounding box center [129, 15] width 13 height 13
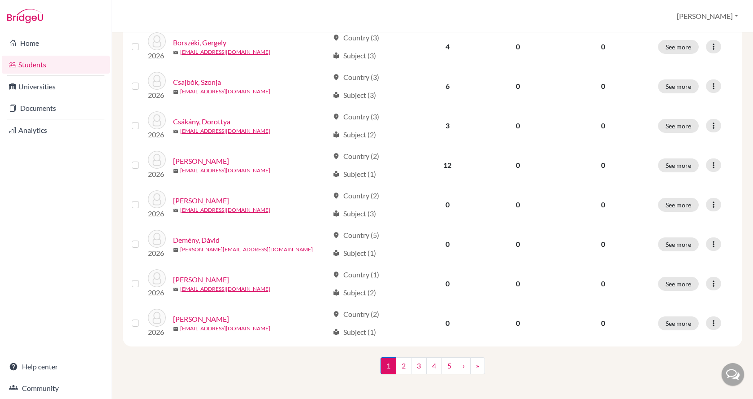
scroll to position [627, 0]
click at [429, 362] on link "4" at bounding box center [434, 364] width 16 height 17
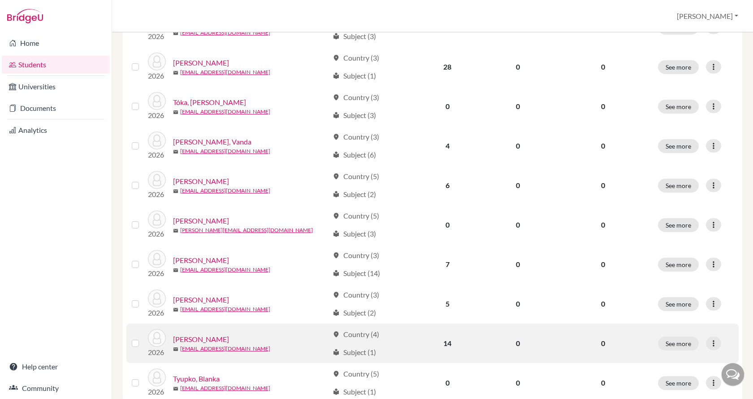
scroll to position [583, 0]
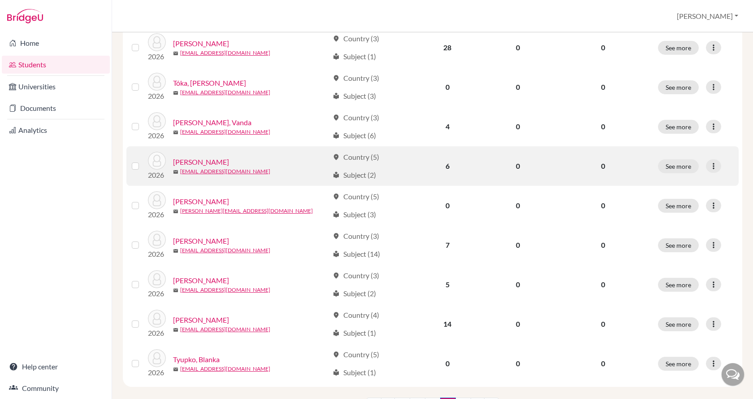
click at [238, 161] on div "[PERSON_NAME]" at bounding box center [251, 161] width 156 height 11
click at [211, 160] on link "[PERSON_NAME]" at bounding box center [201, 161] width 56 height 11
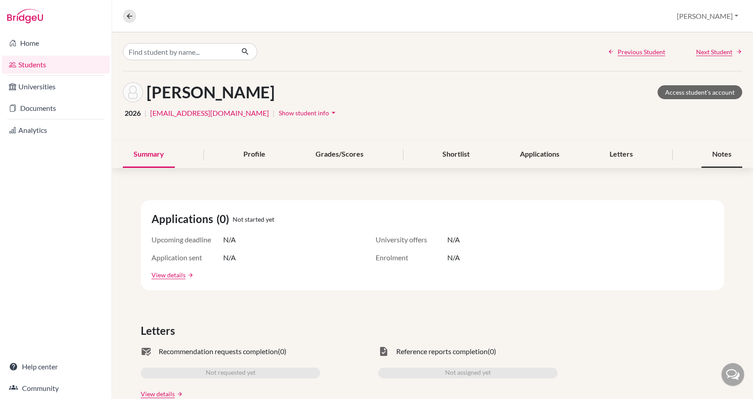
click at [708, 156] on div "Notes" at bounding box center [722, 154] width 41 height 26
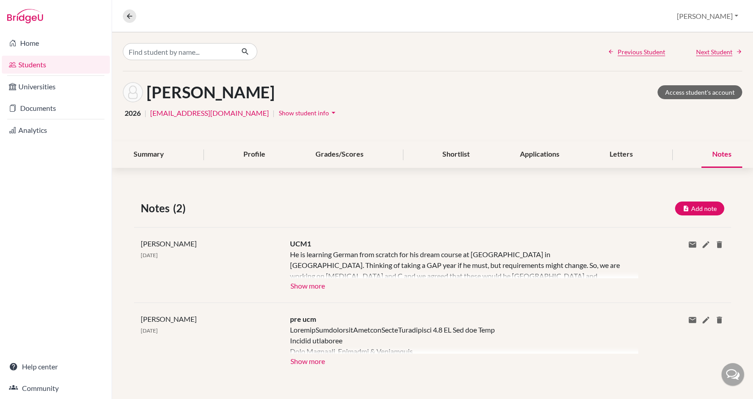
click at [288, 113] on span "Show student info" at bounding box center [304, 113] width 50 height 8
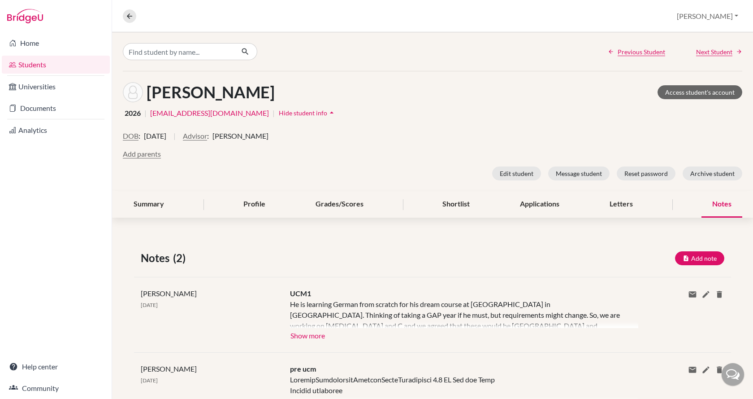
click at [257, 137] on span "[PERSON_NAME]" at bounding box center [240, 135] width 56 height 11
click at [207, 136] on button "Advisor" at bounding box center [195, 135] width 24 height 11
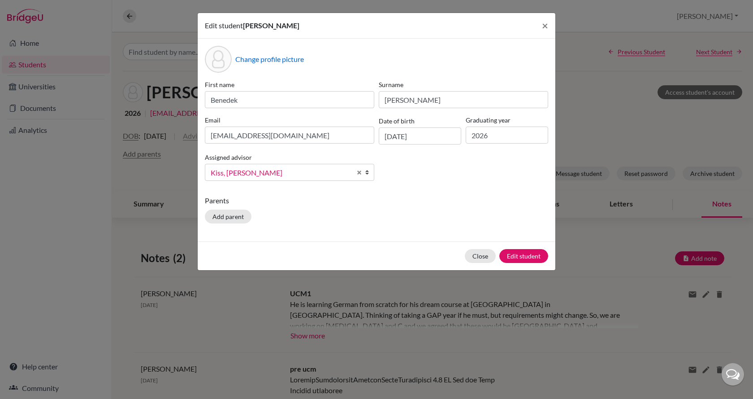
scroll to position [38, 0]
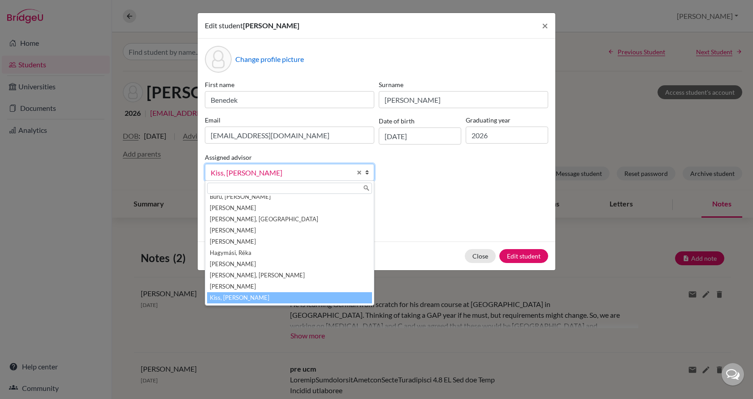
click at [252, 173] on span "Kiss, [PERSON_NAME]" at bounding box center [281, 173] width 141 height 12
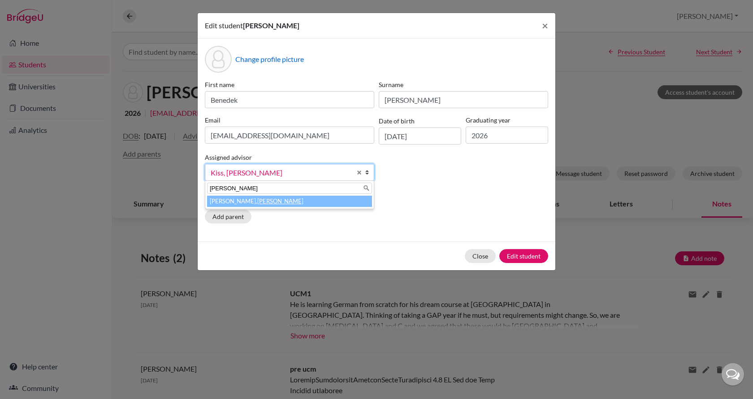
type input "[PERSON_NAME]"
click at [256, 204] on li "[PERSON_NAME]" at bounding box center [289, 200] width 165 height 11
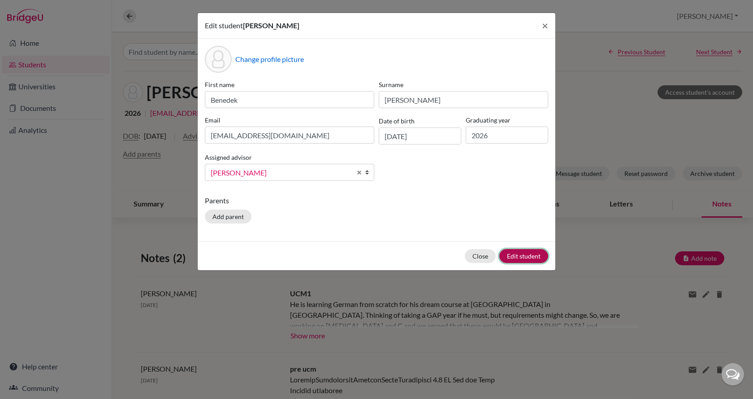
click at [536, 256] on button "Edit student" at bounding box center [523, 256] width 49 height 14
